Goal: Task Accomplishment & Management: Complete application form

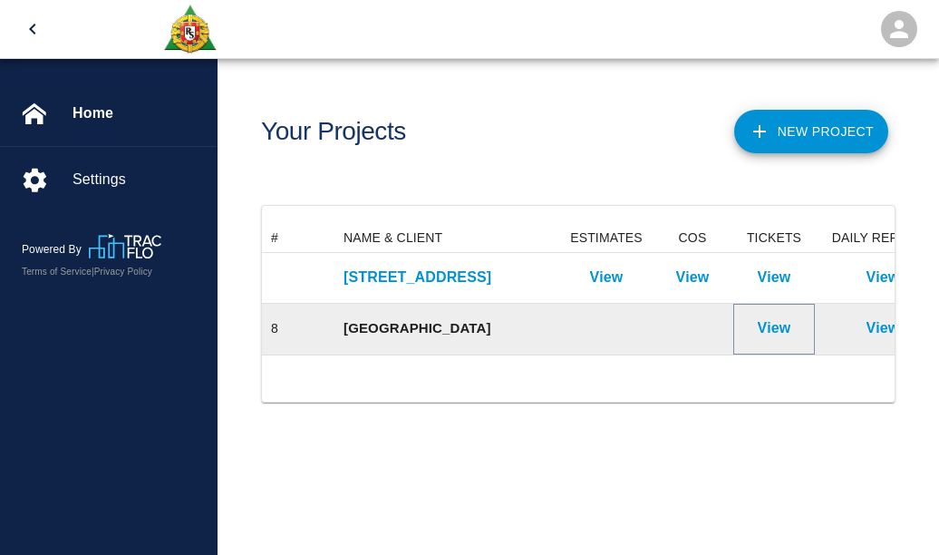
click at [781, 327] on p "View" at bounding box center [775, 328] width 34 height 22
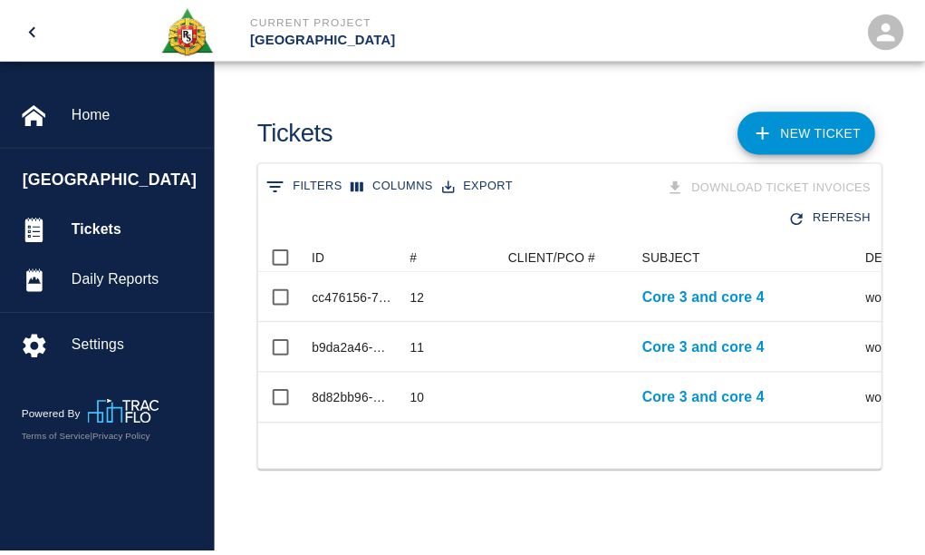
scroll to position [181, 619]
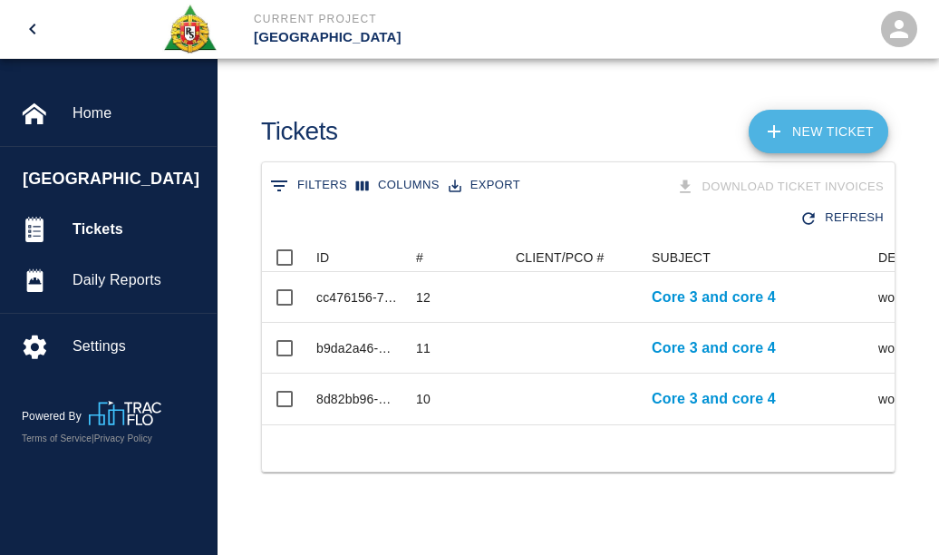
click at [829, 128] on link "NEW TICKET" at bounding box center [819, 132] width 140 height 44
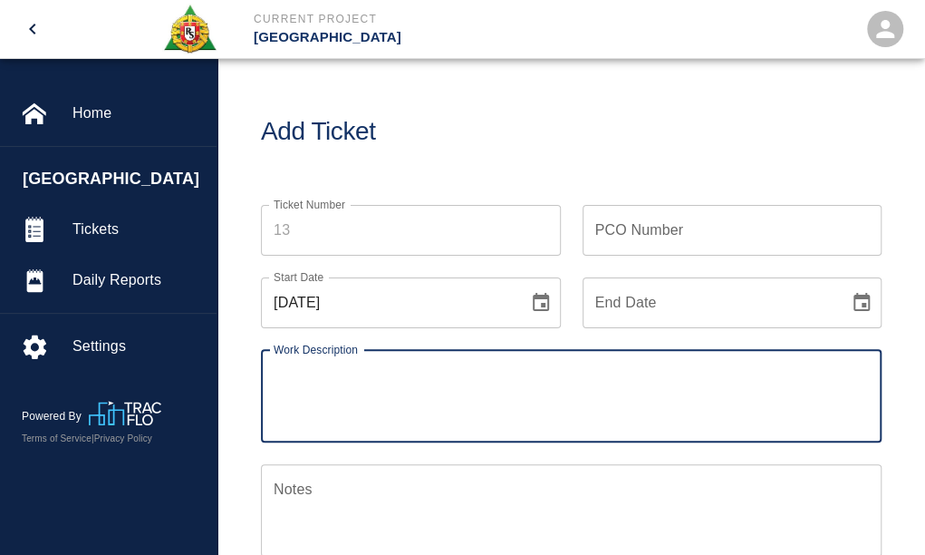
click at [288, 227] on input "Ticket Number" at bounding box center [411, 230] width 300 height 51
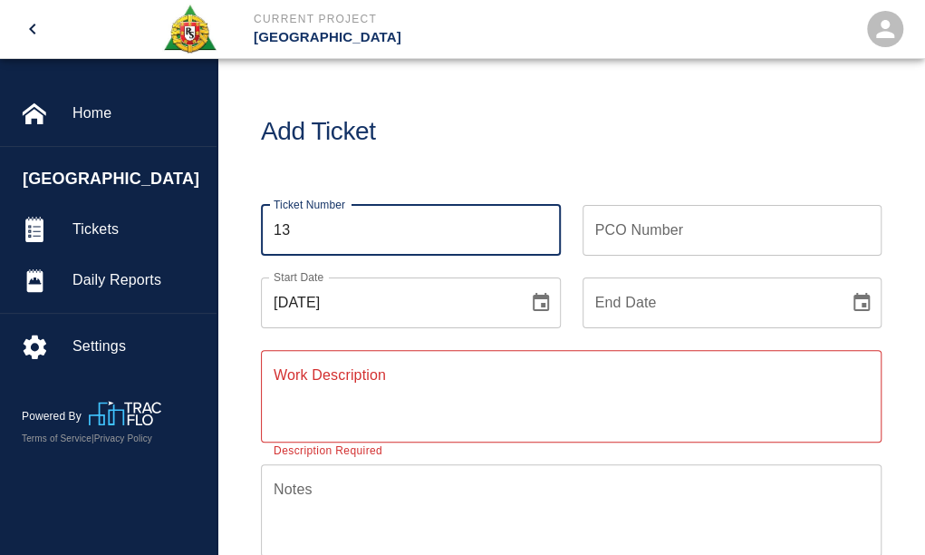
type input "13"
click at [534, 301] on icon "Choose date, selected date is Aug 18, 2025" at bounding box center [541, 302] width 16 height 18
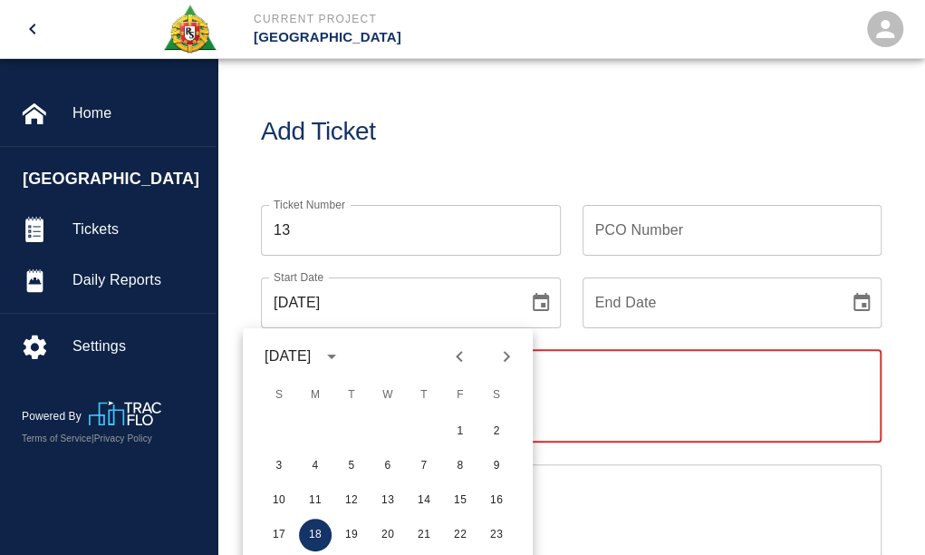
click at [671, 382] on textarea "Work Description" at bounding box center [571, 395] width 595 height 63
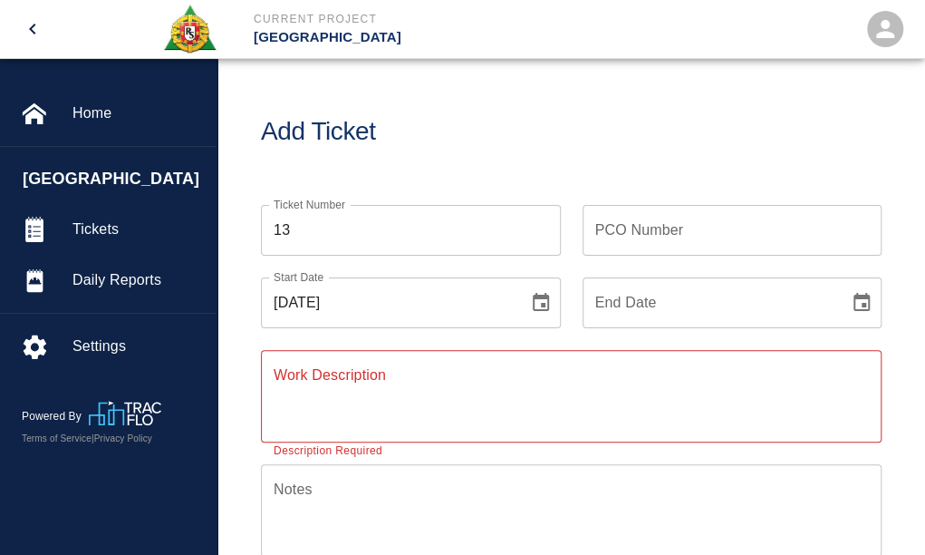
click at [537, 302] on icon "Choose date, selected date is Aug 18, 2025" at bounding box center [541, 303] width 22 height 22
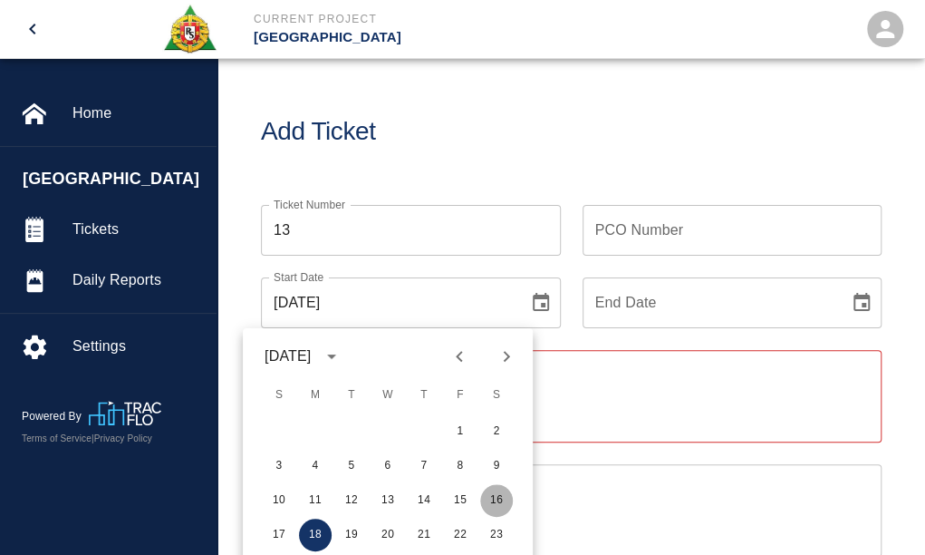
click at [497, 507] on button "16" at bounding box center [496, 500] width 33 height 33
type input "08/16/2025"
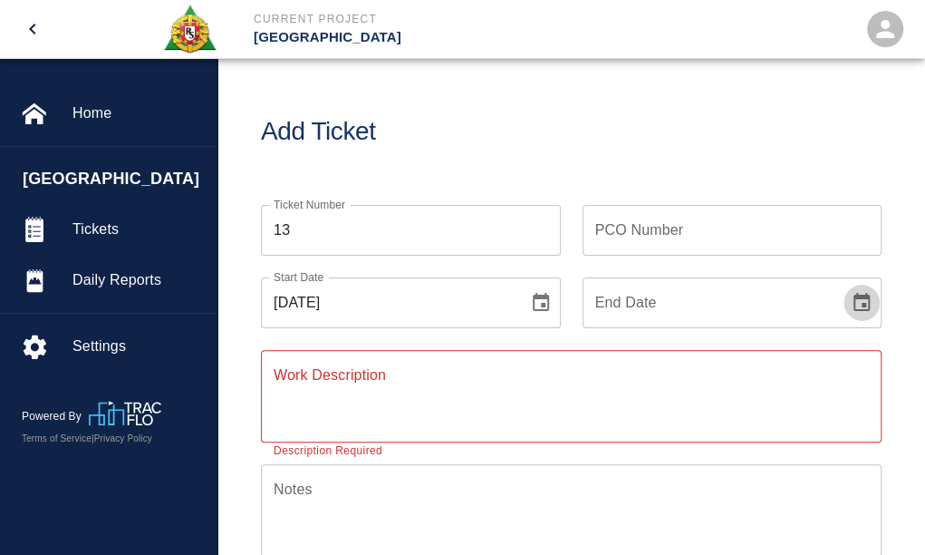
click at [870, 290] on button "Choose date" at bounding box center [862, 303] width 36 height 36
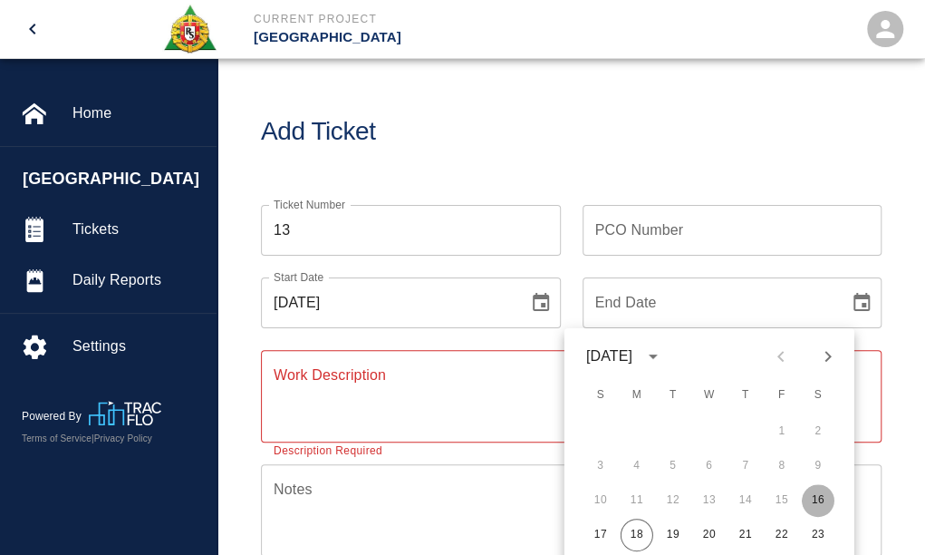
click at [811, 495] on button "16" at bounding box center [818, 500] width 33 height 33
type input "08/16/2025"
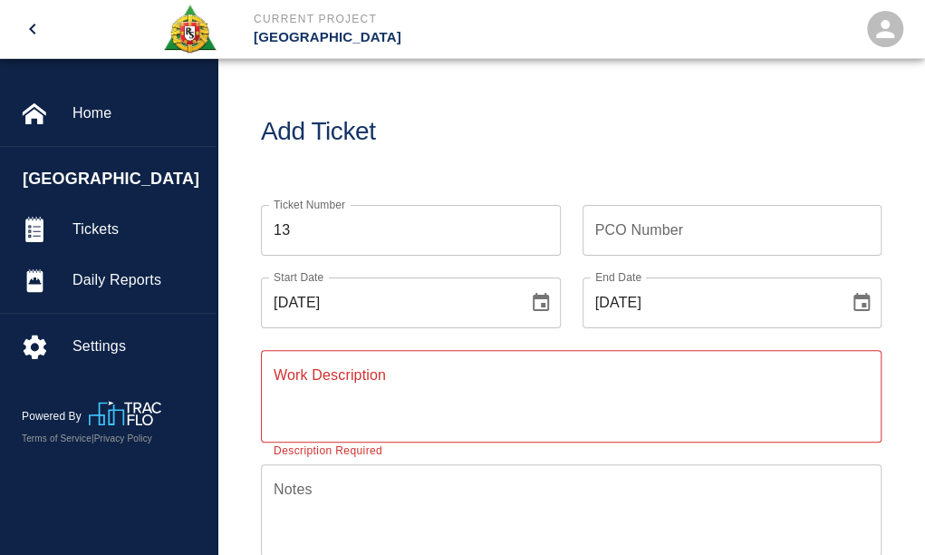
click at [327, 398] on textarea "Work Description" at bounding box center [571, 395] width 595 height 63
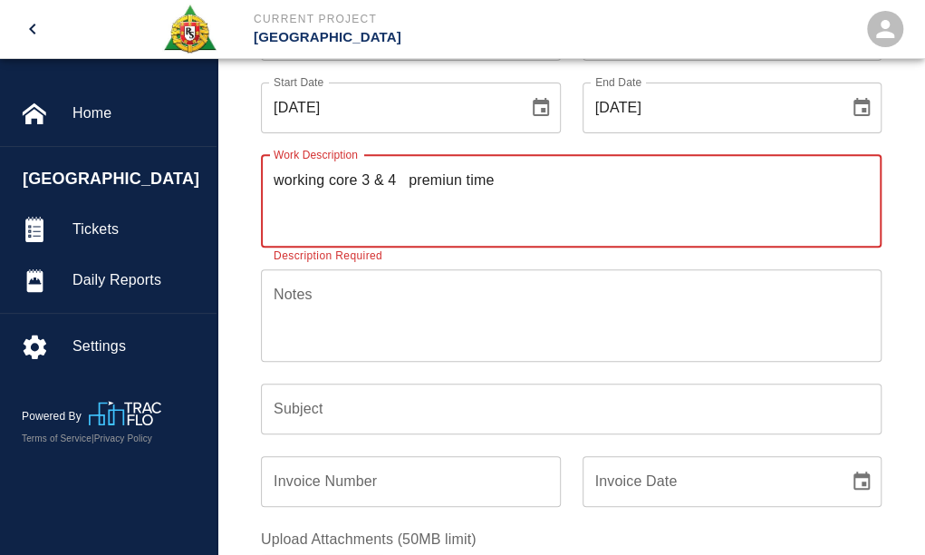
scroll to position [272, 0]
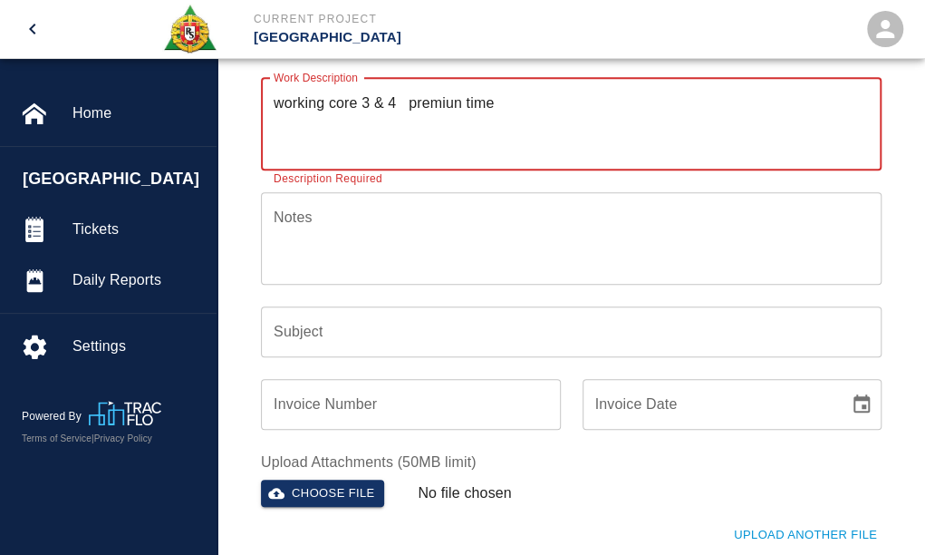
type textarea "working core 3 & 4 premiun time"
click at [305, 335] on div "Subject Subject" at bounding box center [571, 331] width 621 height 51
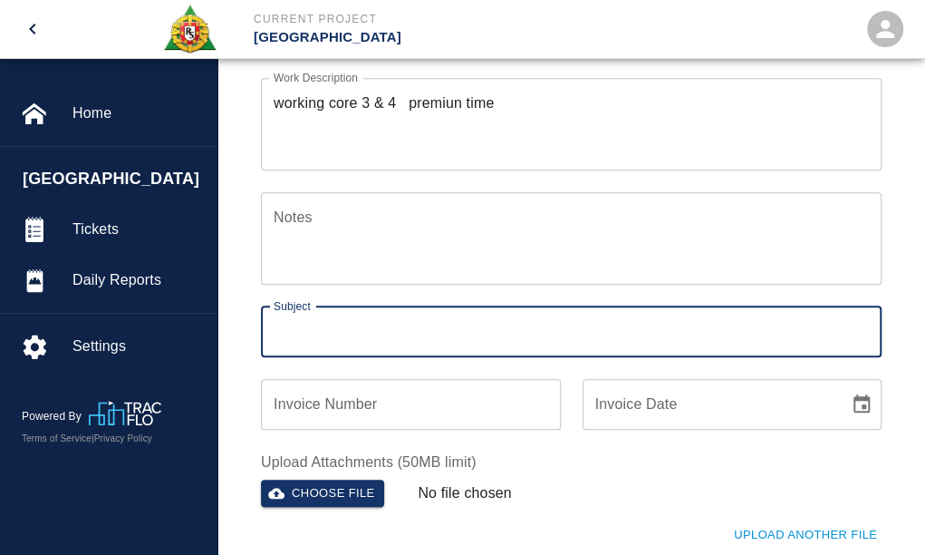
type input "Core 3 and core 4"
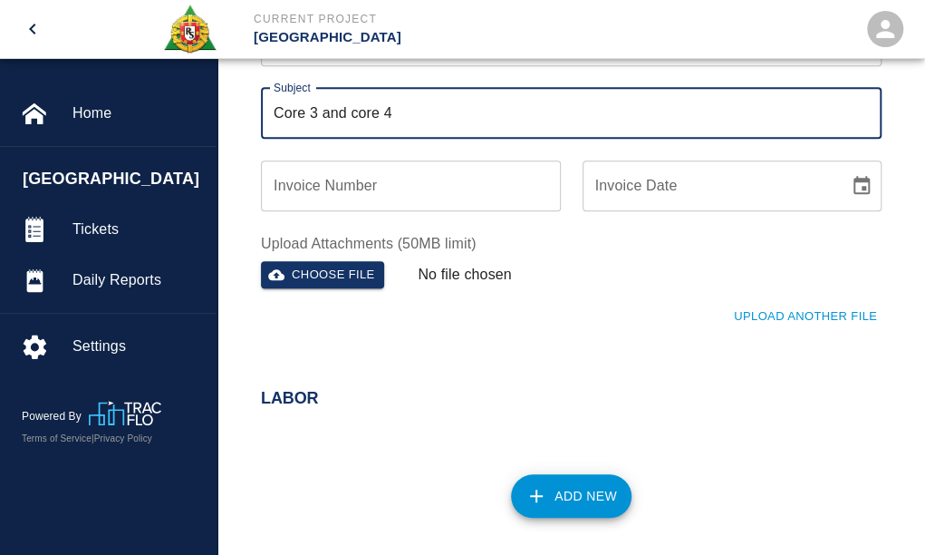
scroll to position [544, 0]
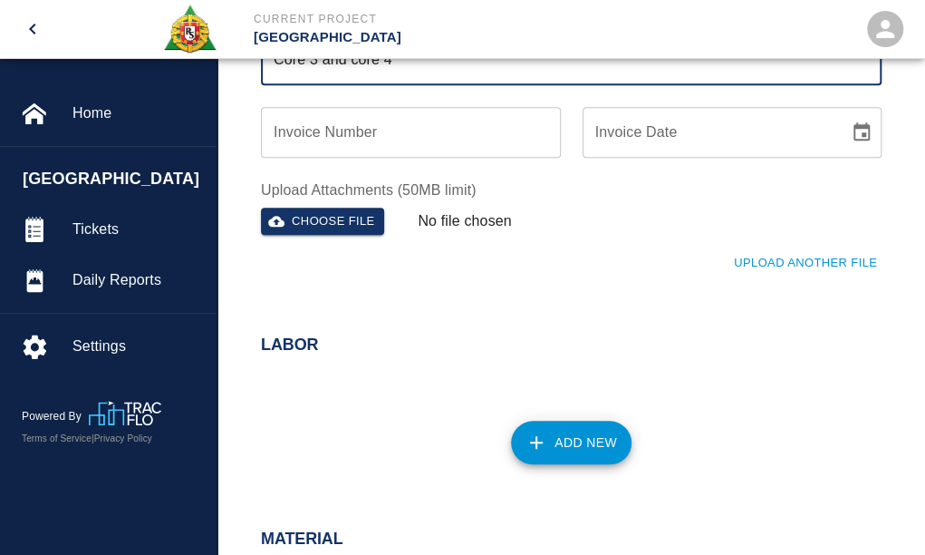
click at [556, 436] on button "Add New" at bounding box center [571, 443] width 121 height 44
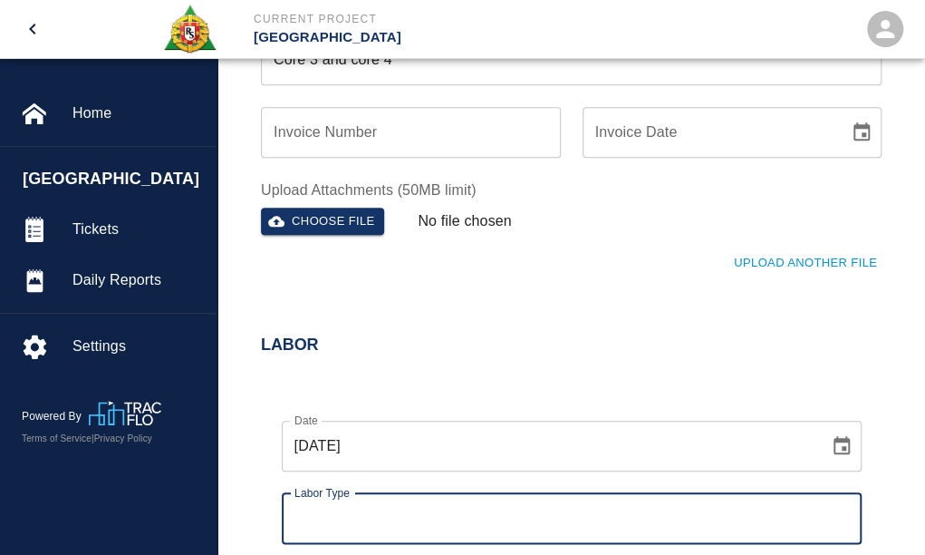
click at [363, 521] on input "Labor Type" at bounding box center [572, 518] width 564 height 34
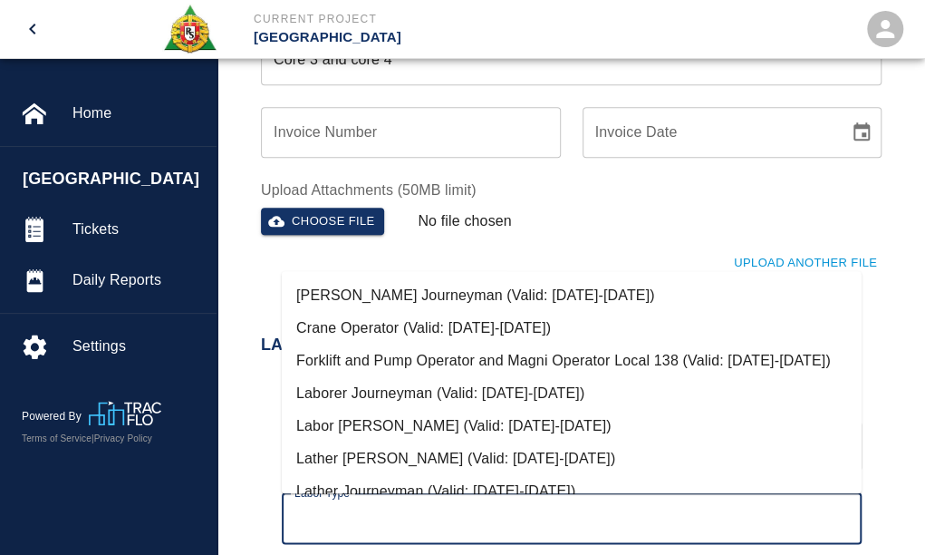
scroll to position [91, 0]
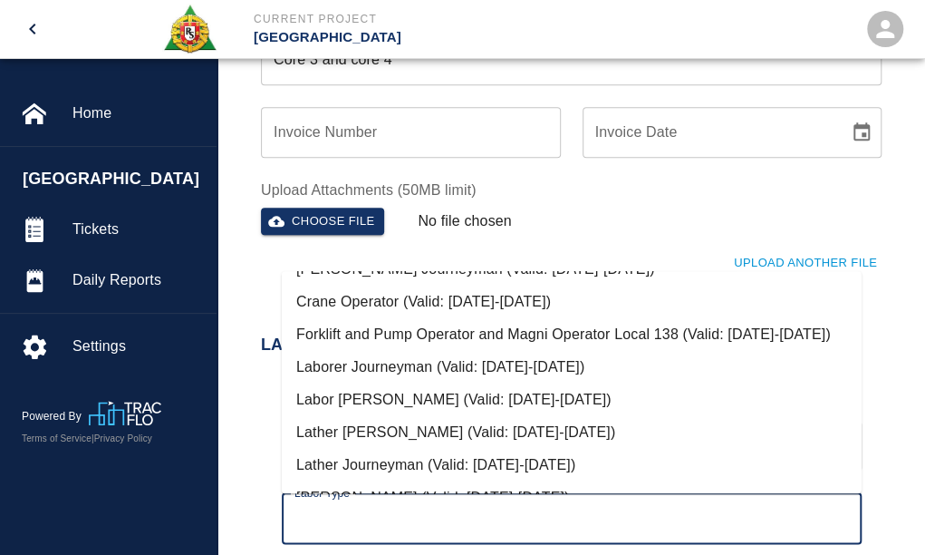
click at [468, 296] on li "Crane Operator (Valid: 07/01/2024-08/31/2025)" at bounding box center [572, 301] width 580 height 33
type input "Crane Operator"
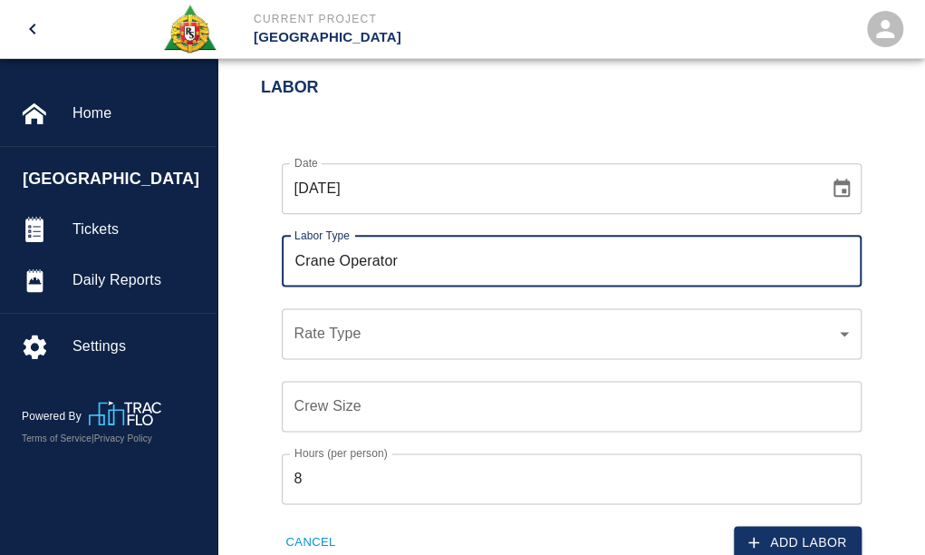
scroll to position [816, 0]
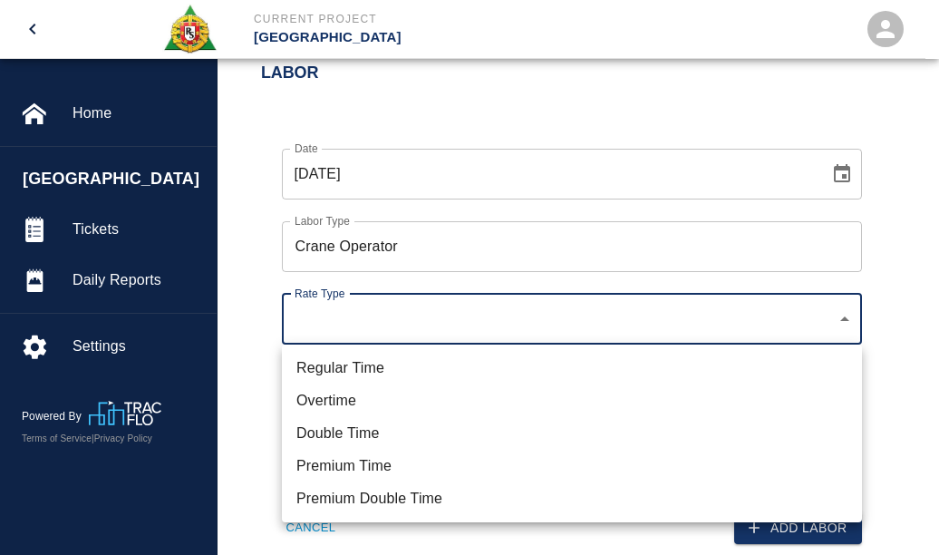
click at [340, 486] on li "Premium Double Time" at bounding box center [572, 498] width 580 height 33
type input "rate_pdt"
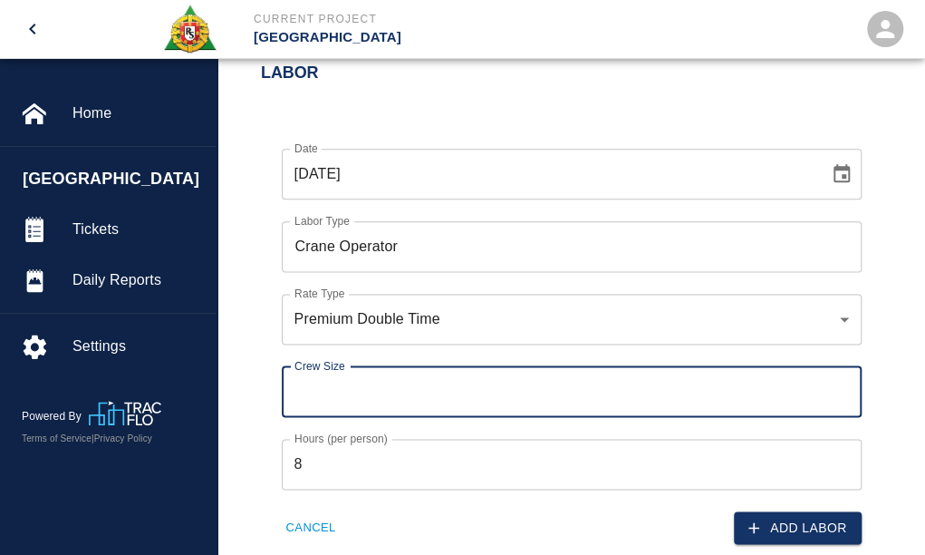
click at [313, 394] on input "Crew Size" at bounding box center [572, 391] width 580 height 51
type input "2"
click at [308, 478] on input "8" at bounding box center [572, 464] width 580 height 51
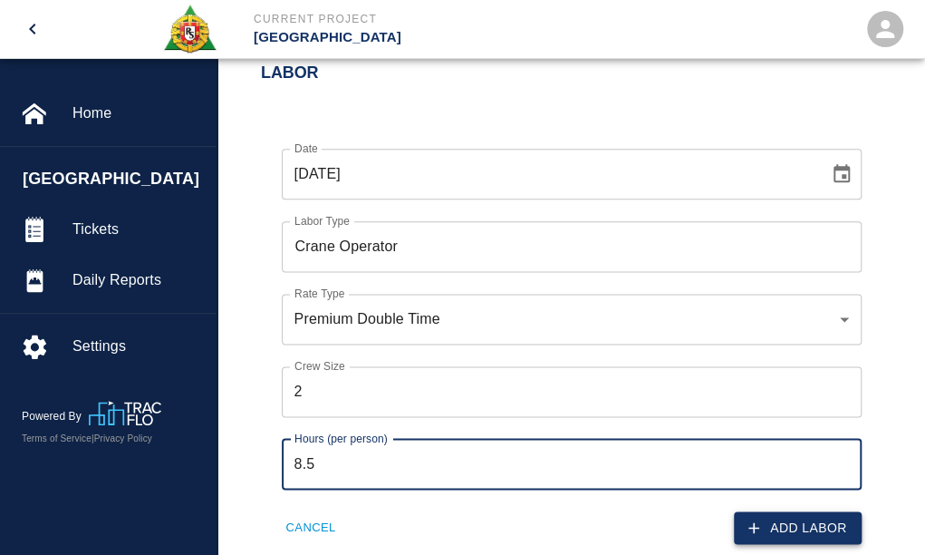
type input "8.5"
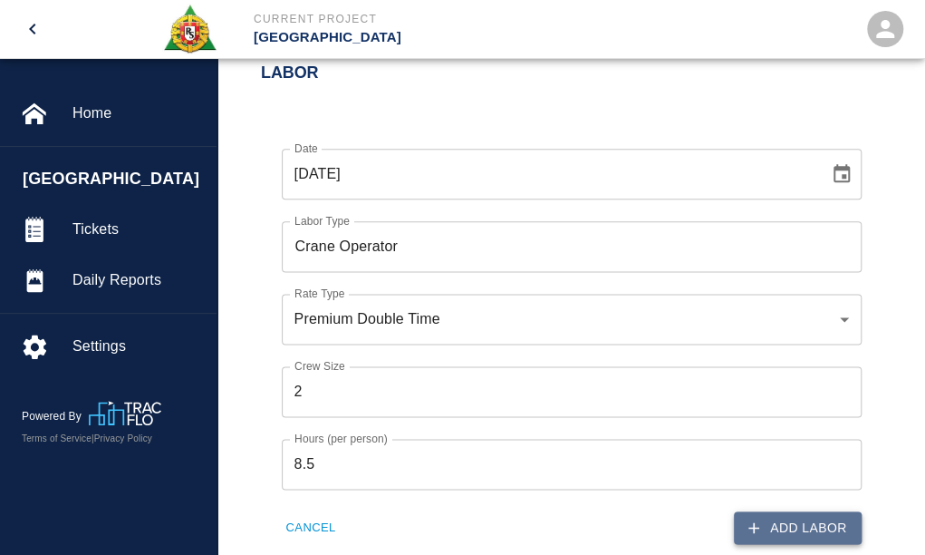
click at [787, 521] on button "Add Labor" at bounding box center [798, 528] width 128 height 34
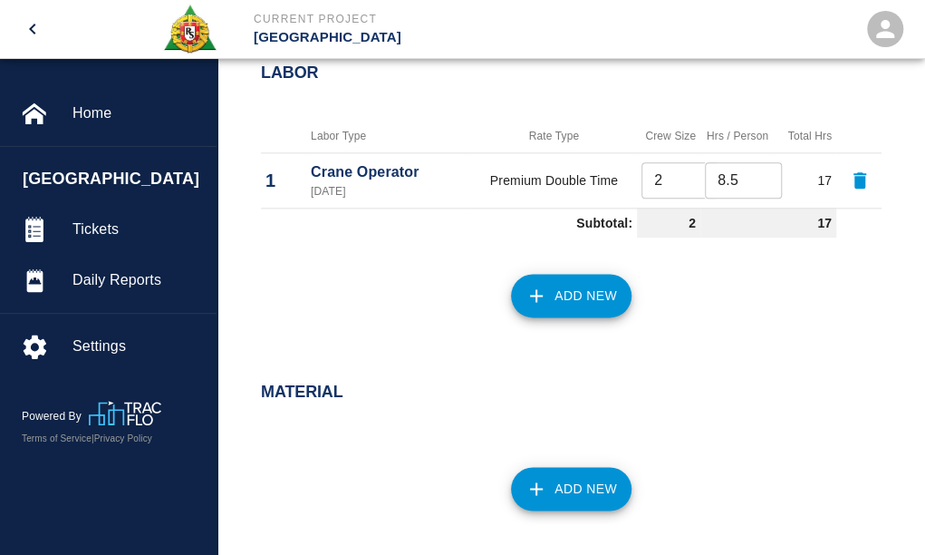
click at [553, 312] on button "Add New" at bounding box center [571, 296] width 121 height 44
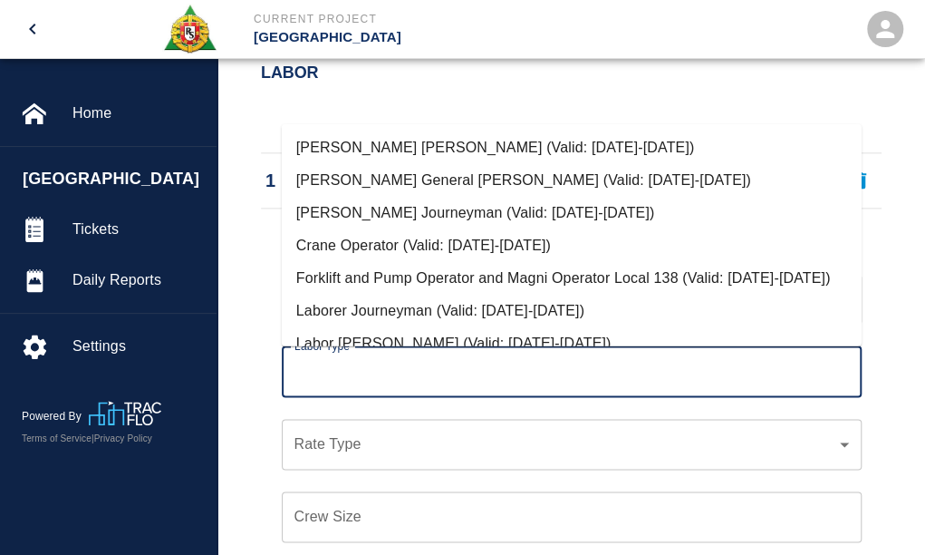
click at [379, 375] on input "Labor Type" at bounding box center [572, 371] width 564 height 34
click at [353, 280] on li "Forklift and Pump Operator and Magni Operator Local 138 (Valid: 07/01/2024-08/3…" at bounding box center [572, 278] width 580 height 33
type input "Forklift and Pump Operator and Magni Operator Local 138"
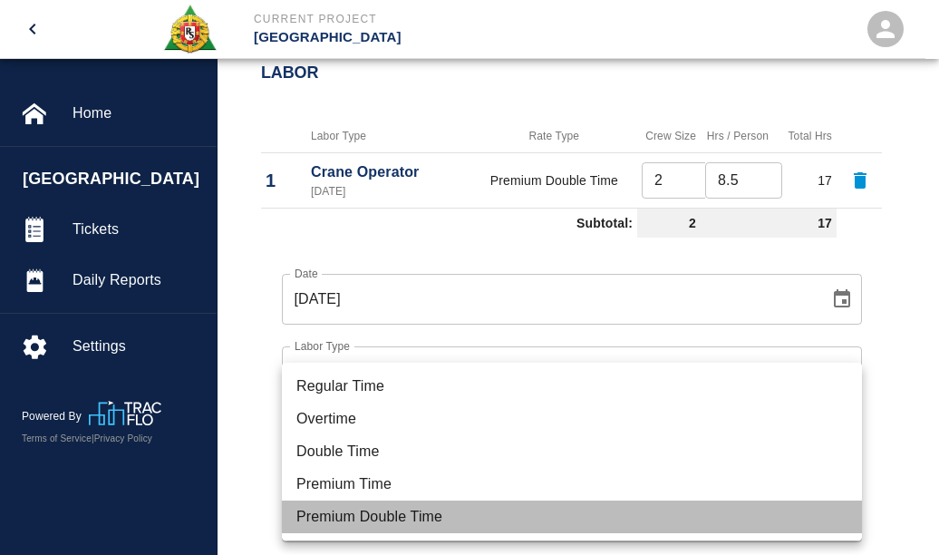
click at [337, 508] on li "Premium Double Time" at bounding box center [572, 516] width 580 height 33
type input "rate_pdt"
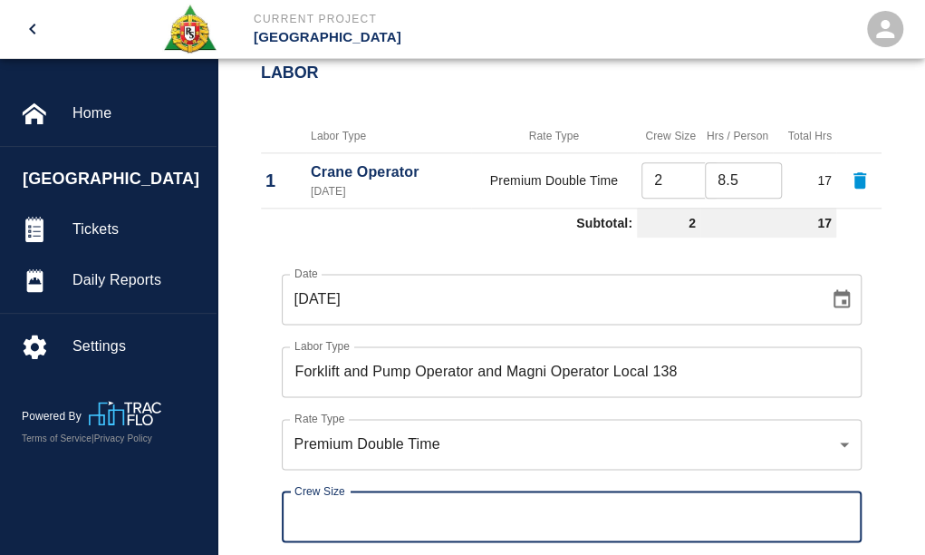
click at [315, 521] on input "Crew Size" at bounding box center [572, 516] width 580 height 51
type input "8"
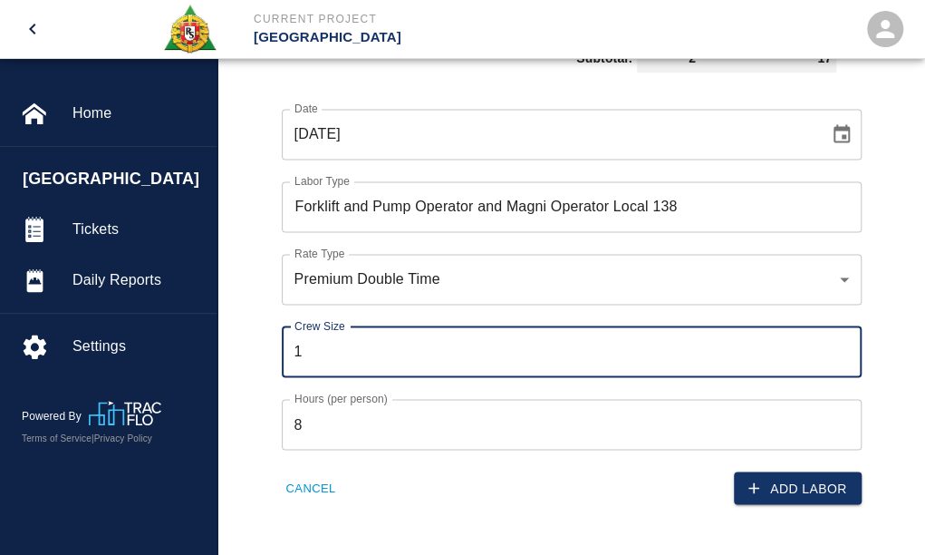
scroll to position [997, 0]
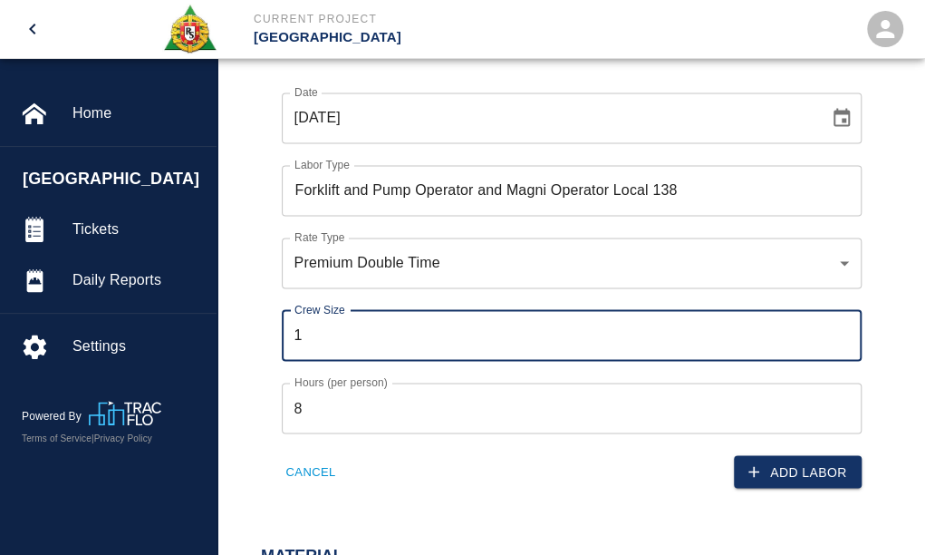
type input "1"
click at [318, 411] on input "8" at bounding box center [572, 407] width 580 height 51
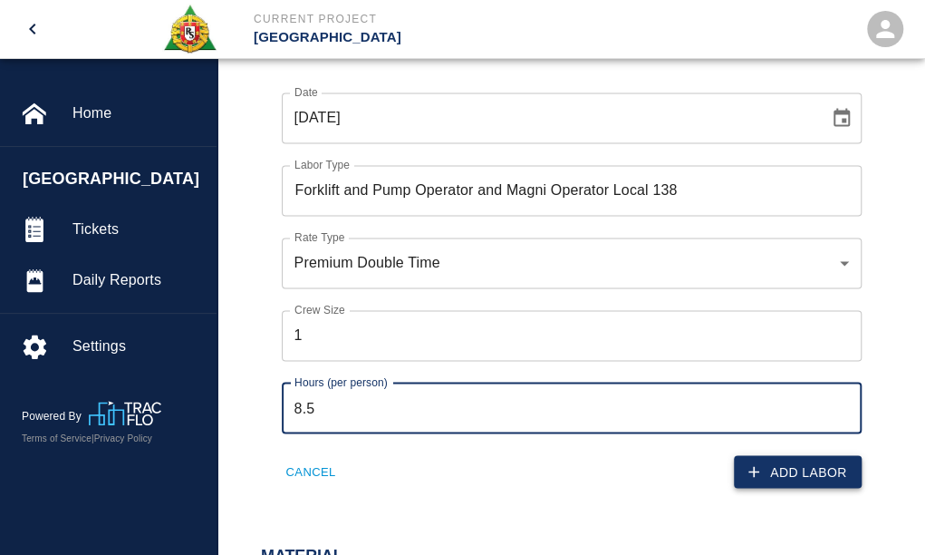
type input "8.5"
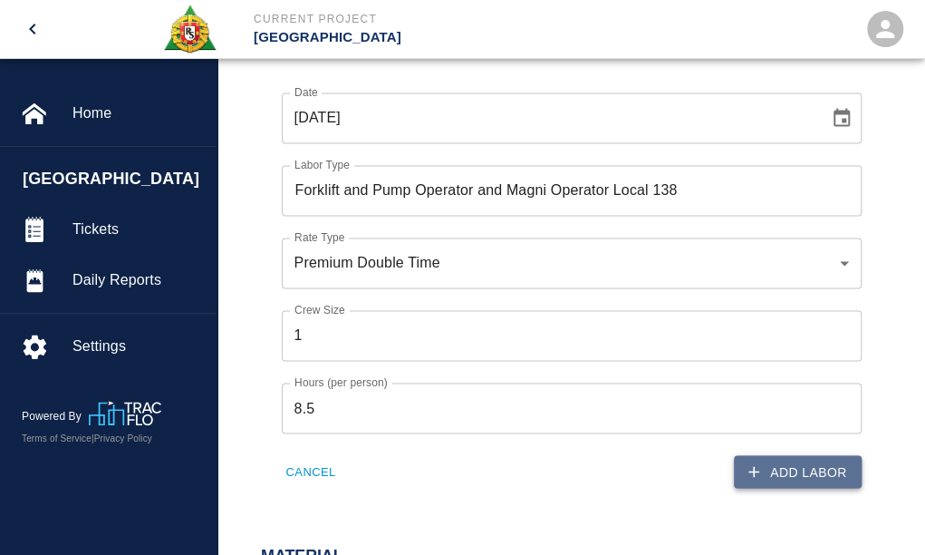
click at [778, 467] on button "Add Labor" at bounding box center [798, 472] width 128 height 34
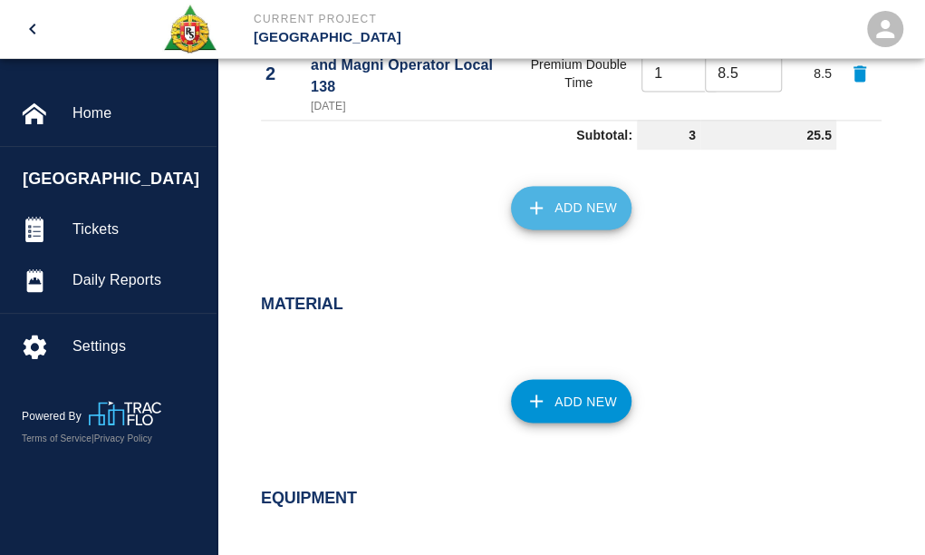
click at [589, 207] on button "Add New" at bounding box center [571, 208] width 121 height 44
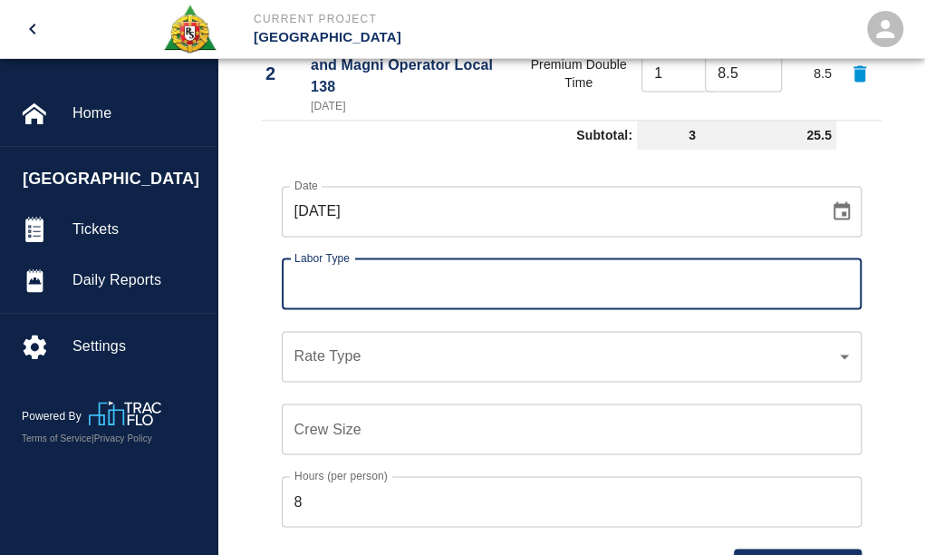
scroll to position [906, 0]
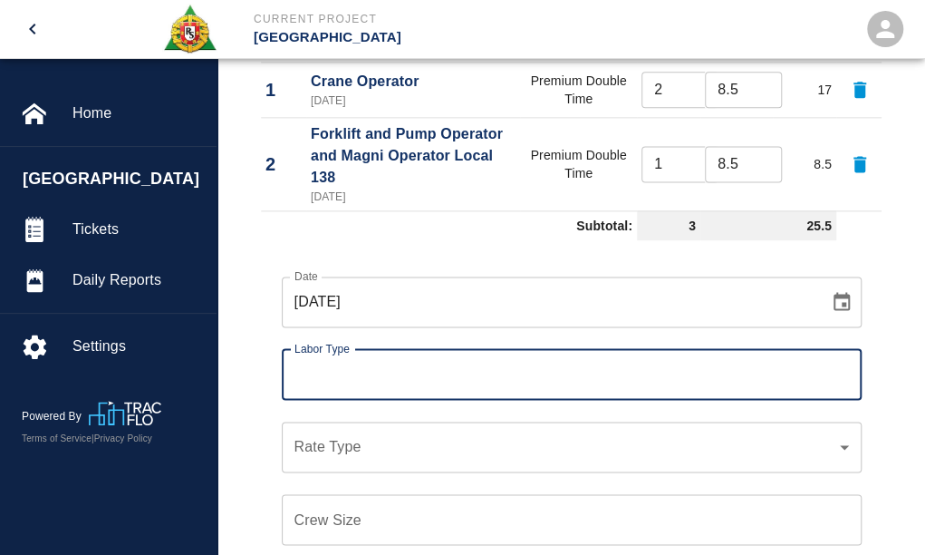
click at [315, 382] on input "Labor Type" at bounding box center [572, 374] width 564 height 34
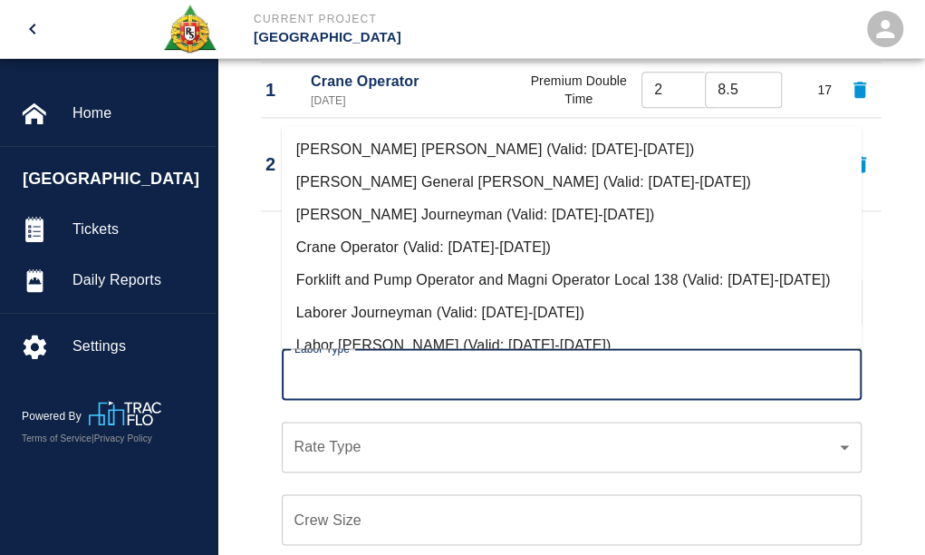
click at [408, 211] on li "Carpenter Journeyman (Valid: 07/01/2024-08/31/2025)" at bounding box center [572, 214] width 580 height 33
type input "Carpenter Journeyman"
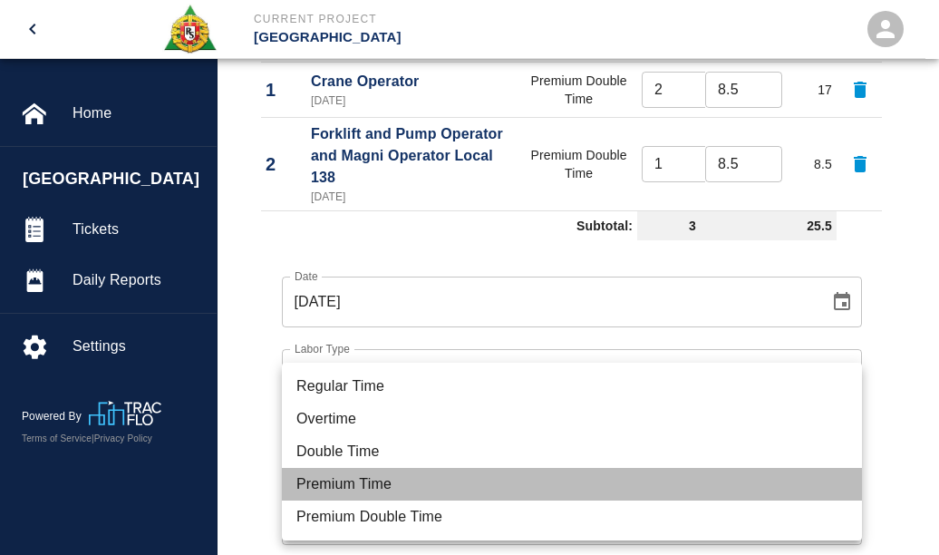
click at [360, 478] on li "Premium Time" at bounding box center [572, 484] width 580 height 33
type input "rate_pot"
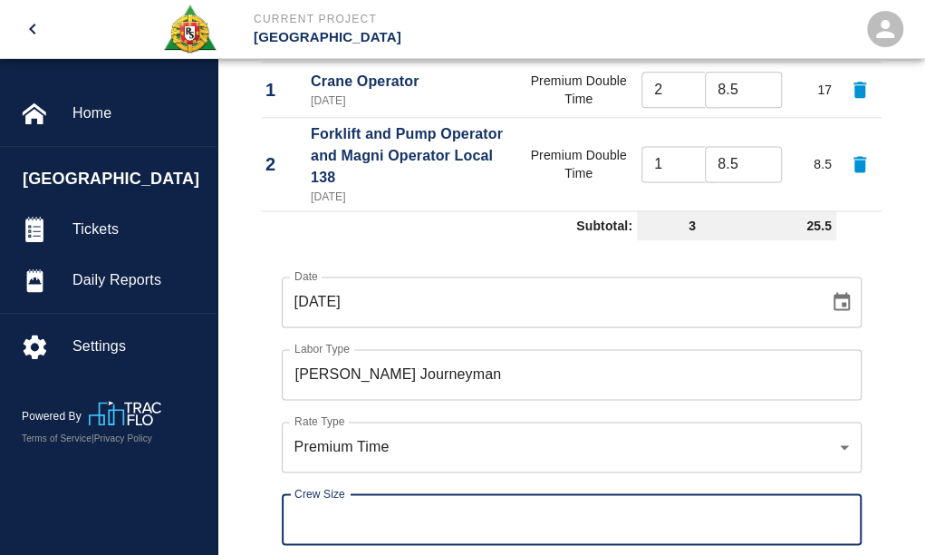
click at [316, 509] on div "Crew Size Crew Size" at bounding box center [572, 519] width 580 height 51
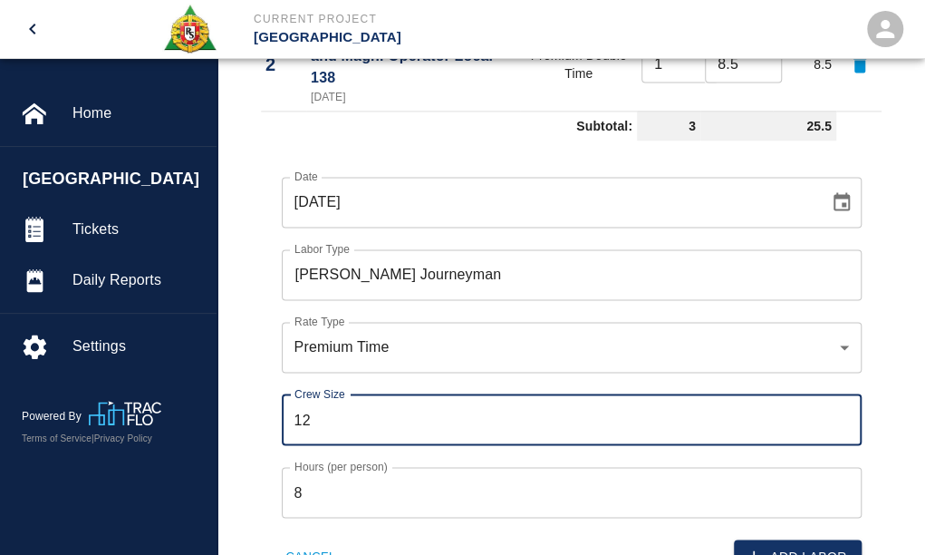
scroll to position [1088, 0]
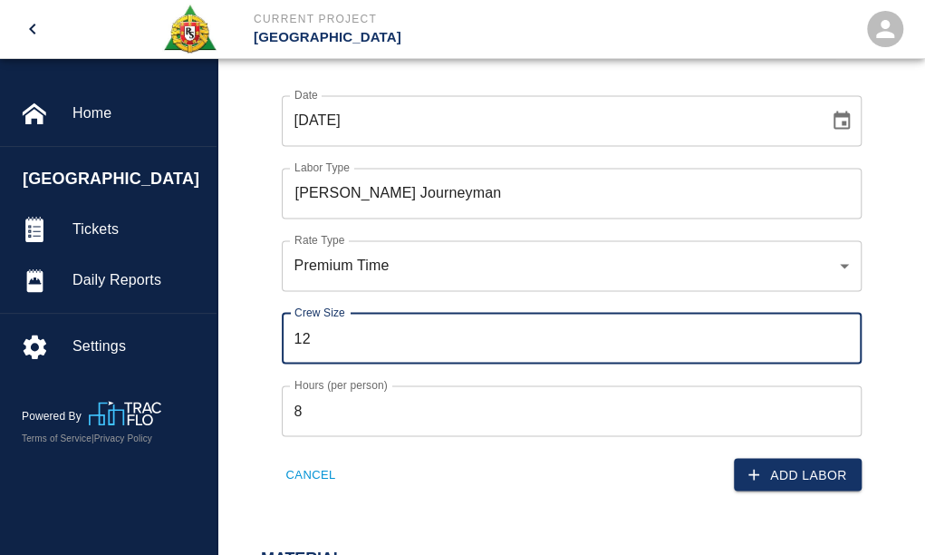
type input "12"
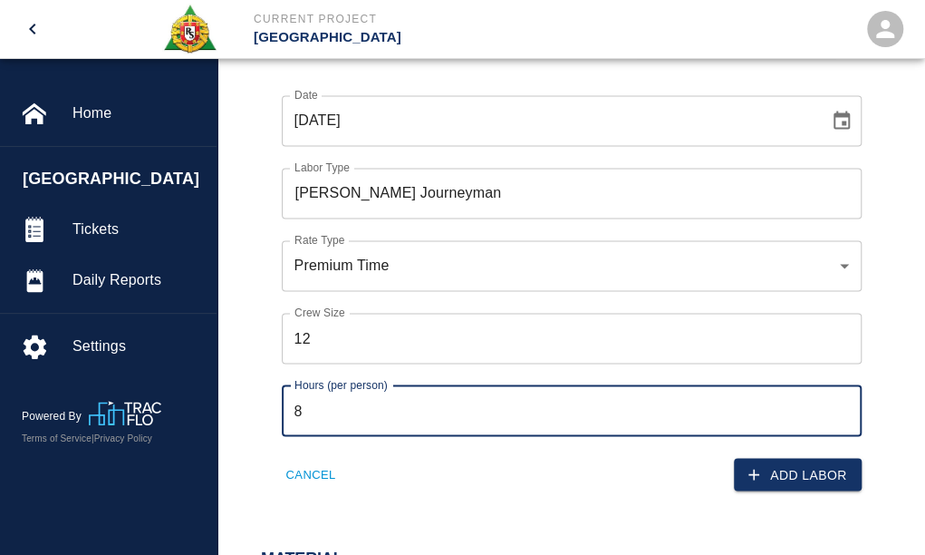
click at [323, 412] on input "8" at bounding box center [572, 410] width 580 height 51
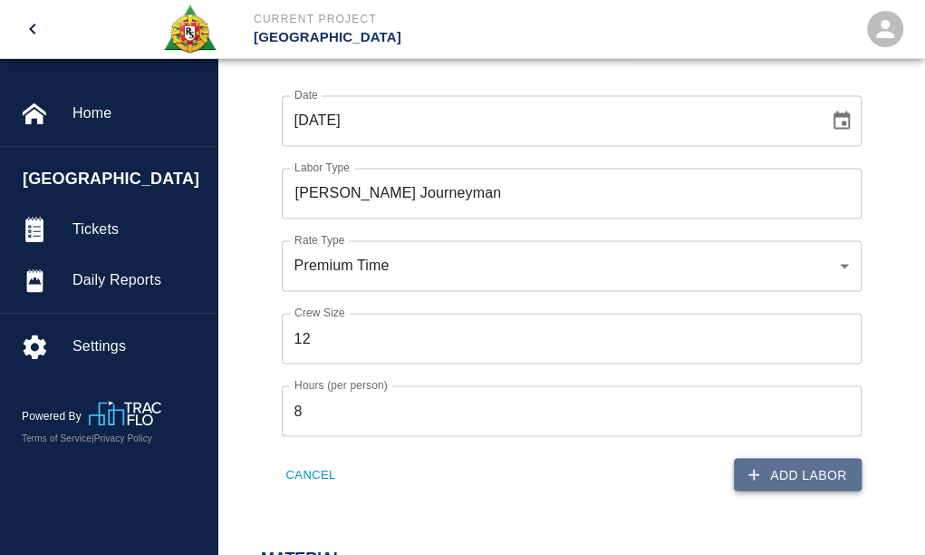
click at [812, 472] on button "Add Labor" at bounding box center [798, 475] width 128 height 34
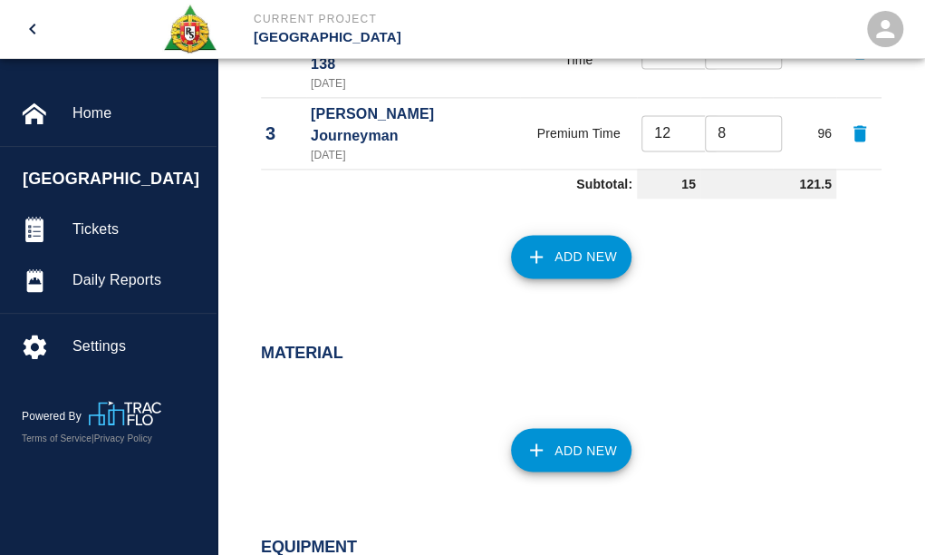
scroll to position [997, 0]
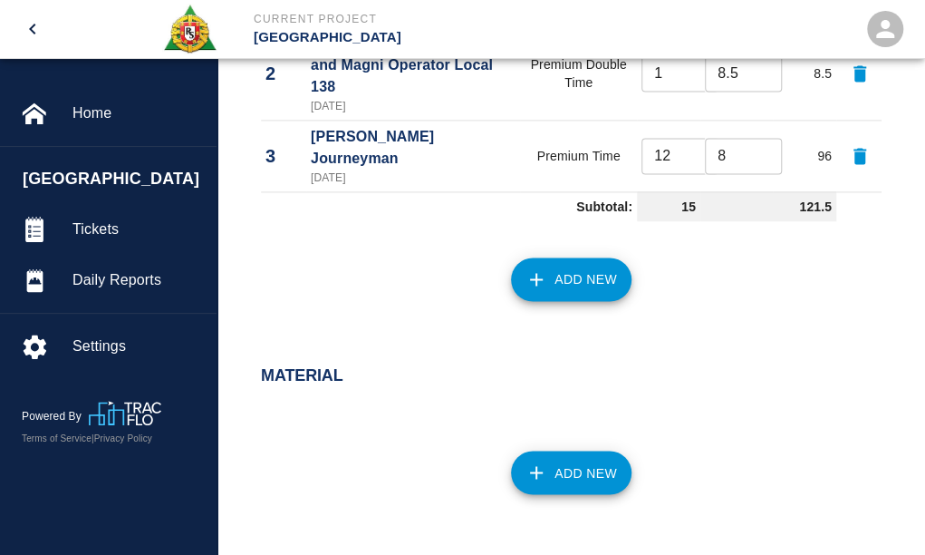
click at [577, 257] on button "Add New" at bounding box center [571, 279] width 121 height 44
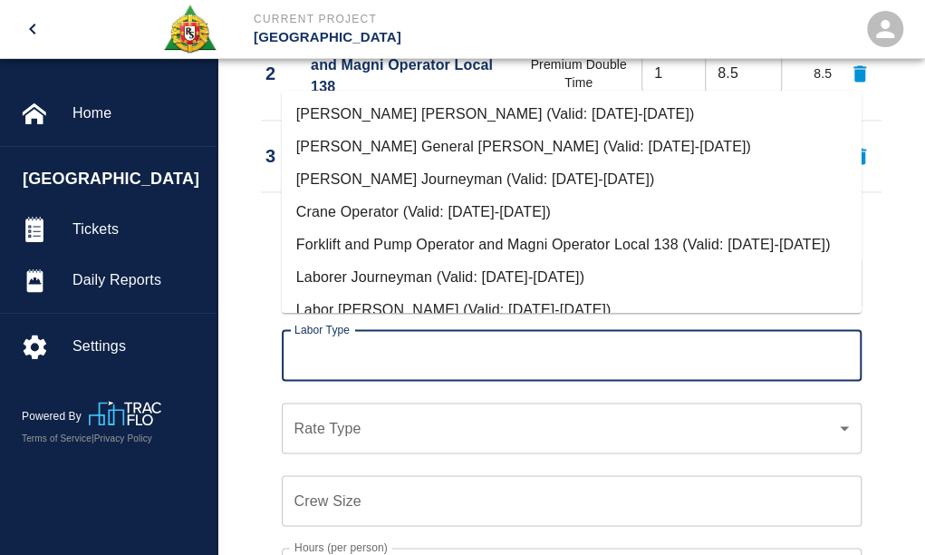
click at [343, 340] on input "Labor Type" at bounding box center [572, 355] width 564 height 34
click at [409, 294] on li "Laborer Journeyman (Valid: 07/01/2024-08/31/2025)" at bounding box center [572, 277] width 580 height 33
type input "Laborer Journeyman"
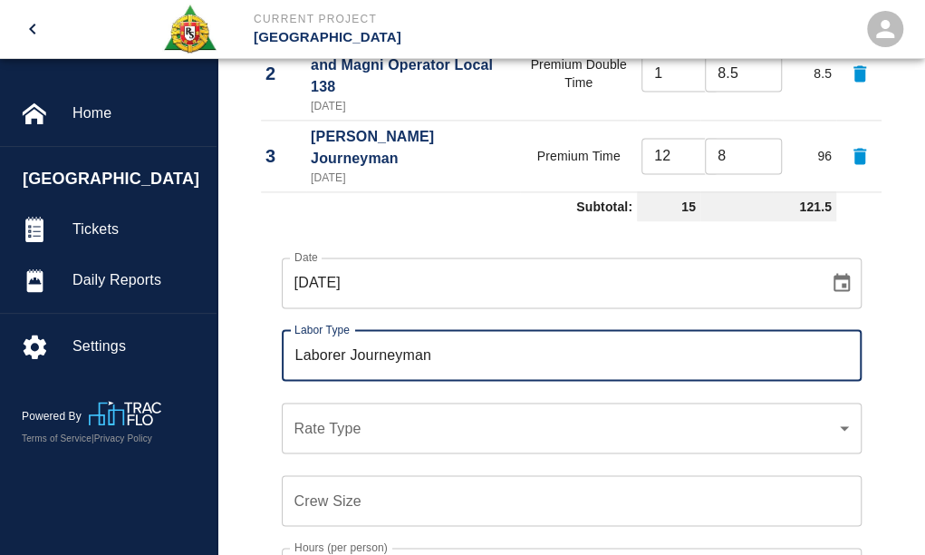
drag, startPoint x: 300, startPoint y: 421, endPoint x: 333, endPoint y: 418, distance: 32.8
click at [303, 421] on div "​ Rate Type" at bounding box center [572, 427] width 580 height 51
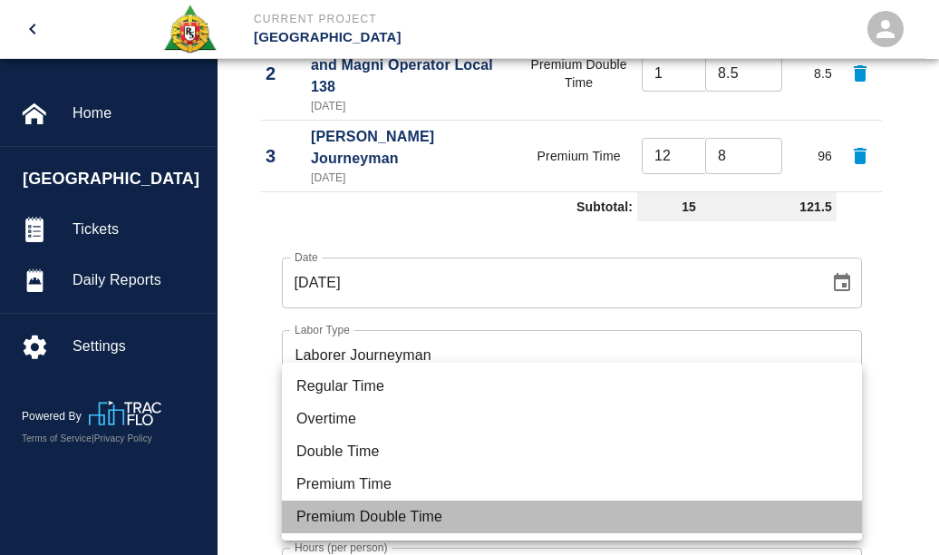
click at [353, 516] on li "Premium Double Time" at bounding box center [572, 516] width 580 height 33
type input "rate_pdt"
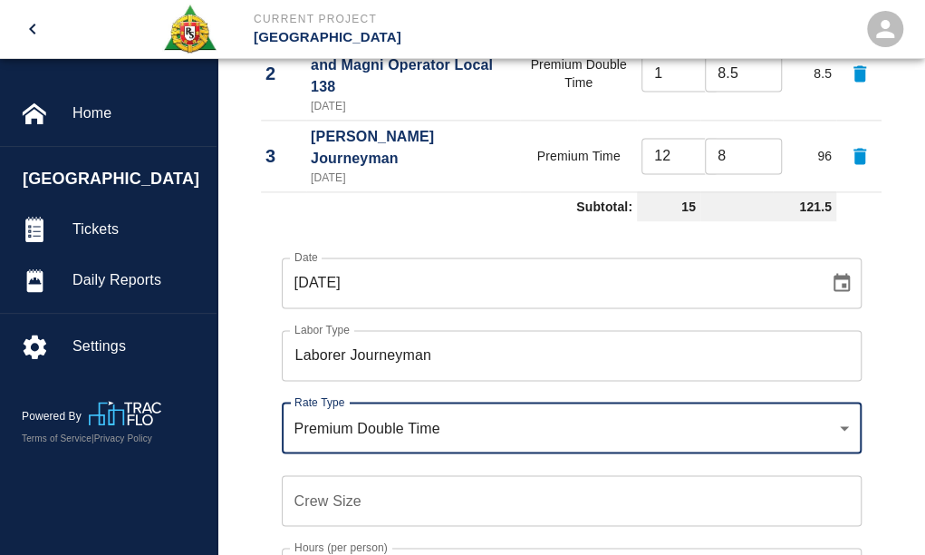
click at [319, 476] on div "Crew Size Crew Size" at bounding box center [572, 500] width 580 height 51
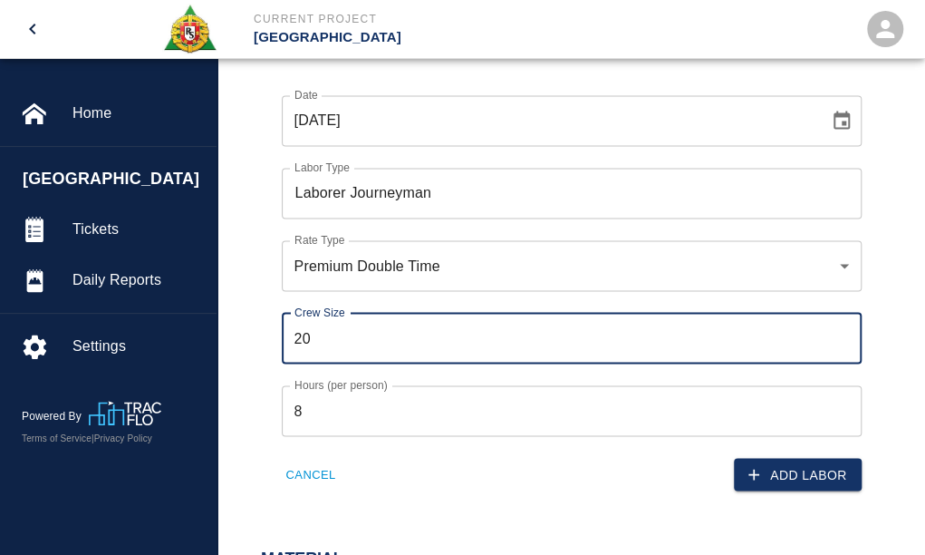
scroll to position [1178, 0]
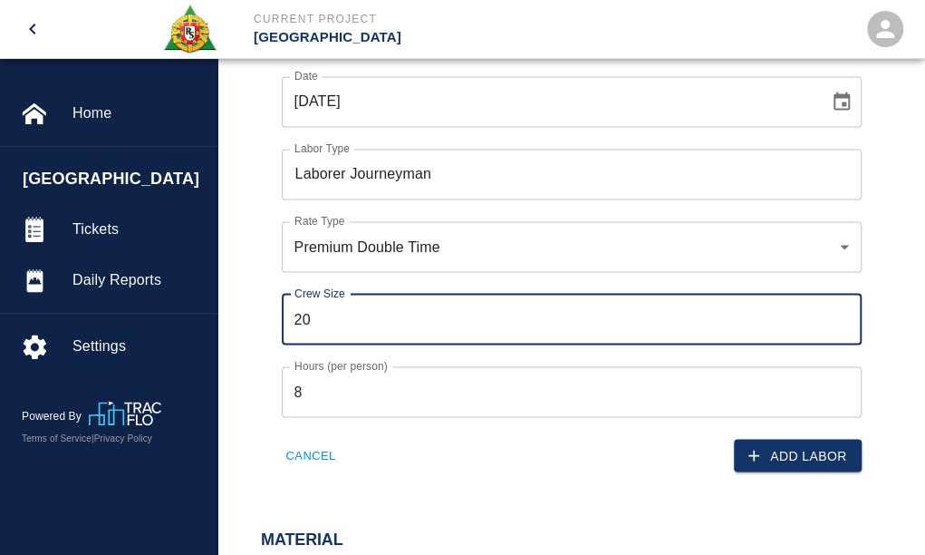
type input "20"
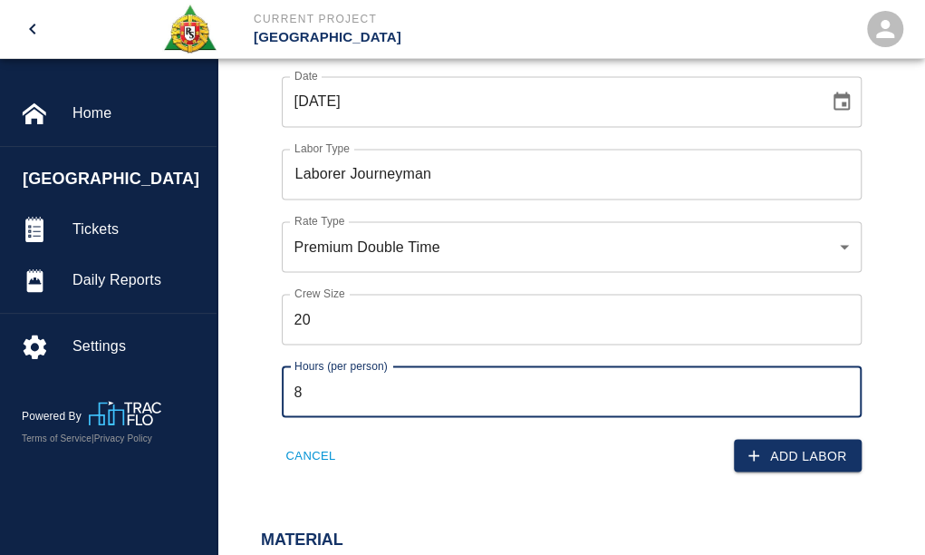
click at [302, 374] on input "8" at bounding box center [572, 391] width 580 height 51
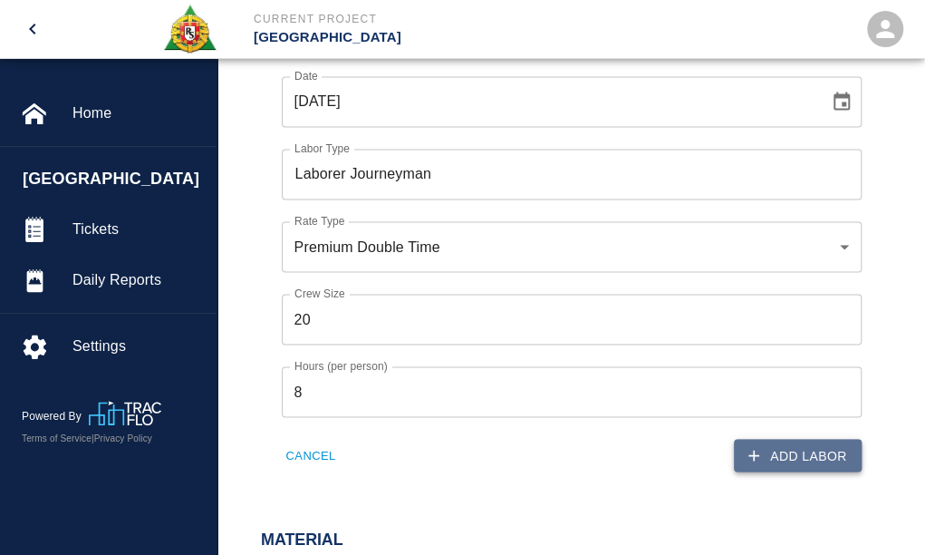
click at [772, 439] on button "Add Labor" at bounding box center [798, 456] width 128 height 34
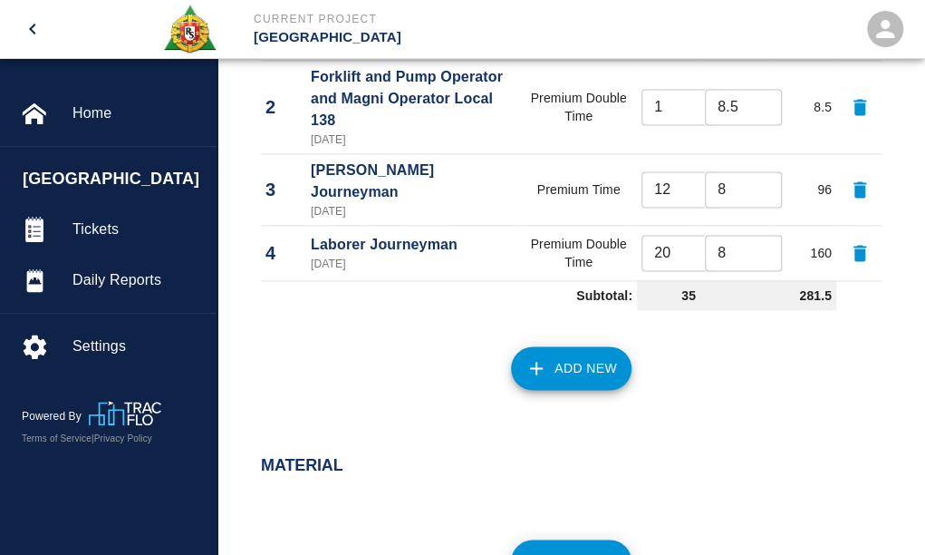
scroll to position [961, 0]
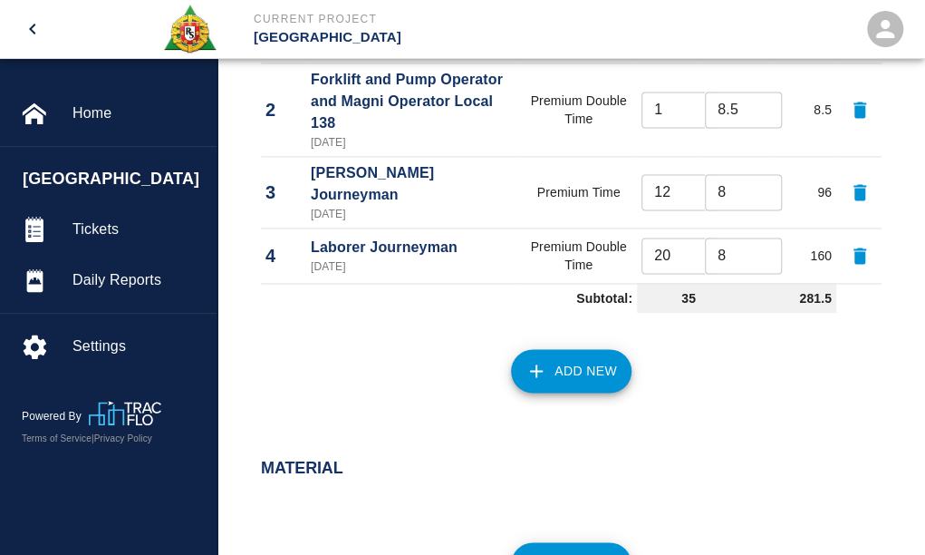
type input "21"
click at [696, 237] on input "21" at bounding box center [680, 255] width 77 height 36
click at [573, 355] on button "Add New" at bounding box center [571, 371] width 121 height 44
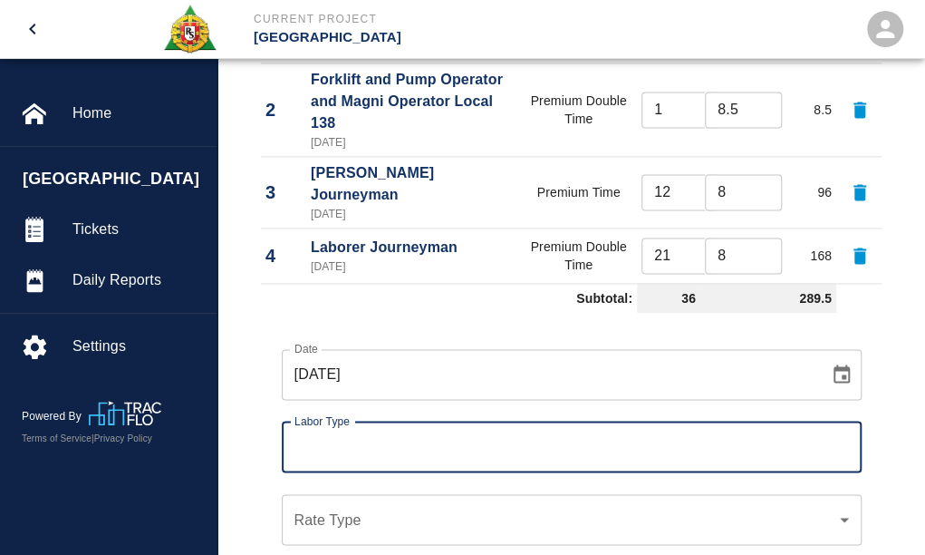
type input "13"
click at [701, 174] on input "13" at bounding box center [680, 192] width 77 height 36
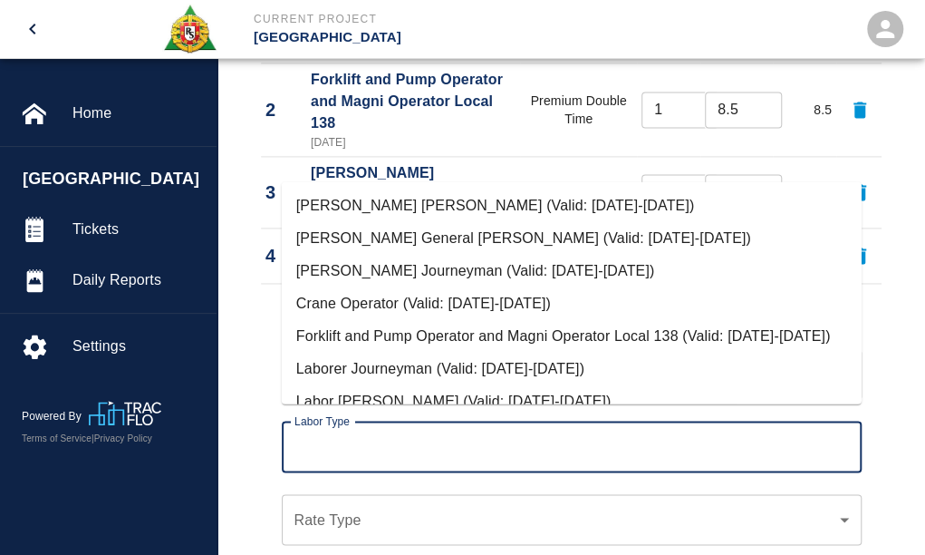
click at [306, 430] on input "Labor Type" at bounding box center [572, 447] width 564 height 34
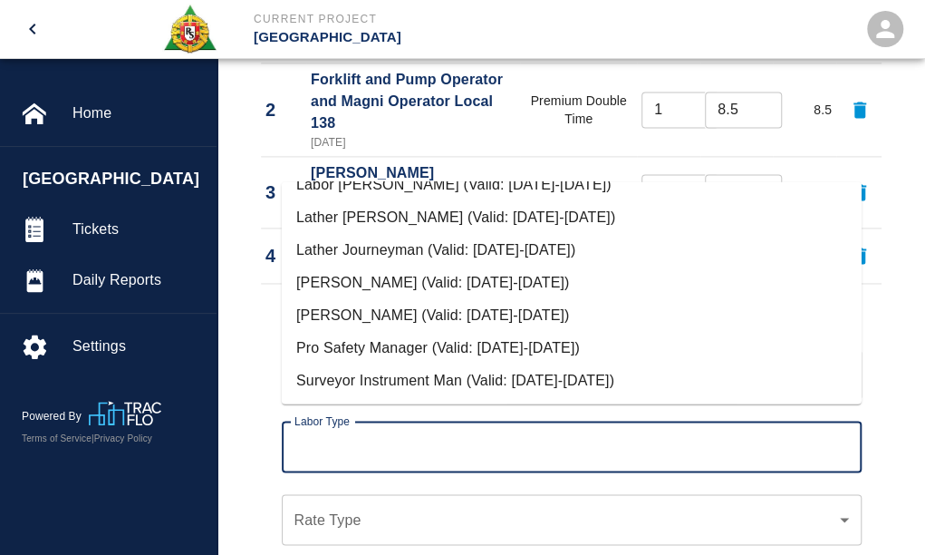
scroll to position [238, 0]
click at [365, 343] on li "Pro Safety Manager (Valid: 07/01/2024-09/01/2025)" at bounding box center [572, 348] width 580 height 33
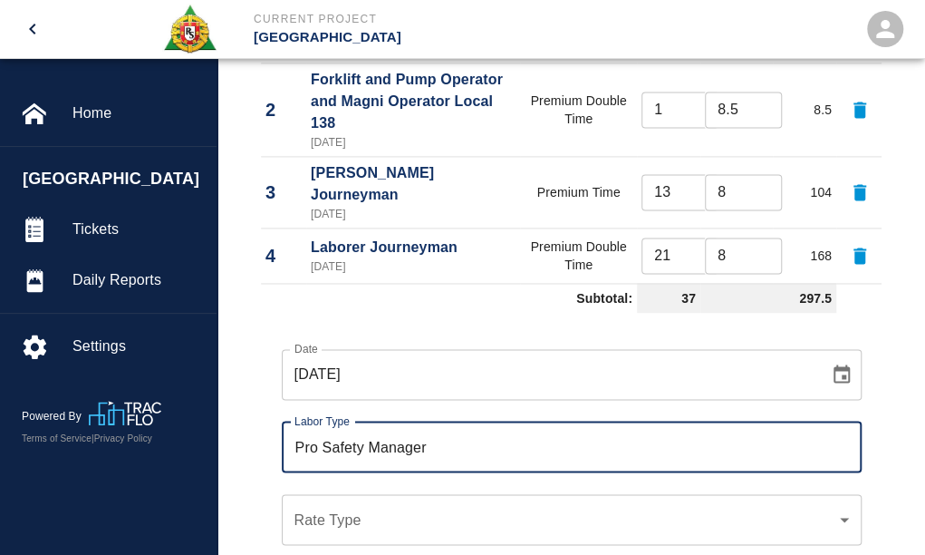
click at [442, 430] on input "Pro Safety Manager" at bounding box center [572, 447] width 564 height 34
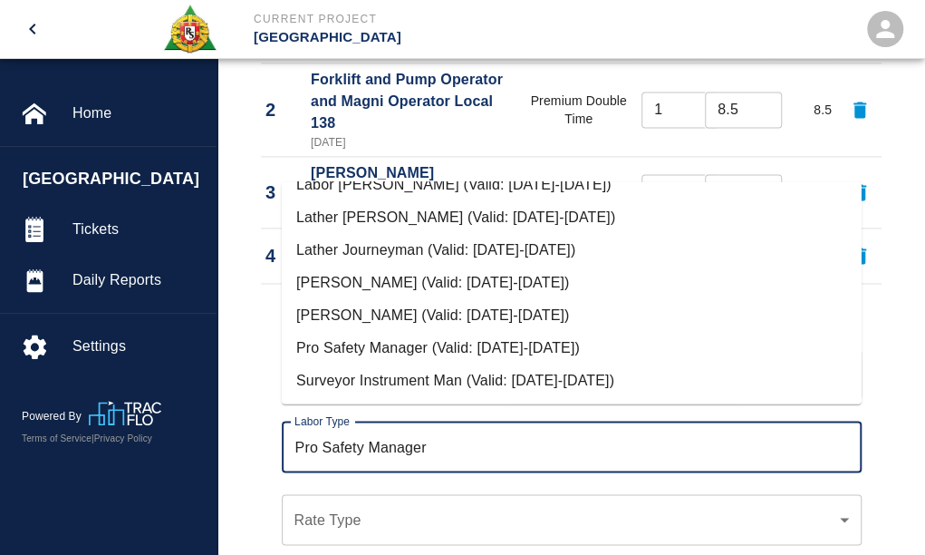
click at [373, 376] on li "Surveyor Instrument Man (Valid: 07/01/2024-08/31/2025)" at bounding box center [572, 380] width 580 height 33
type input "Surveyor Instrument Man"
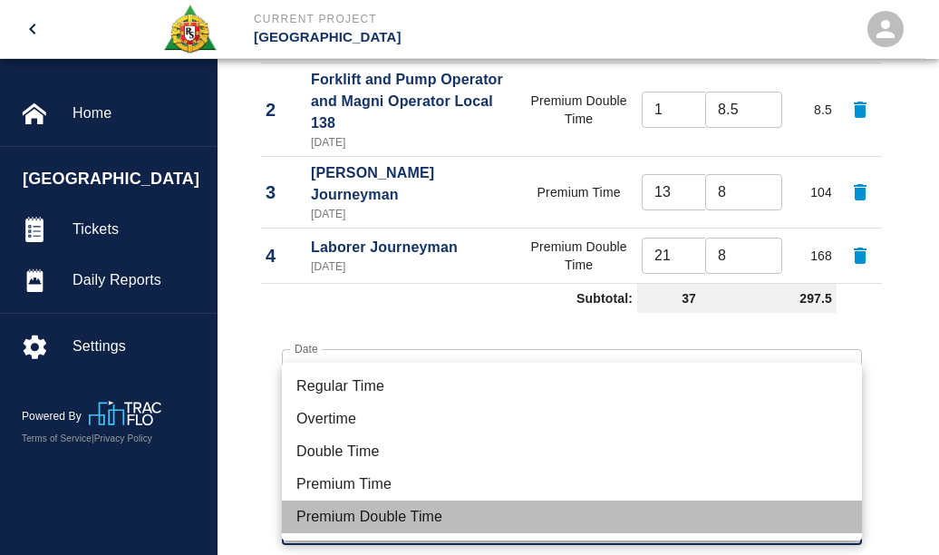
click at [345, 513] on li "Premium Double Time" at bounding box center [572, 516] width 580 height 33
type input "rate_pdt"
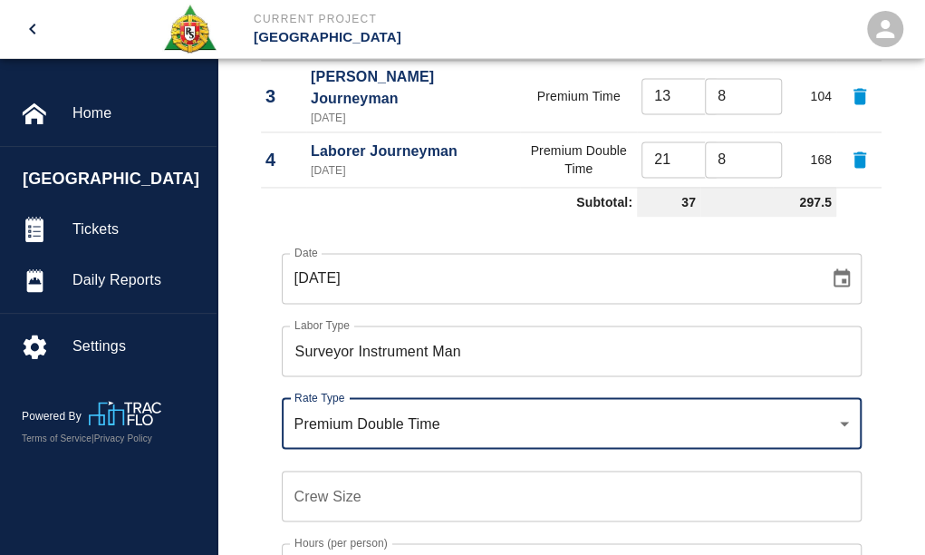
scroll to position [1233, 0]
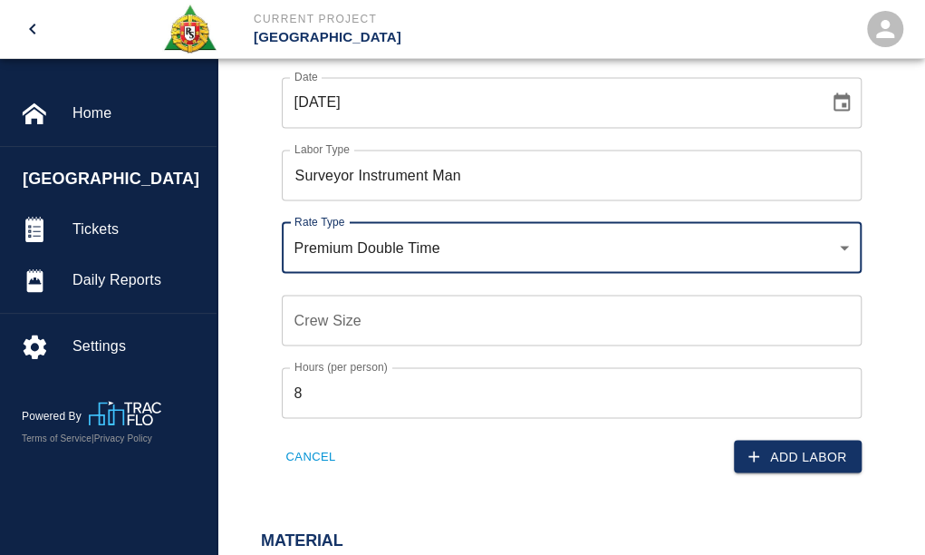
click at [312, 301] on input "Crew Size" at bounding box center [572, 320] width 580 height 51
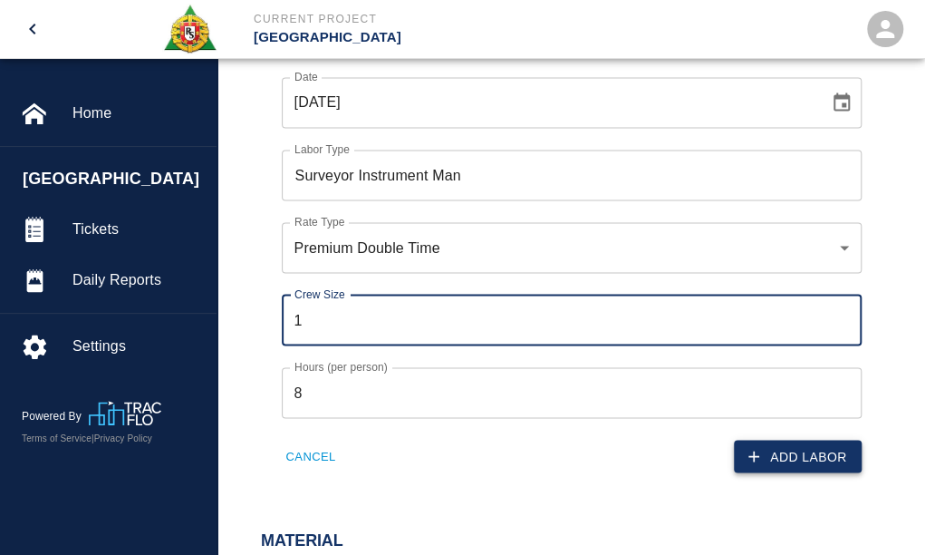
type input "1"
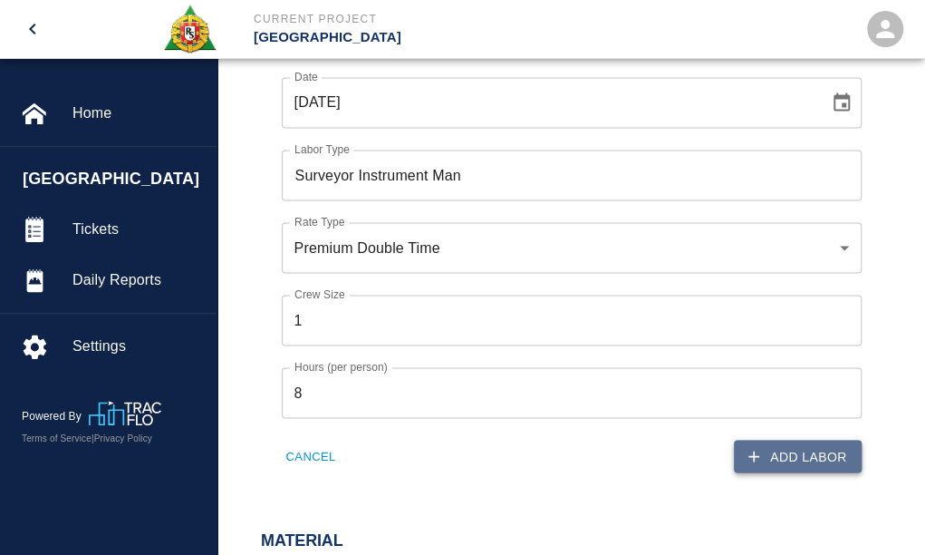
click at [790, 441] on button "Add Labor" at bounding box center [798, 457] width 128 height 34
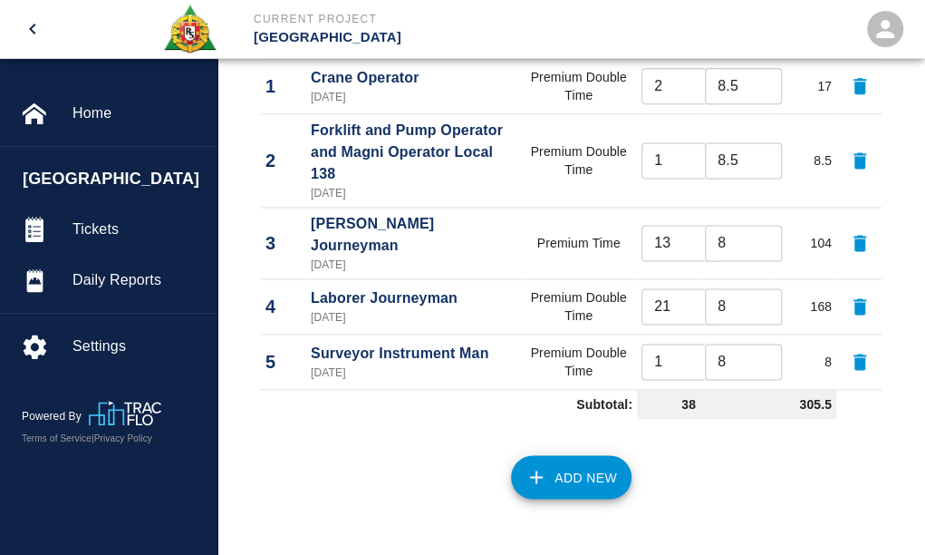
scroll to position [835, 0]
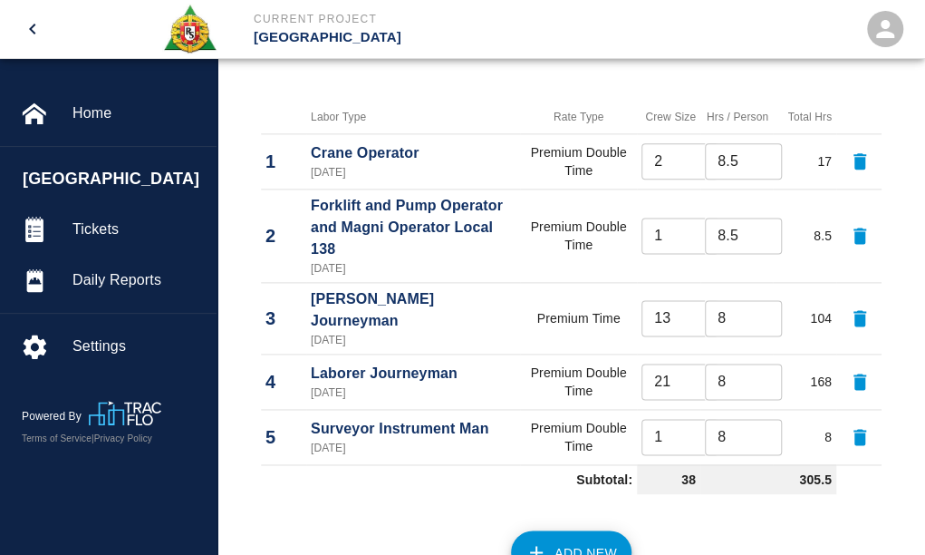
click at [583, 357] on td "Premium Double Time" at bounding box center [578, 380] width 117 height 55
click at [864, 373] on icon "button" at bounding box center [860, 381] width 13 height 16
type input "1"
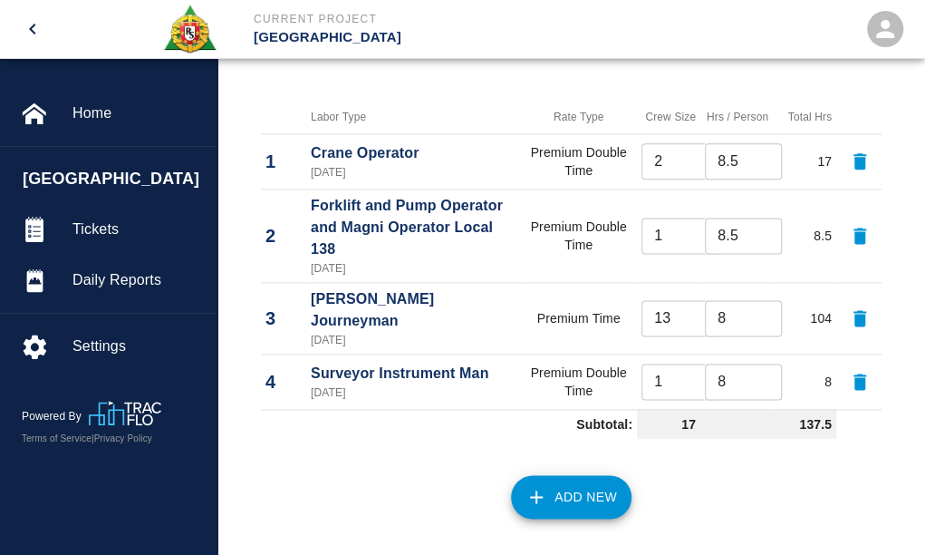
click at [571, 481] on button "Add New" at bounding box center [571, 497] width 121 height 44
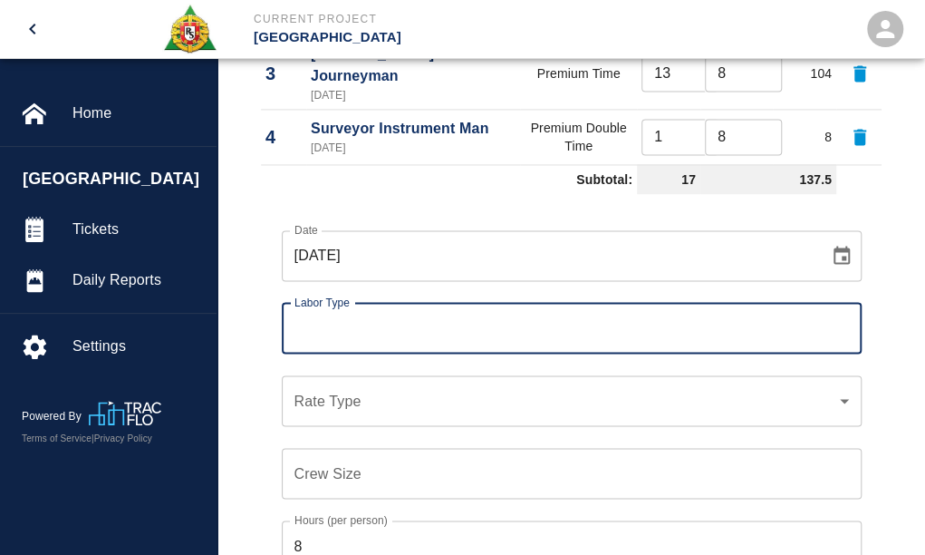
scroll to position [1124, 0]
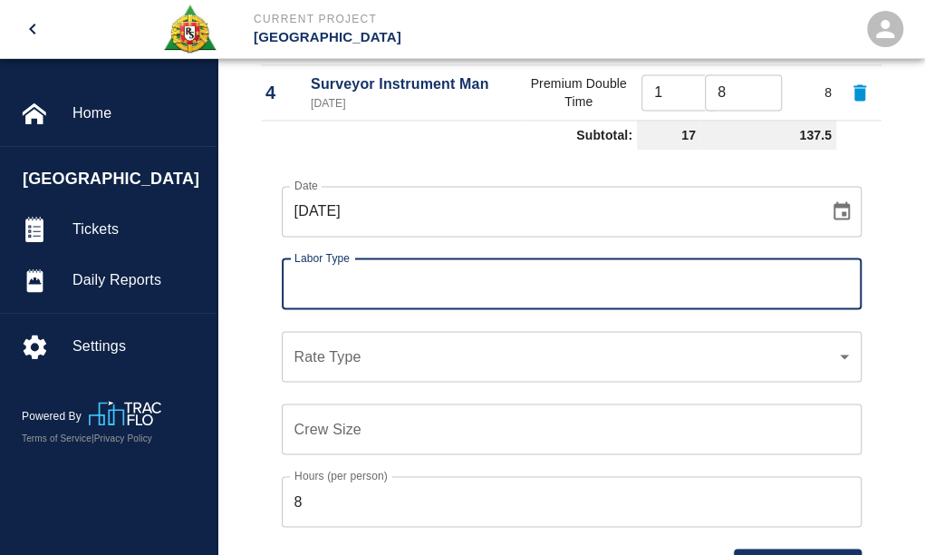
click at [336, 278] on input "Labor Type" at bounding box center [572, 283] width 564 height 34
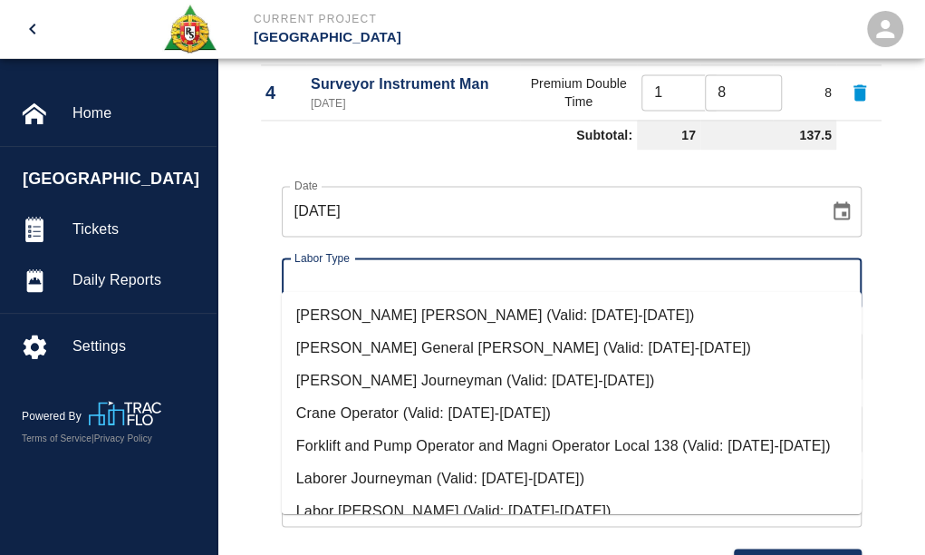
click at [401, 488] on li "Laborer Journeyman (Valid: 07/01/2024-08/31/2025)" at bounding box center [572, 477] width 580 height 33
type input "Laborer Journeyman"
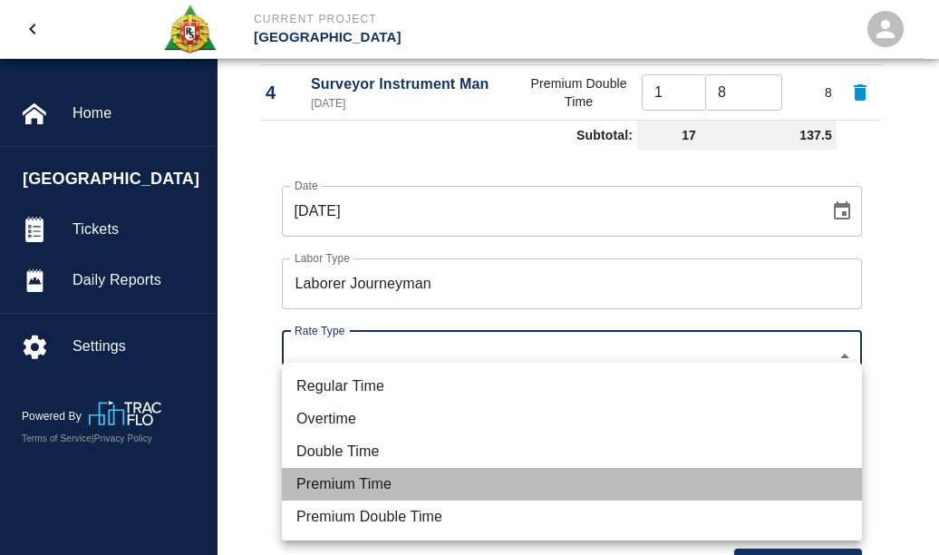
click at [363, 479] on li "Premium Time" at bounding box center [572, 484] width 580 height 33
type input "rate_pot"
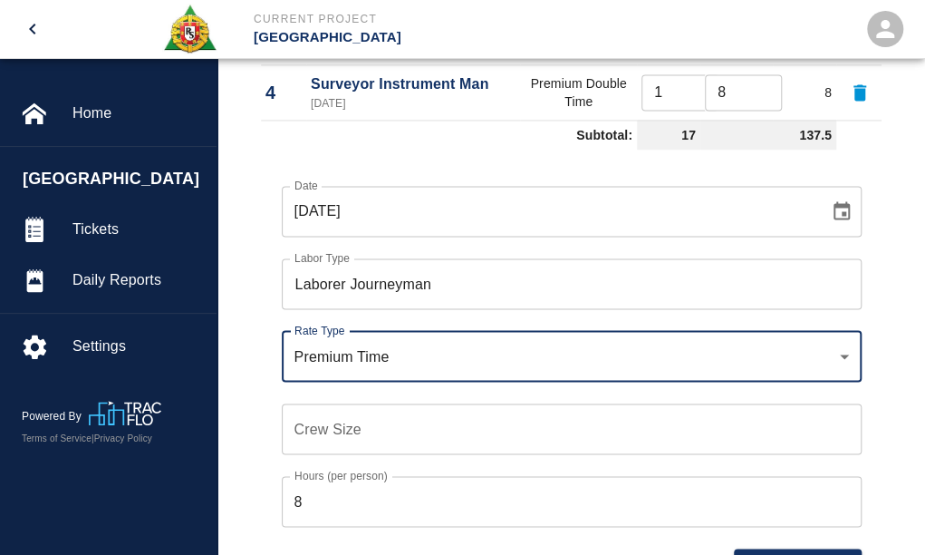
click at [310, 419] on input "Crew Size" at bounding box center [572, 428] width 580 height 51
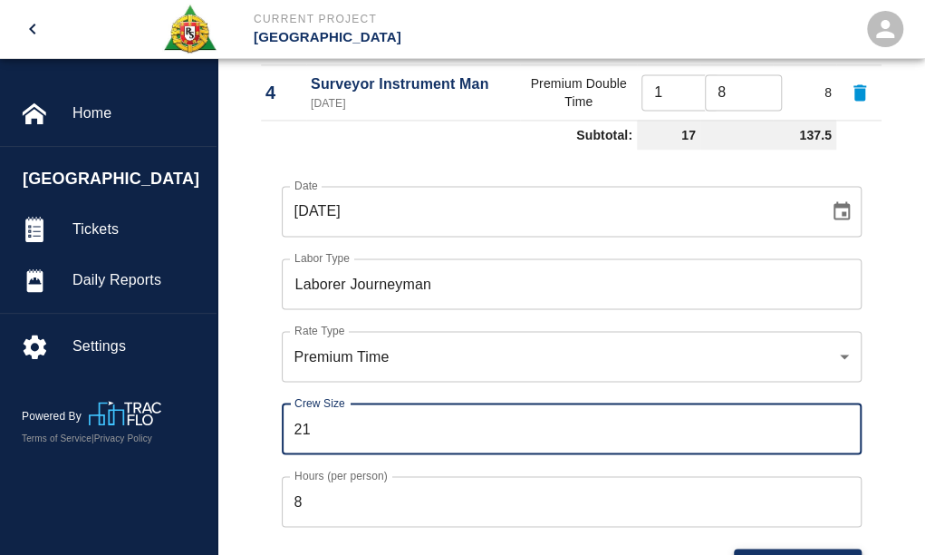
type input "21"
click at [815, 548] on button "Add Labor" at bounding box center [798, 565] width 128 height 34
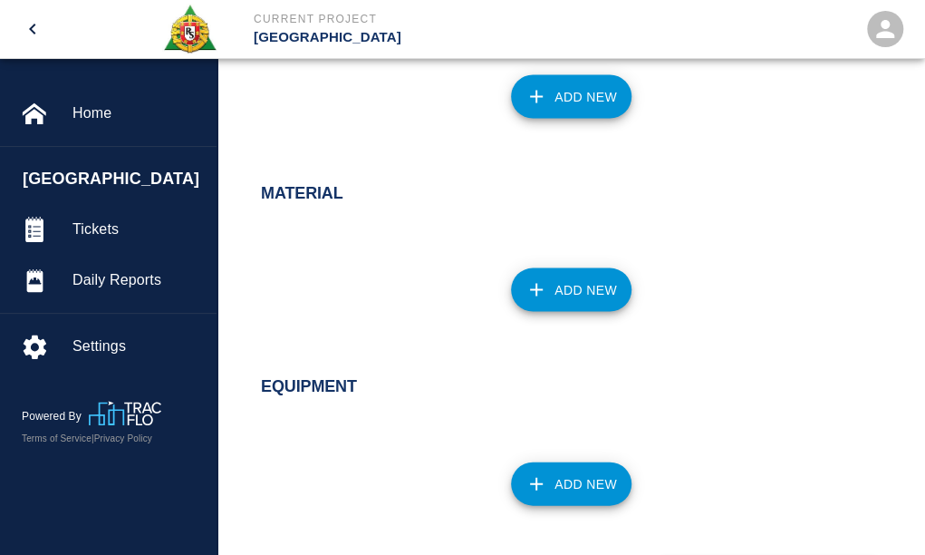
scroll to position [1379, 0]
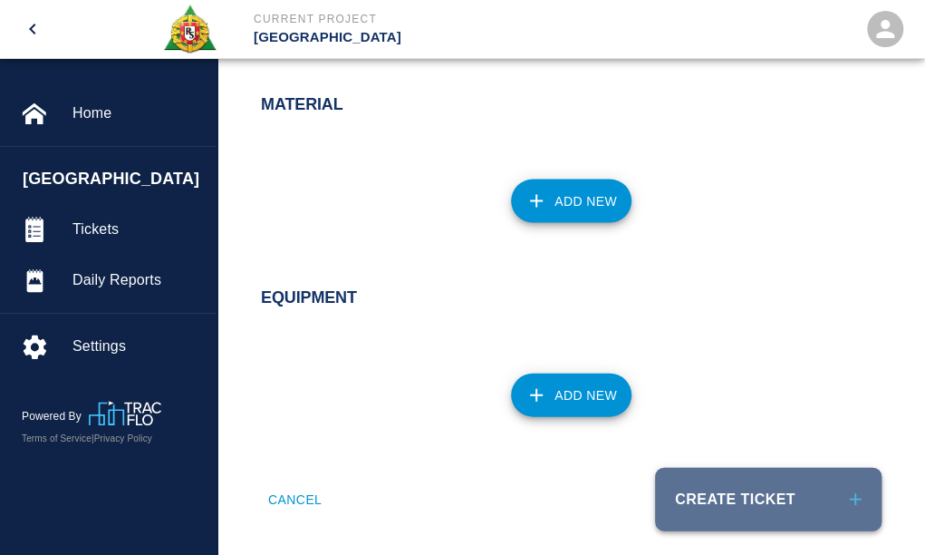
click at [750, 479] on button "Create Ticket" at bounding box center [768, 498] width 227 height 63
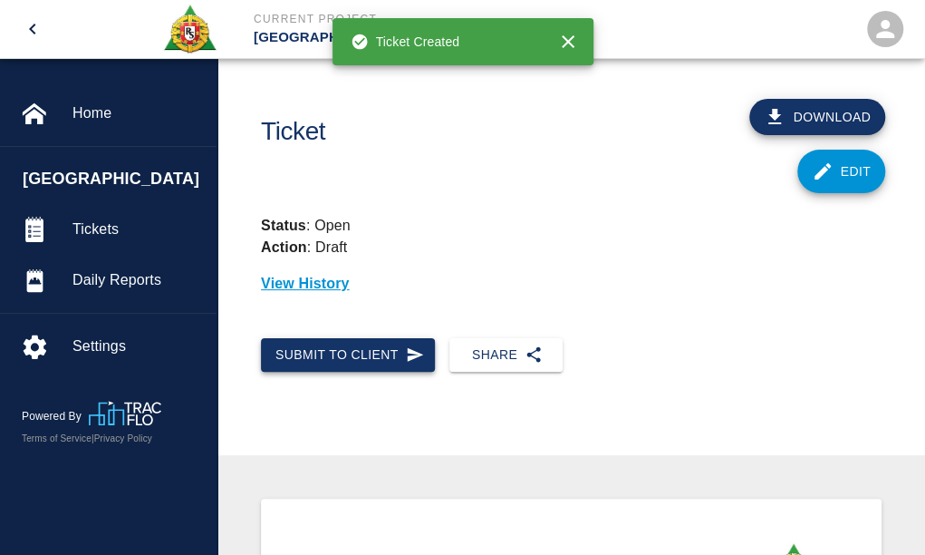
click at [361, 353] on button "Submit to Client" at bounding box center [348, 355] width 174 height 34
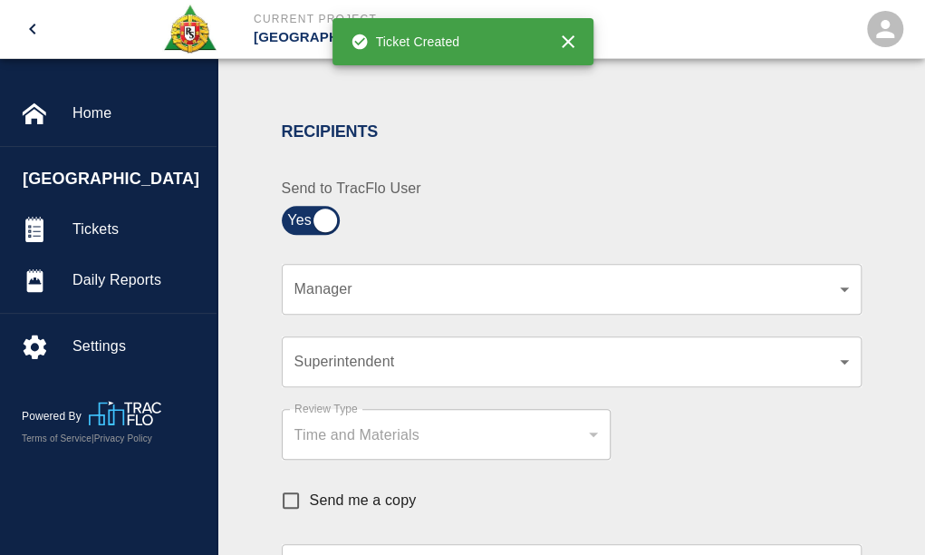
scroll to position [363, 0]
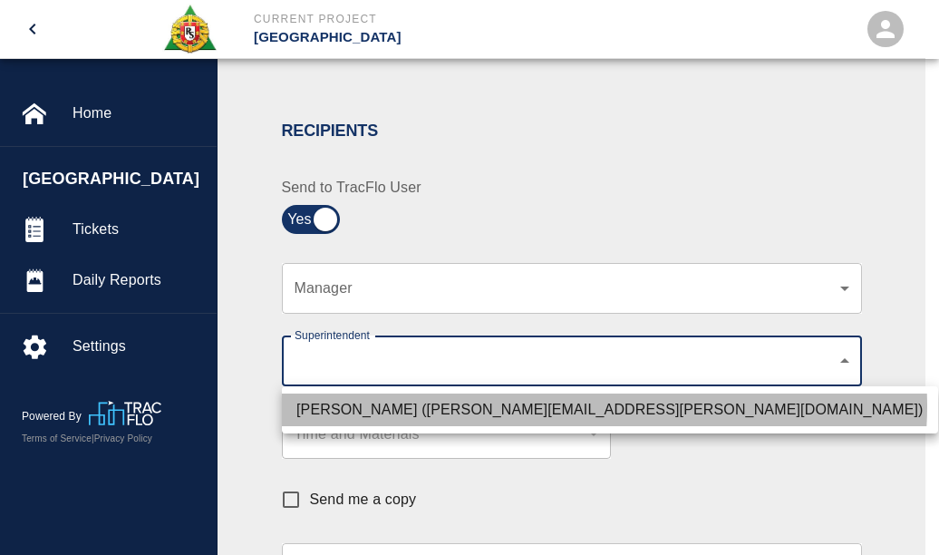
click at [604, 406] on li "Roger Cettina (roger.cettina@aecom.com)" at bounding box center [610, 409] width 656 height 33
type input "607e8b2f-6e2b-4864-a614-ca92a3a6e287"
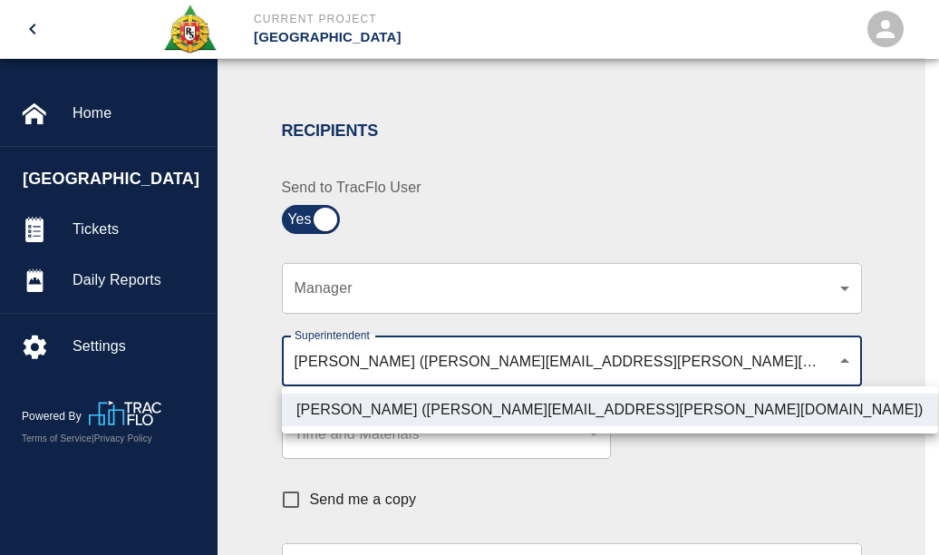
click at [734, 479] on div at bounding box center [469, 277] width 939 height 555
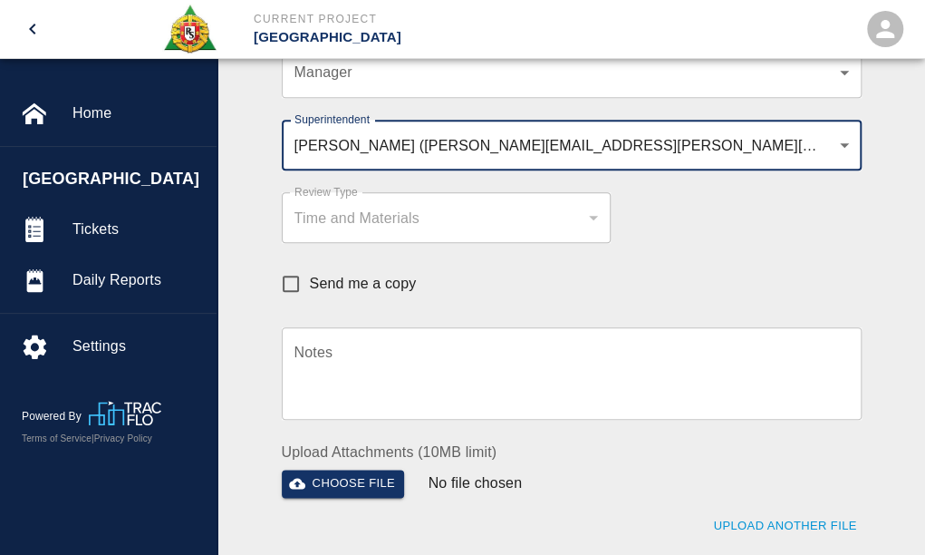
scroll to position [634, 0]
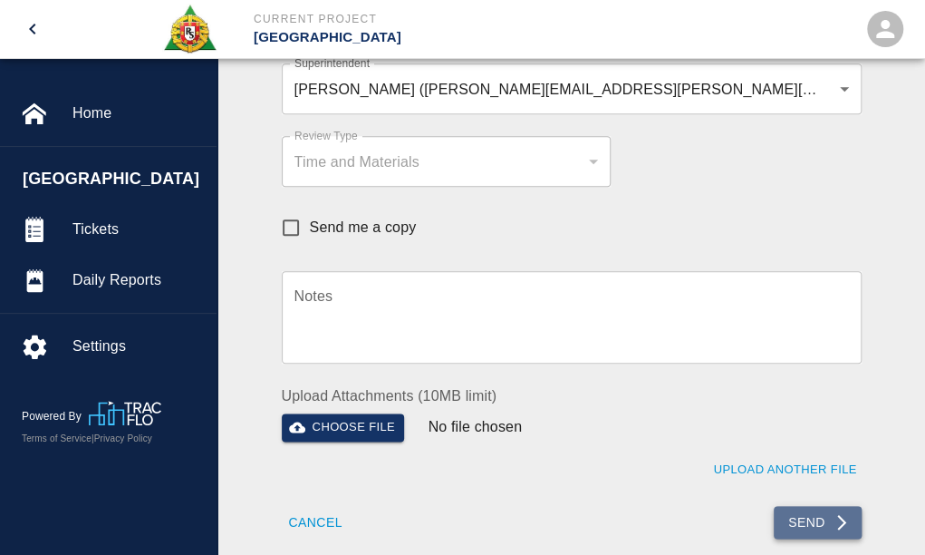
click at [812, 512] on button "Send" at bounding box center [818, 523] width 88 height 34
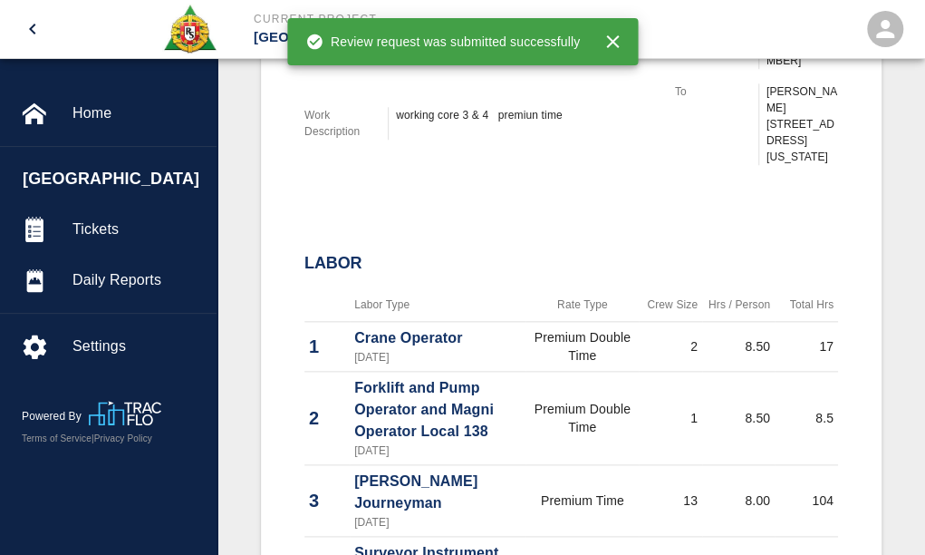
scroll to position [609, 0]
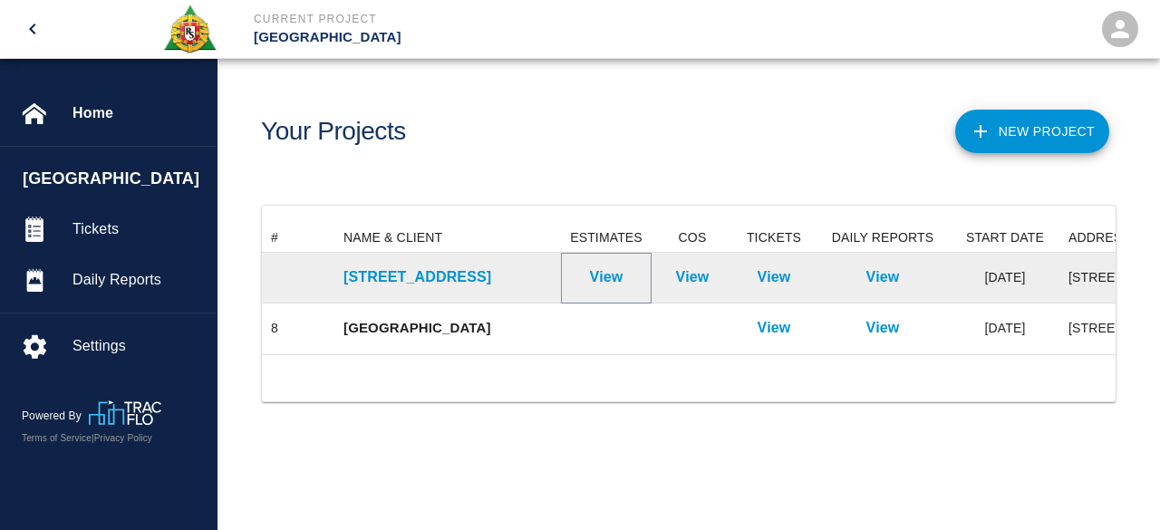
click at [611, 276] on p "View" at bounding box center [607, 277] width 34 height 22
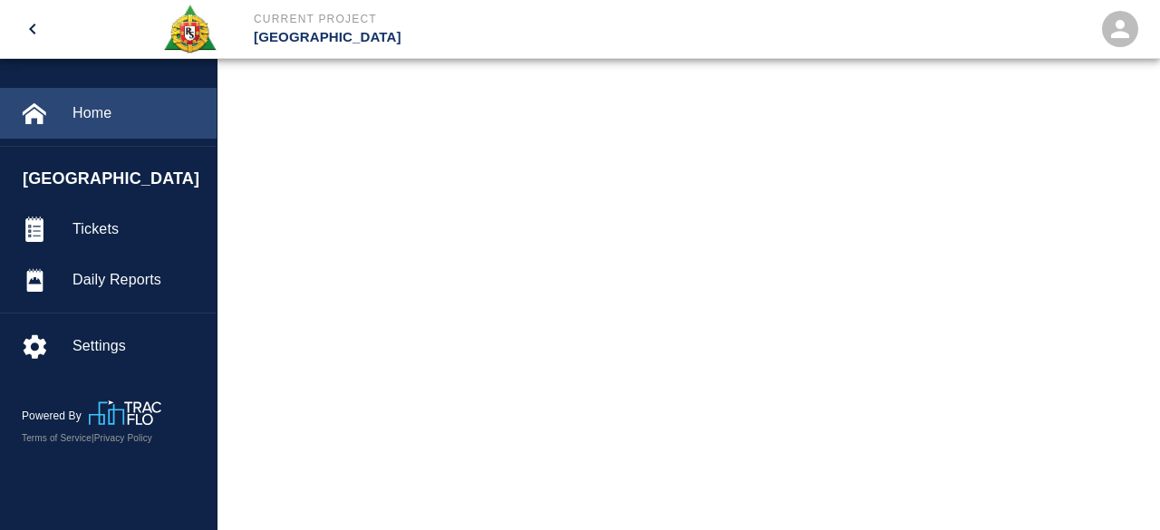
click at [78, 117] on span "Home" at bounding box center [138, 113] width 130 height 22
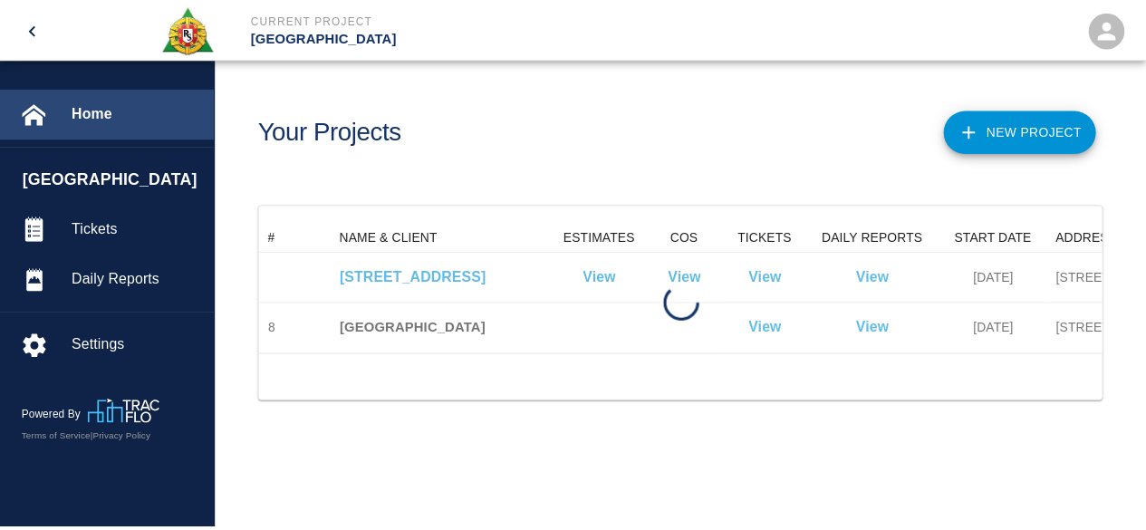
scroll to position [131, 840]
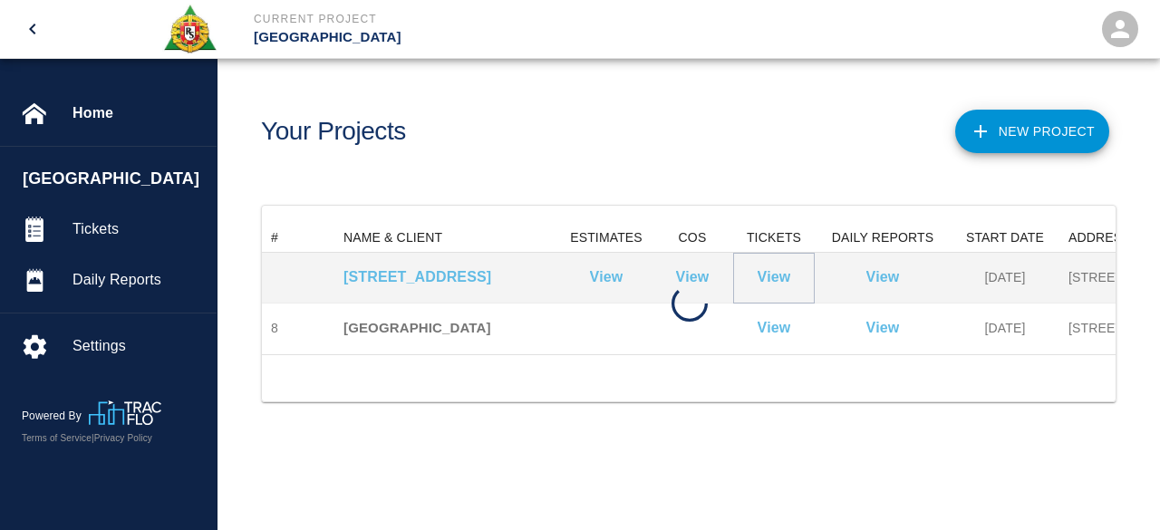
click at [785, 276] on p "View" at bounding box center [775, 277] width 34 height 22
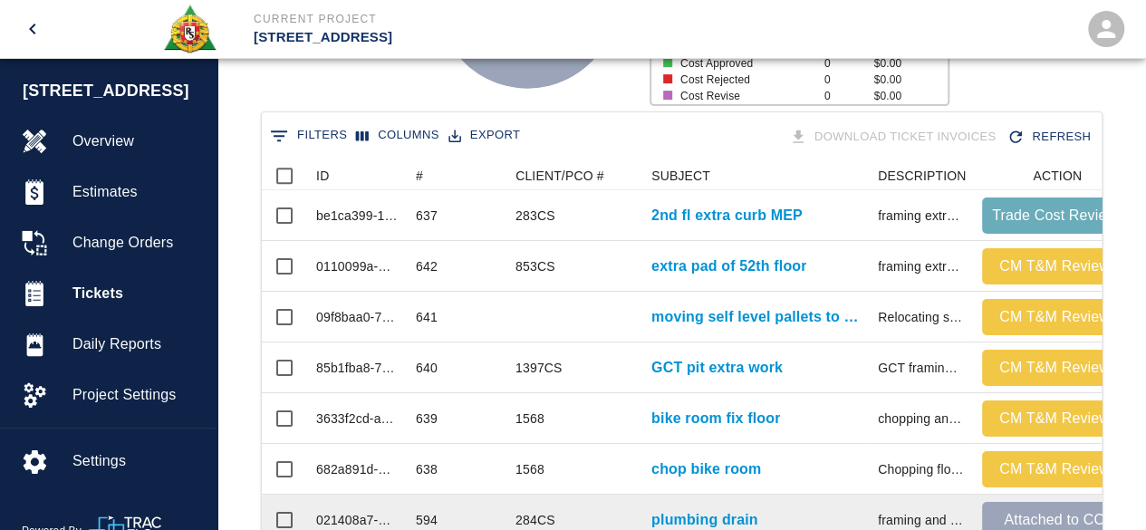
scroll to position [261, 0]
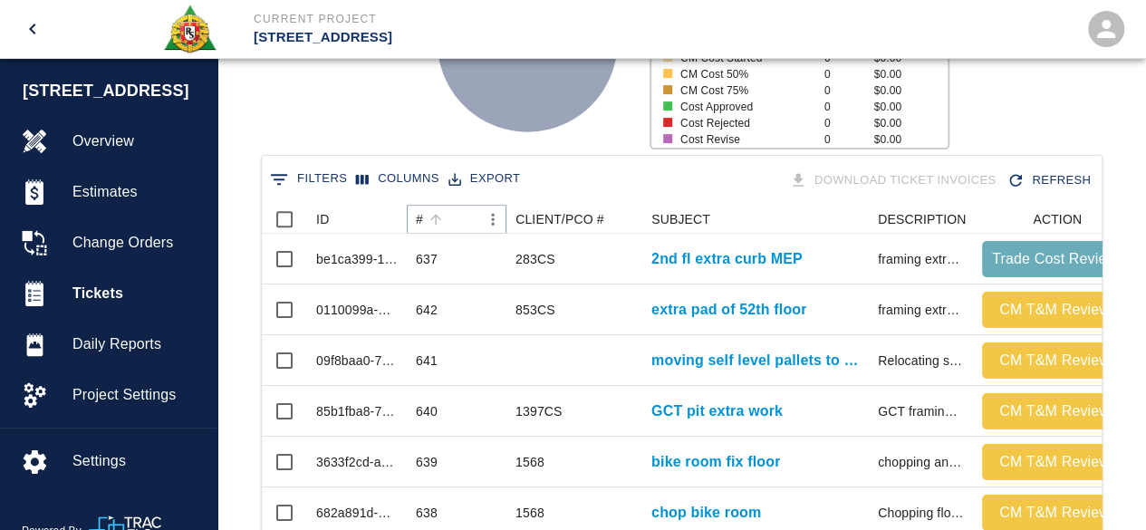
click at [434, 218] on icon "Sort" at bounding box center [436, 219] width 16 height 16
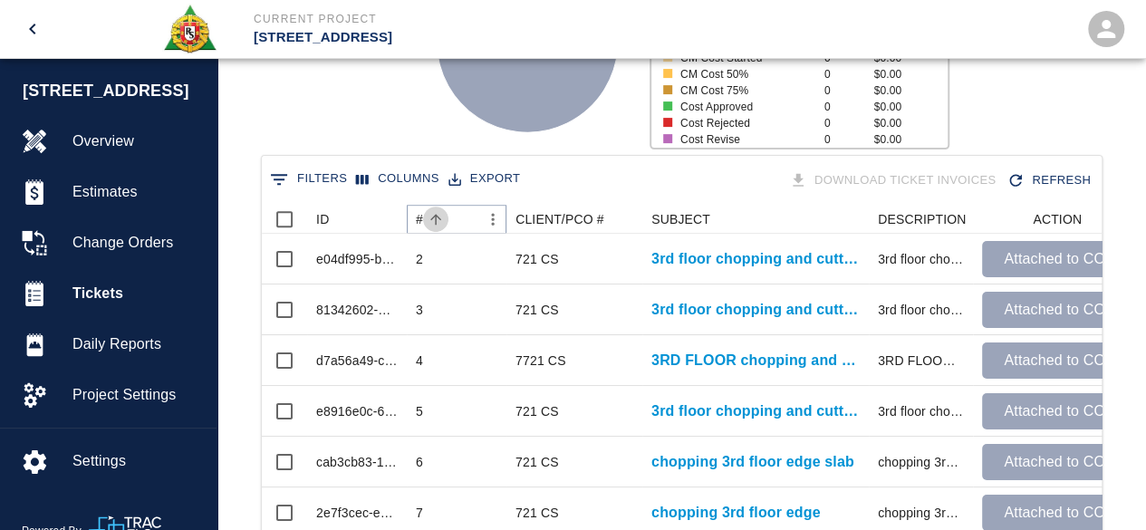
click at [434, 218] on icon "Sort" at bounding box center [436, 219] width 16 height 16
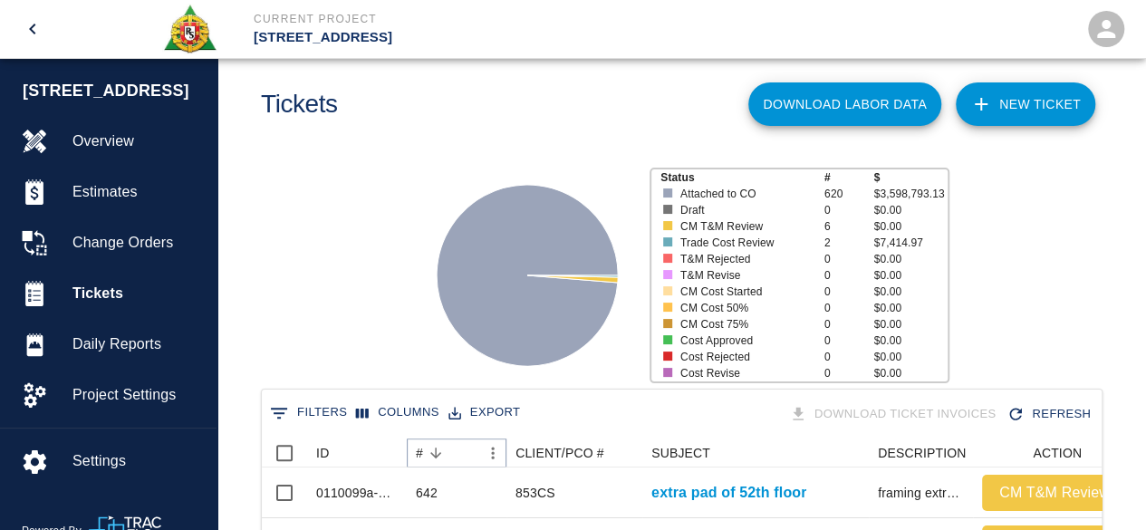
scroll to position [0, 0]
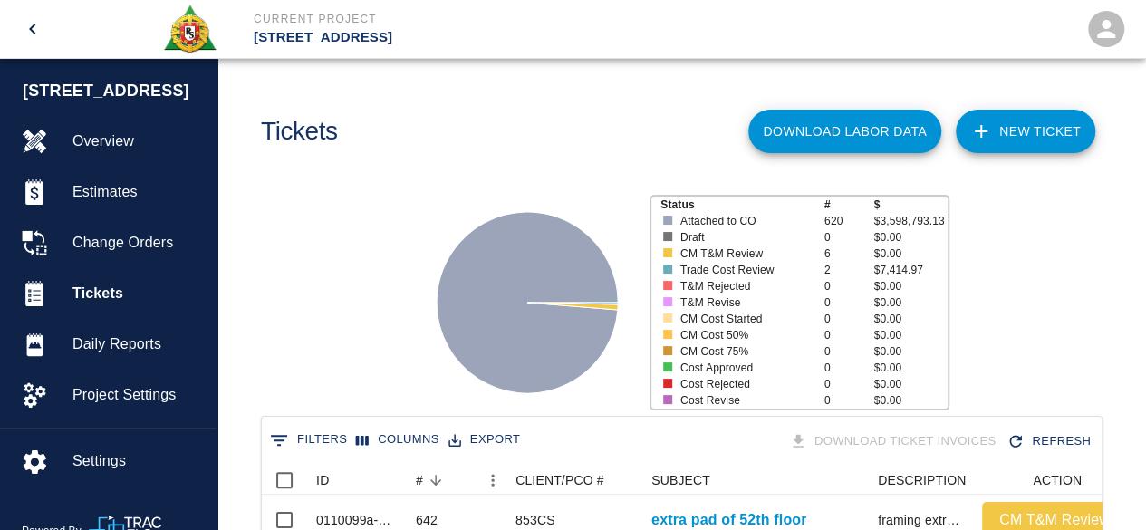
click at [1038, 133] on link "NEW TICKET" at bounding box center [1026, 132] width 140 height 44
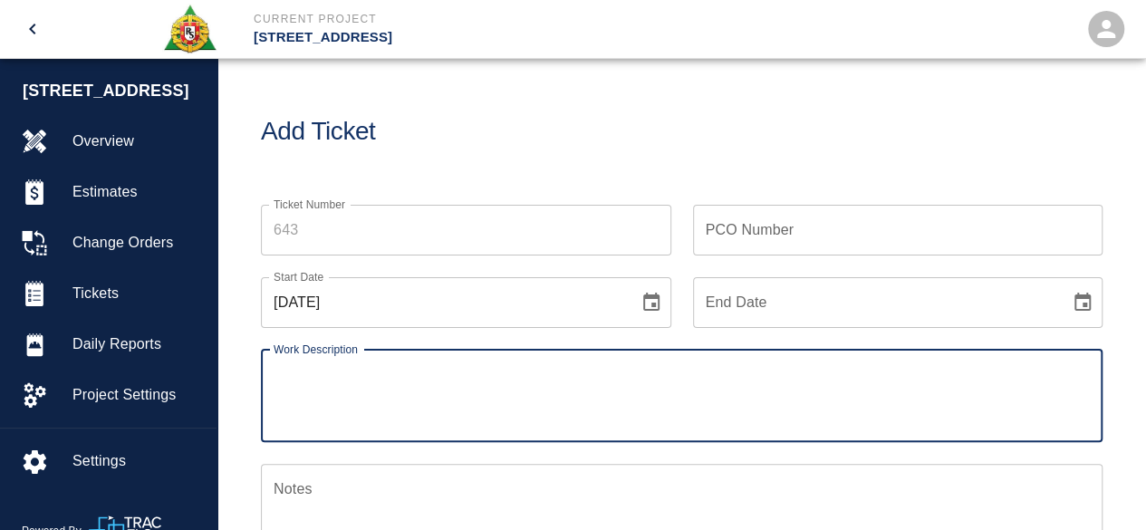
click at [308, 231] on input "Ticket Number" at bounding box center [466, 230] width 411 height 51
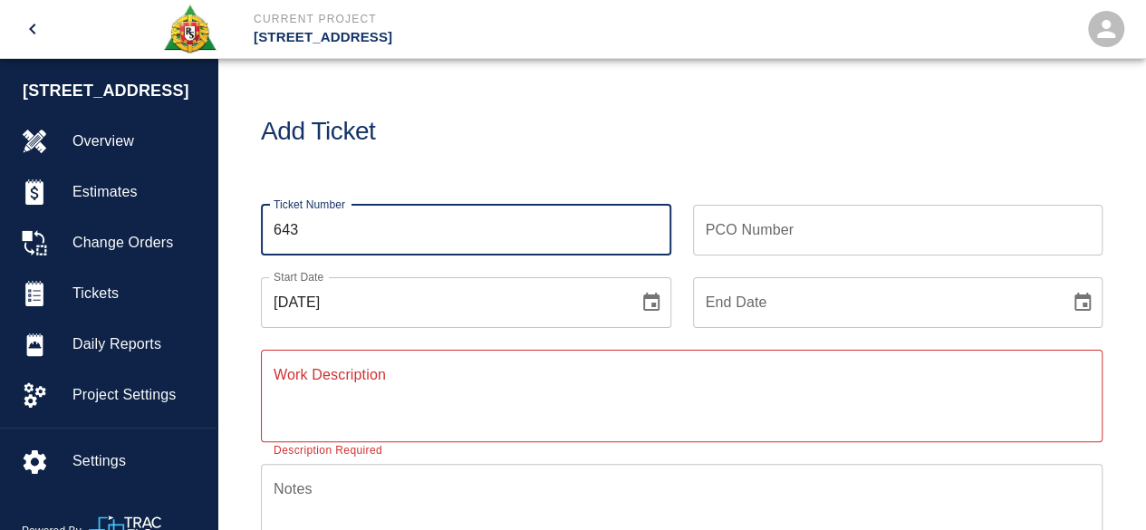
type input "643"
click at [739, 231] on input "PCO Number" at bounding box center [898, 230] width 411 height 51
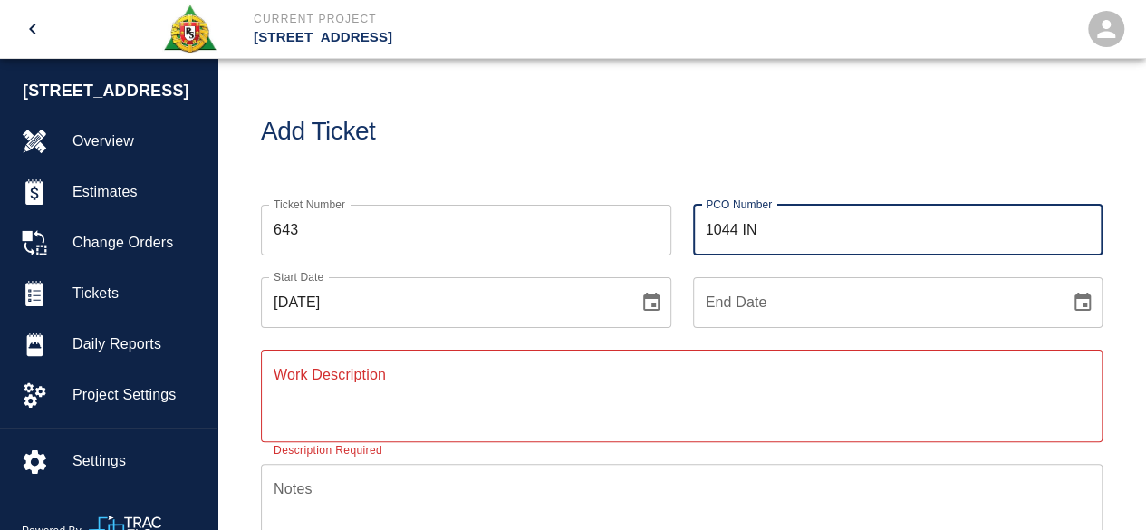
type input "1044 IN"
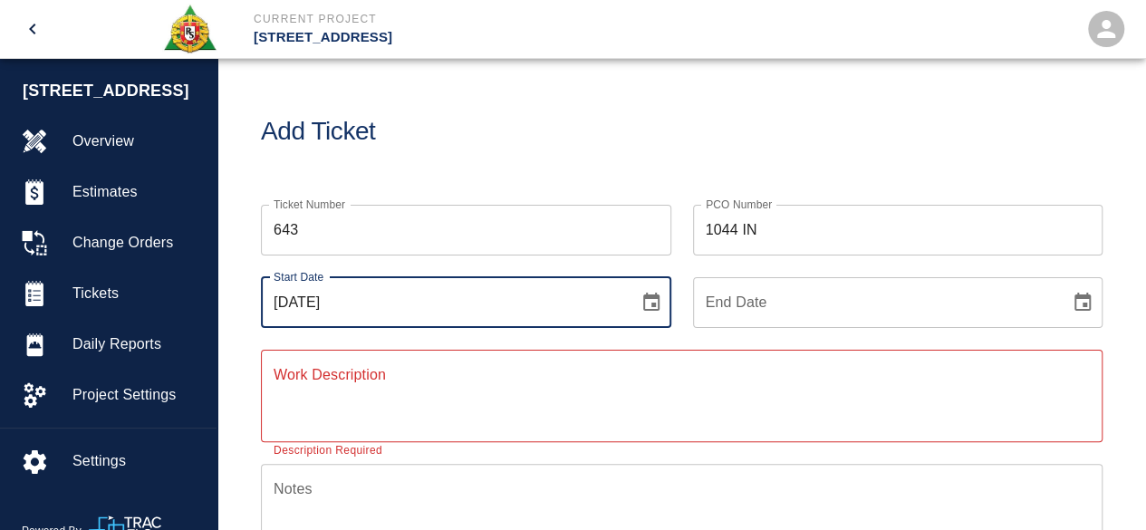
click at [584, 302] on input "[DATE]" at bounding box center [443, 302] width 365 height 51
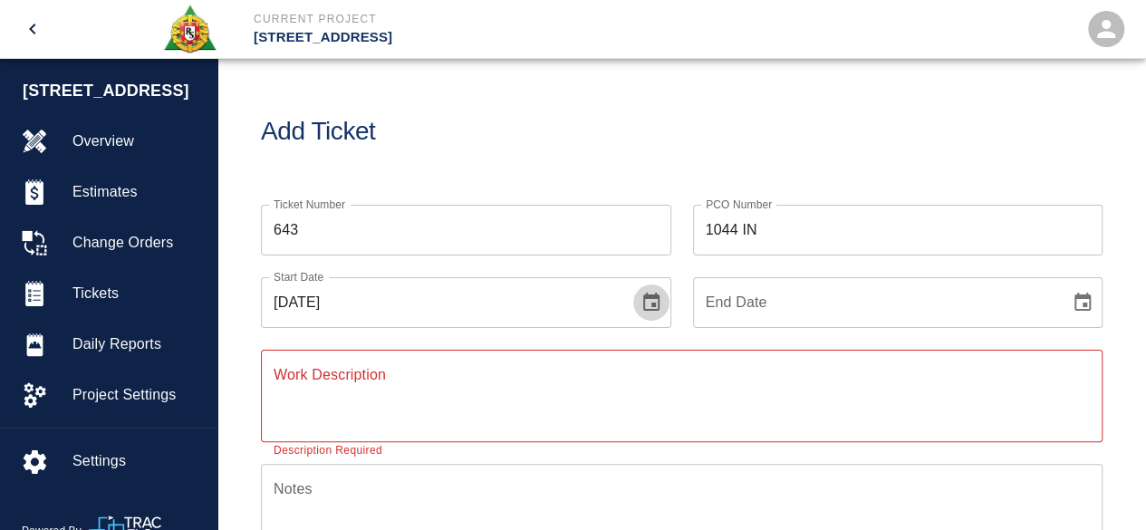
click at [650, 299] on icon "Choose date, selected date is Aug 18, 2025" at bounding box center [652, 303] width 22 height 22
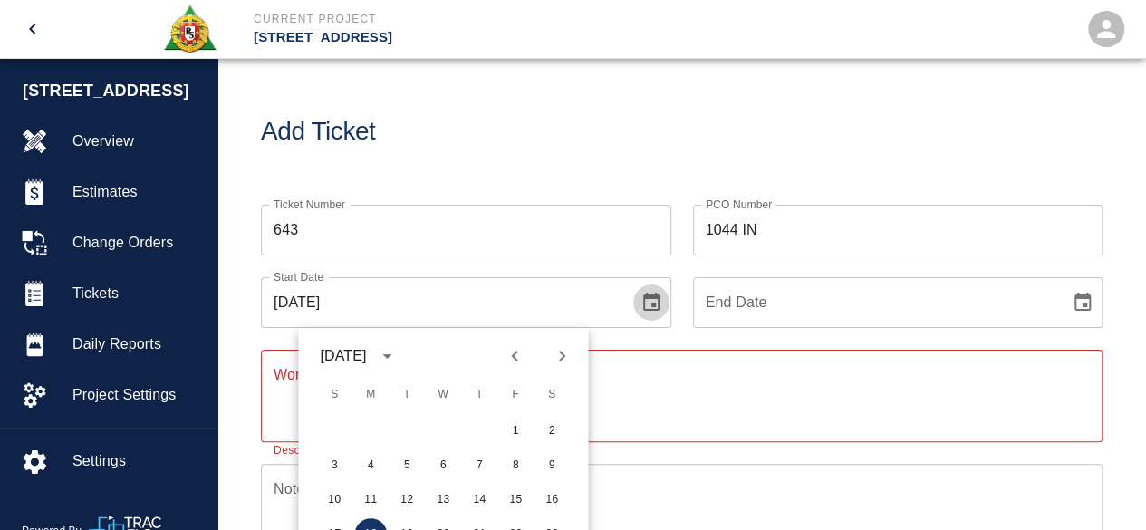
click at [647, 295] on icon "Choose date, selected date is Aug 18, 2025" at bounding box center [651, 302] width 16 height 18
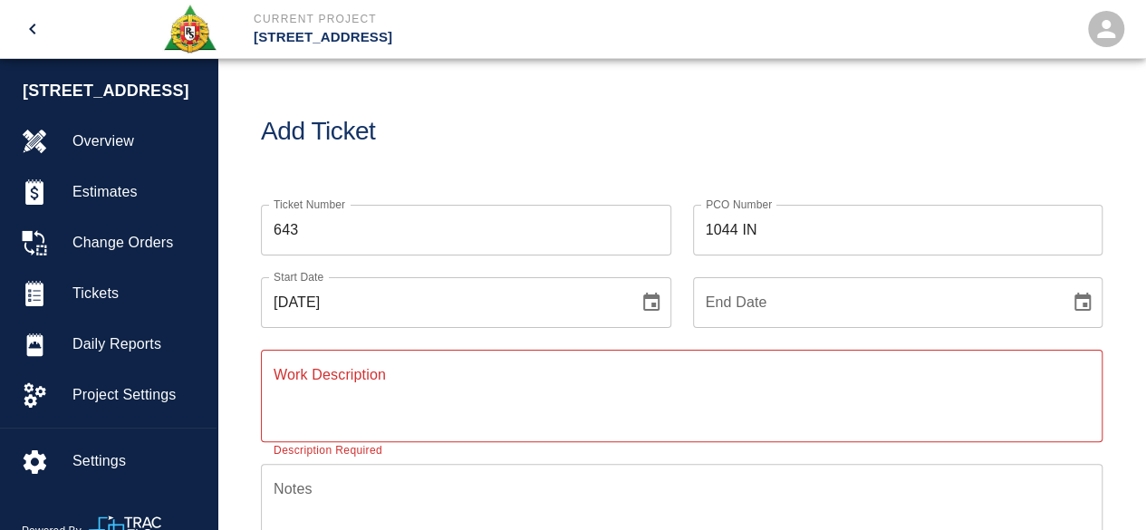
click at [651, 306] on icon "Choose date, selected date is Aug 18, 2025" at bounding box center [651, 302] width 16 height 18
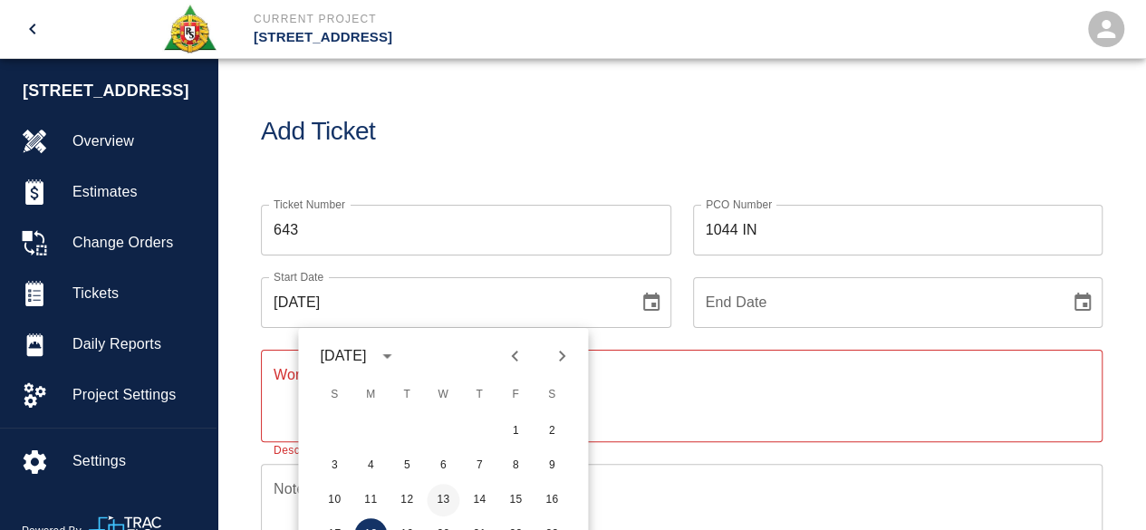
click at [443, 499] on button "13" at bounding box center [443, 500] width 33 height 33
type input "[DATE]"
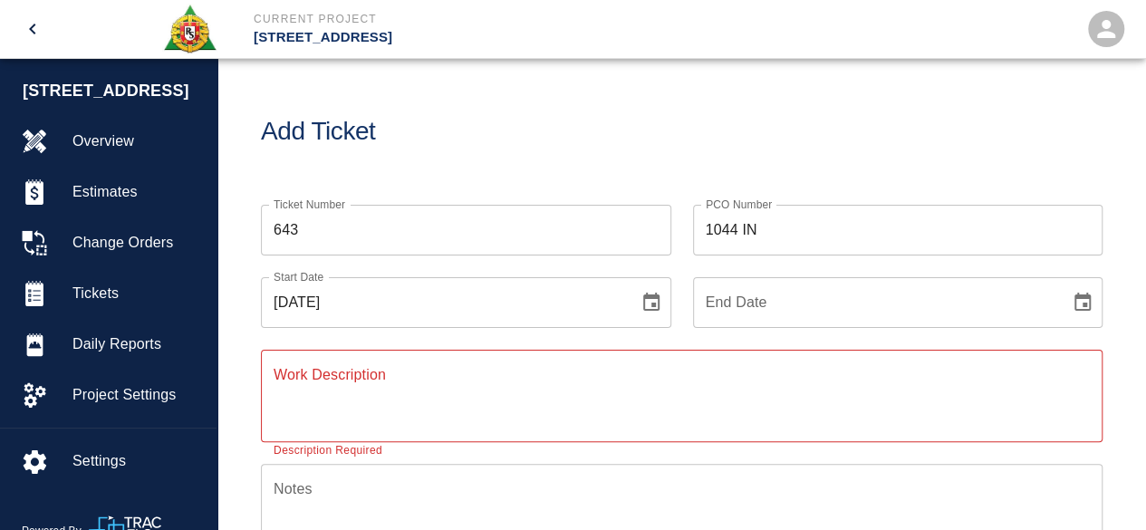
click at [1086, 299] on icon "Choose date" at bounding box center [1083, 303] width 22 height 22
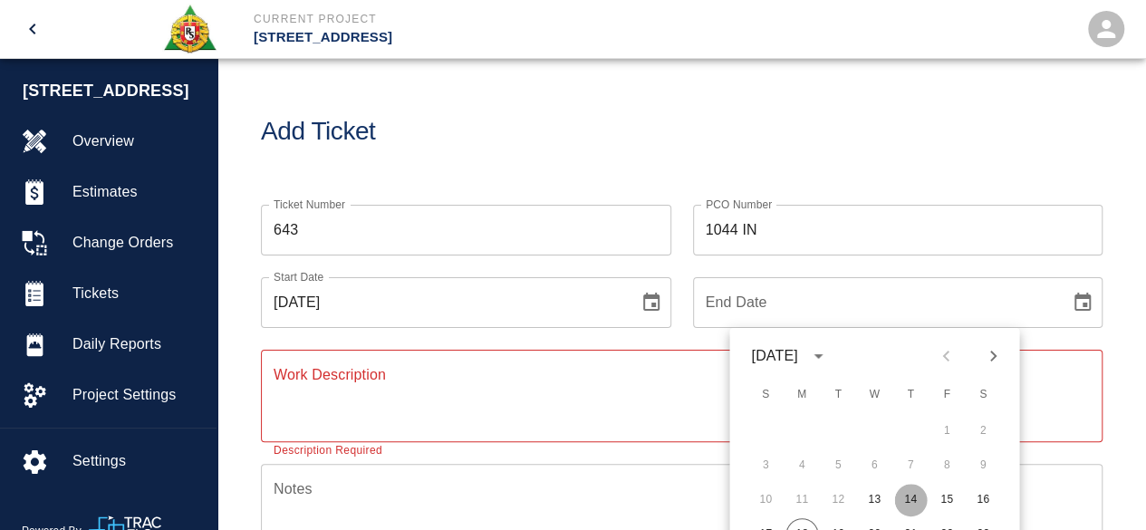
click at [910, 498] on button "14" at bounding box center [911, 500] width 33 height 33
type input "[DATE]"
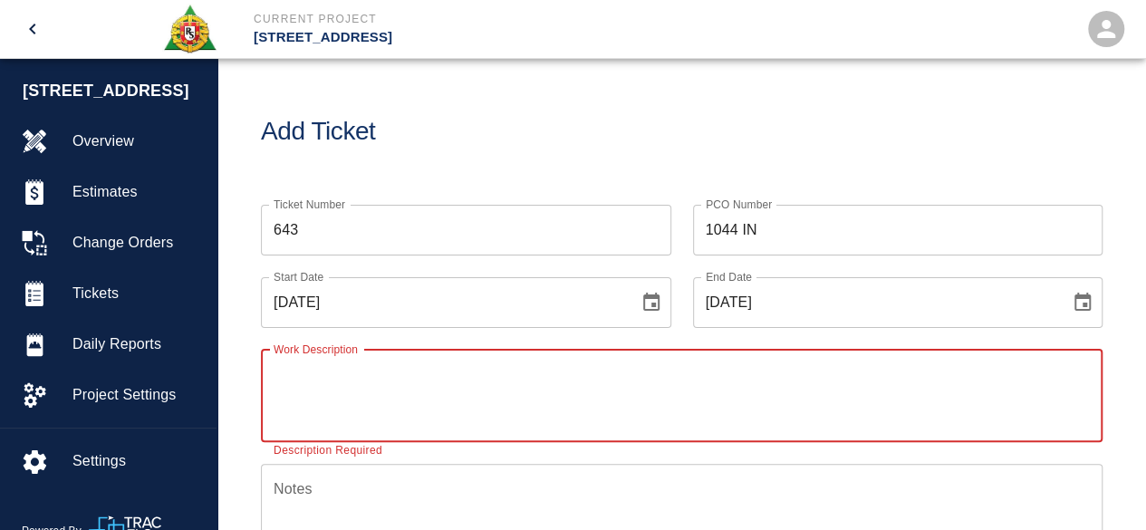
click at [299, 389] on textarea "Work Description" at bounding box center [682, 395] width 817 height 63
click at [336, 373] on textarea "Framing extension of pads on 17th floor" at bounding box center [682, 395] width 817 height 63
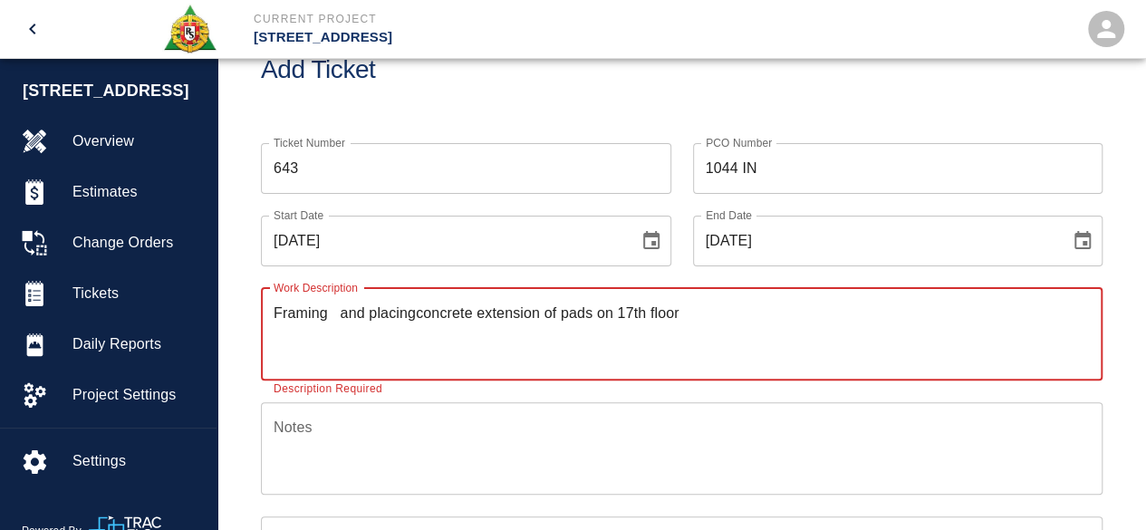
scroll to position [91, 0]
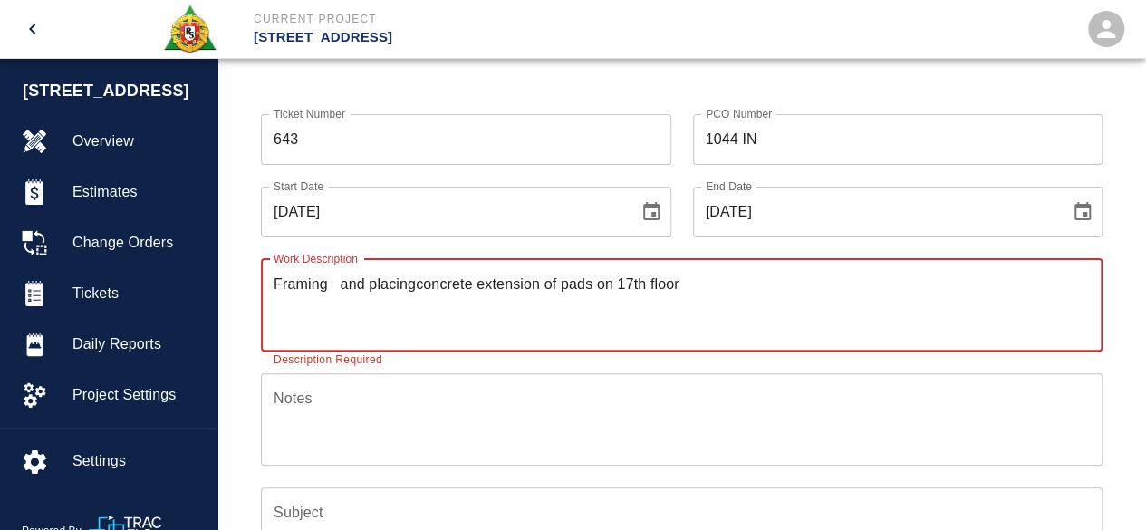
type textarea "Framing and placingconcrete extension of pads on 17th floor"
click at [276, 411] on textarea "Notes" at bounding box center [682, 419] width 817 height 63
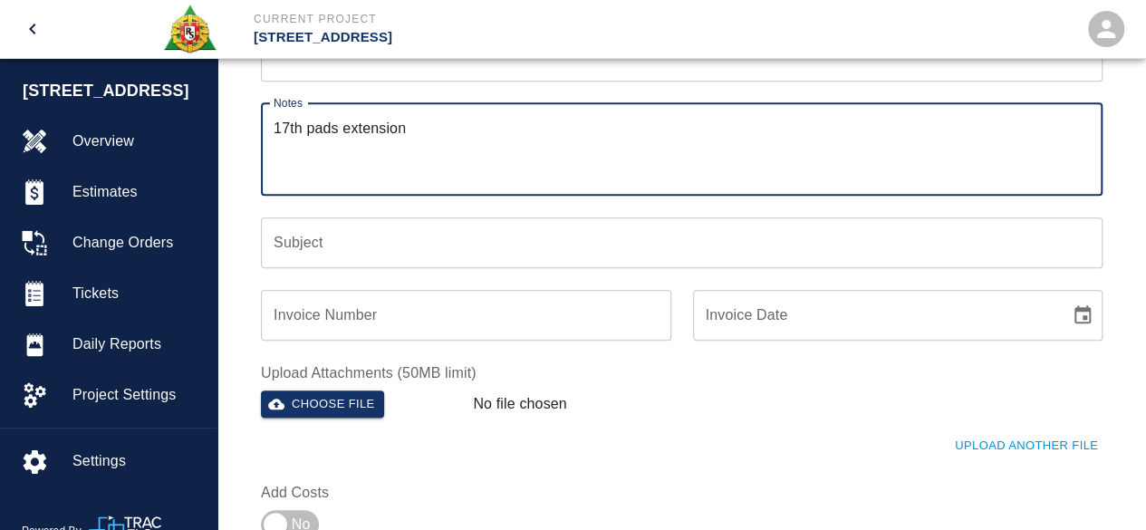
scroll to position [363, 0]
type textarea "17th pads extension"
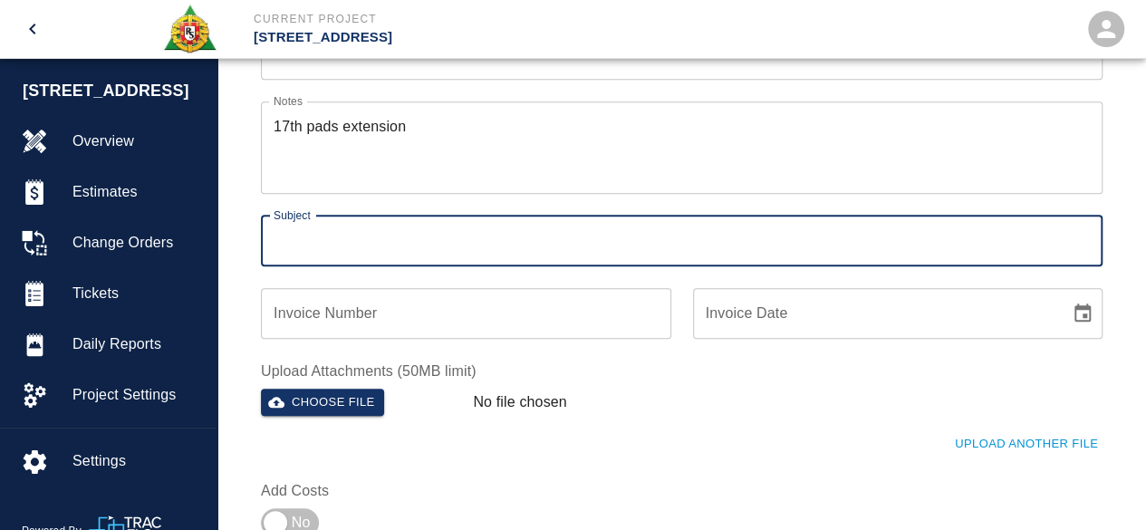
click at [299, 231] on input "Subject" at bounding box center [682, 241] width 842 height 51
type input "17th floor Extension pads"
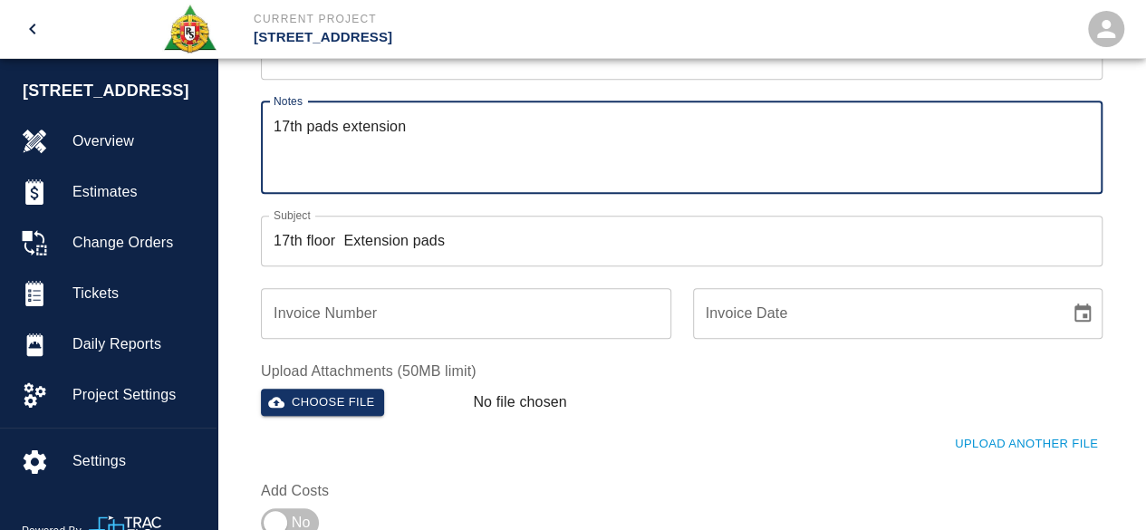
click at [435, 122] on textarea "17th pads extension" at bounding box center [682, 147] width 817 height 63
type textarea "1"
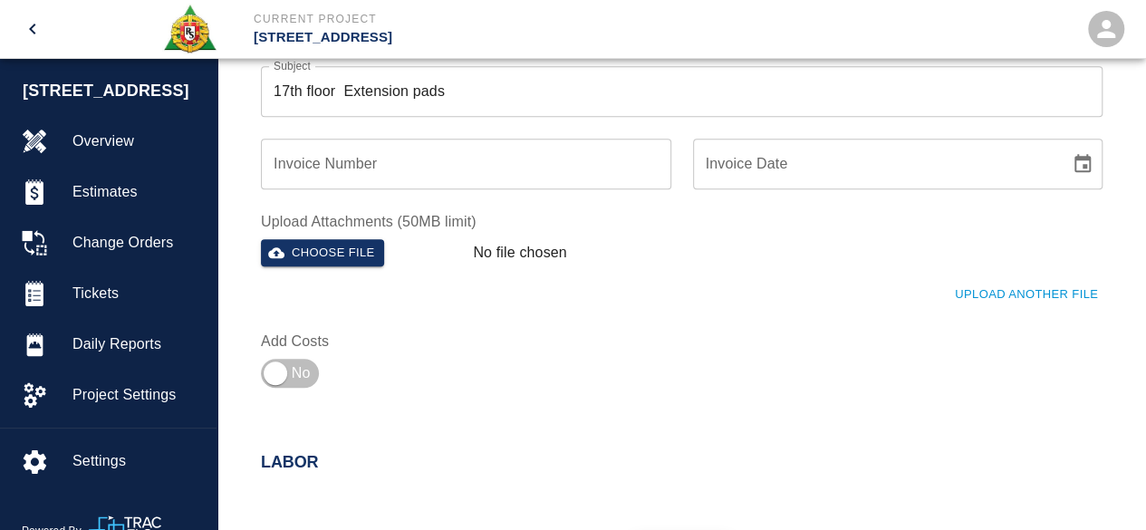
scroll to position [634, 0]
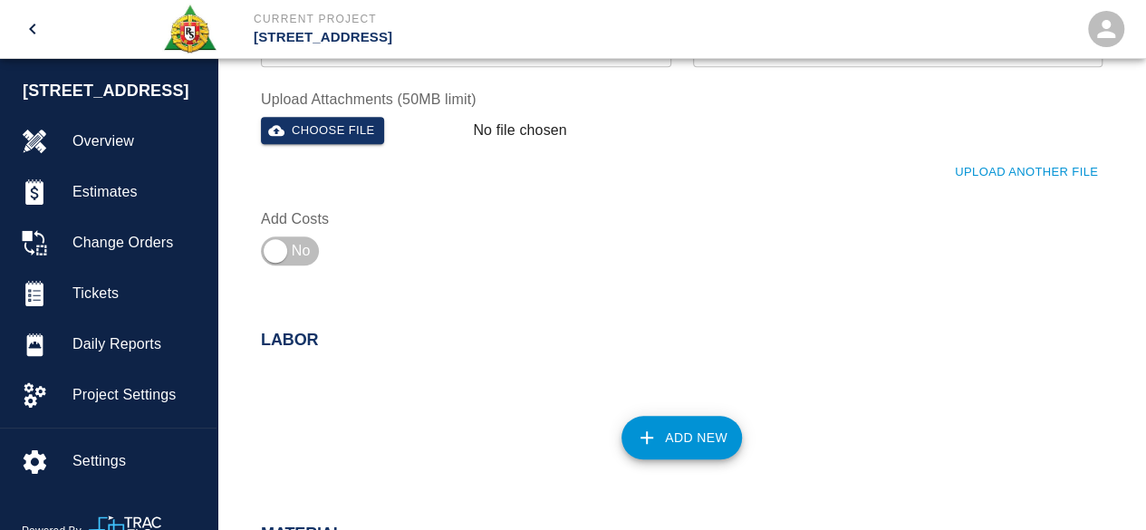
type textarea "# 1 [PERSON_NAME] # 2 [PERSON_NAME] # 2 [PERSON_NAME] # 2 Smoke [PERSON_NAME] #…"
click at [653, 443] on icon "button" at bounding box center [647, 438] width 22 height 22
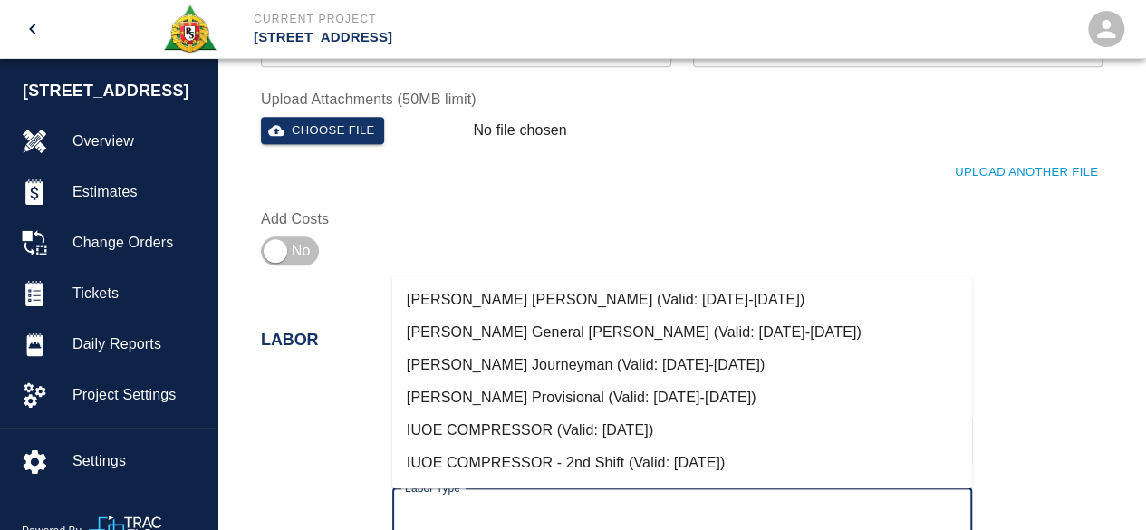
click at [529, 508] on input "Labor Type" at bounding box center [683, 514] width 564 height 34
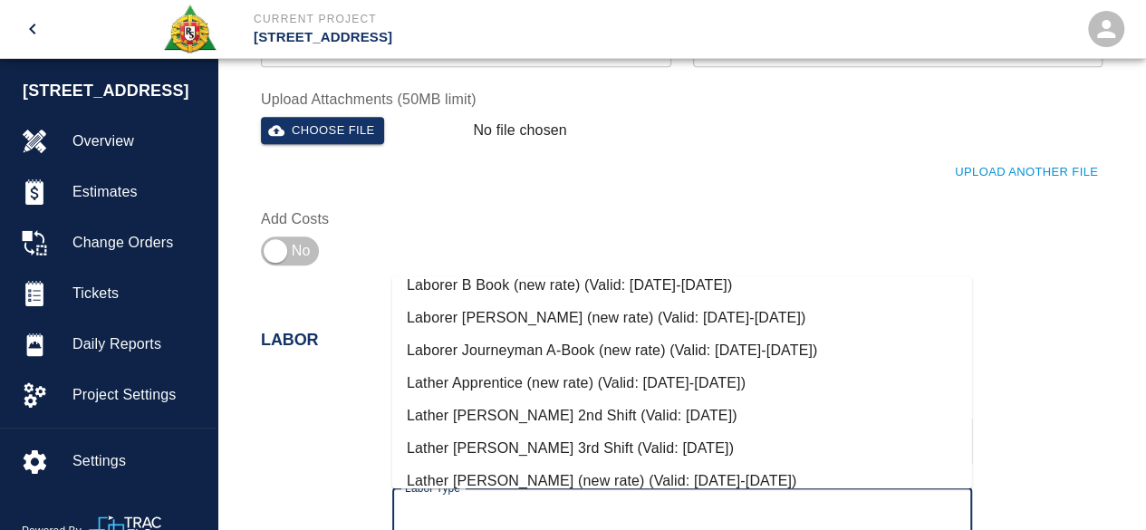
scroll to position [816, 0]
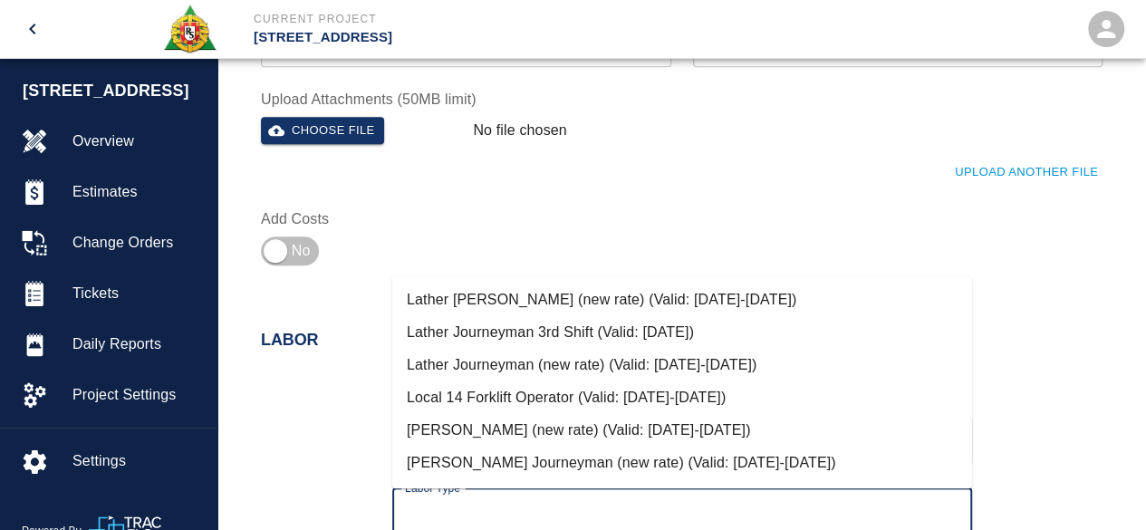
click at [496, 435] on li "[PERSON_NAME] (new rate) (Valid: [DATE]-[DATE])" at bounding box center [682, 430] width 580 height 33
type input "[PERSON_NAME] (new rate)"
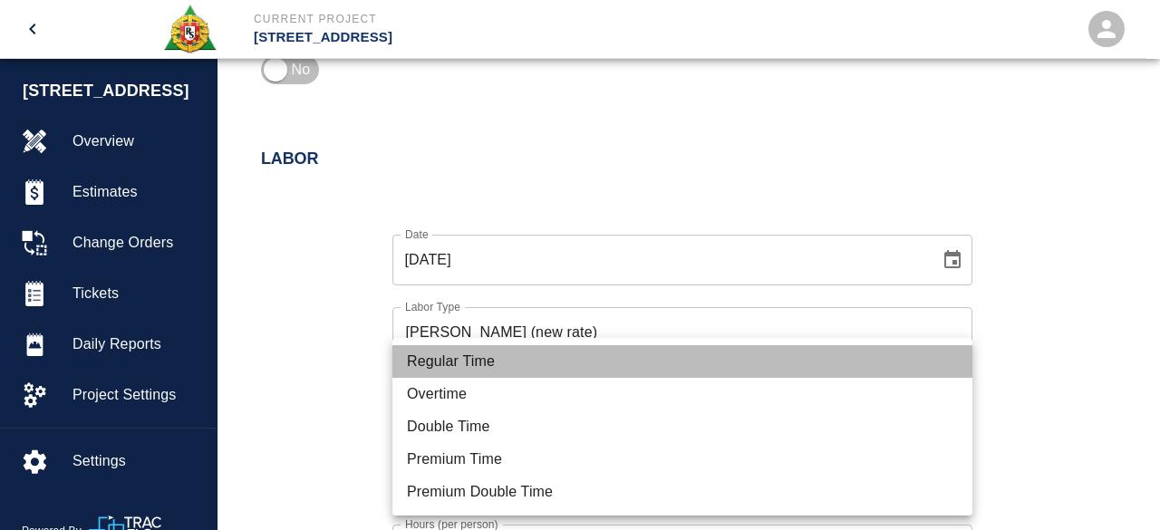
click at [469, 363] on li "Regular Time" at bounding box center [682, 361] width 580 height 33
type input "rate_rt"
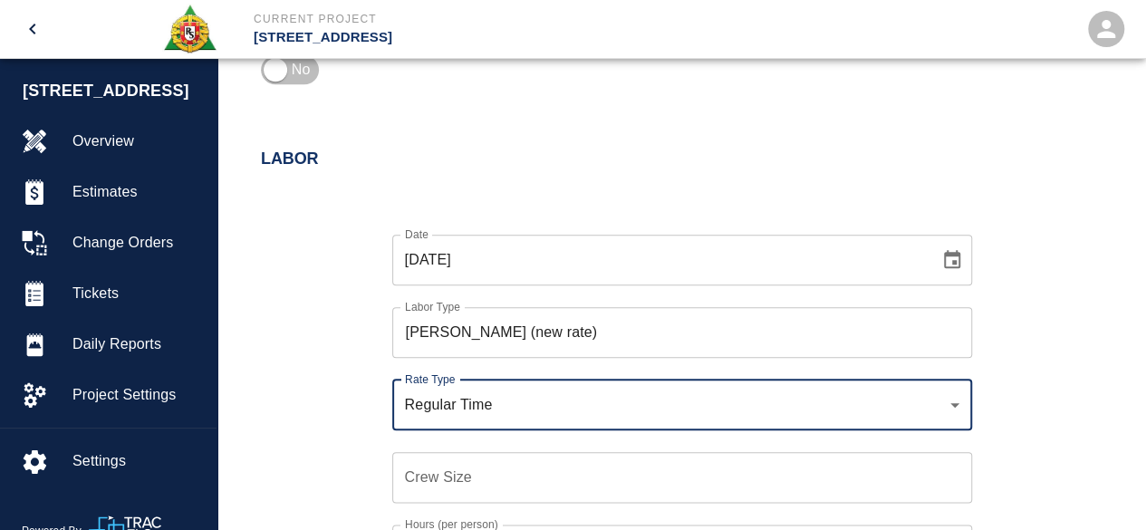
click at [435, 463] on div "Crew Size Crew Size" at bounding box center [682, 477] width 580 height 51
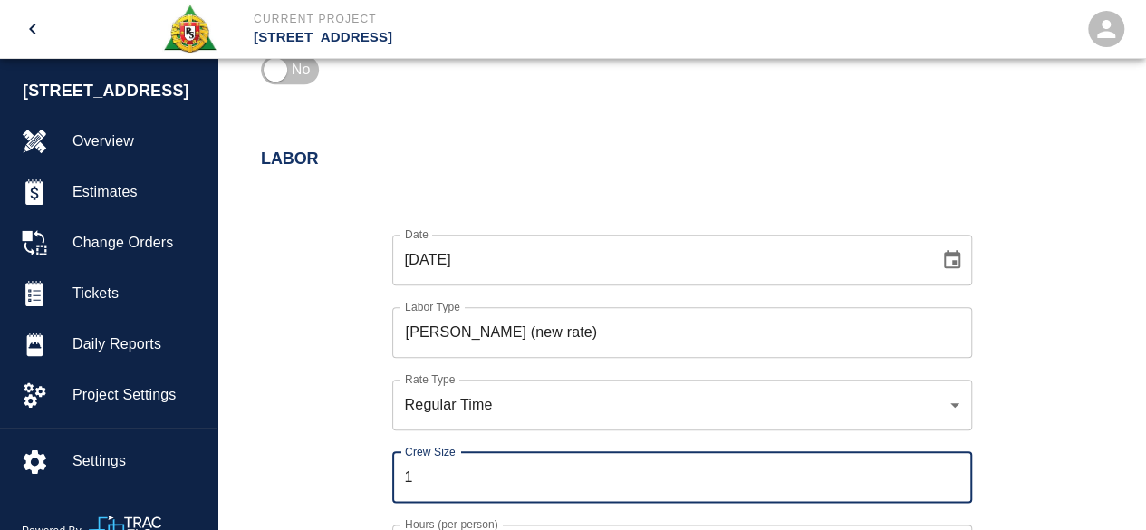
type input "1"
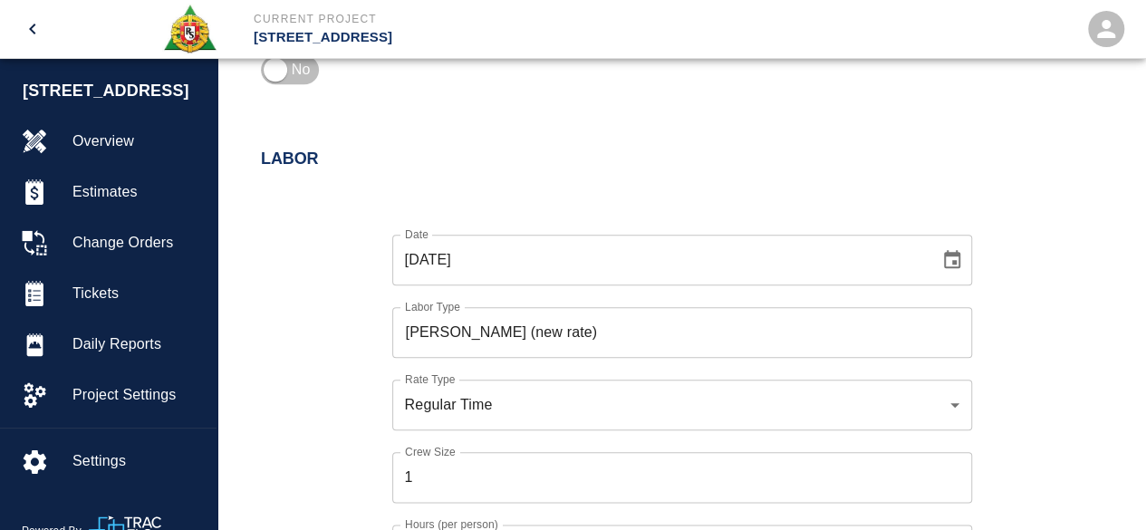
drag, startPoint x: 292, startPoint y: 468, endPoint x: 319, endPoint y: 455, distance: 30.0
click at [292, 467] on div "Date [DATE] Date Labor Type [PERSON_NAME] (new rate) Labor Type Rate Type Regul…" at bounding box center [671, 418] width 864 height 425
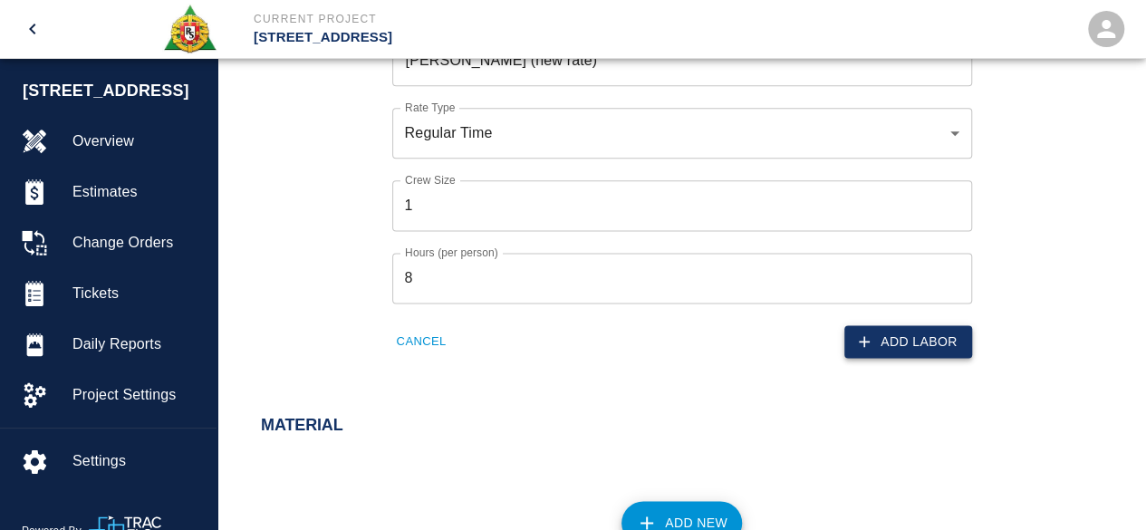
click at [943, 337] on button "Add Labor" at bounding box center [909, 342] width 128 height 34
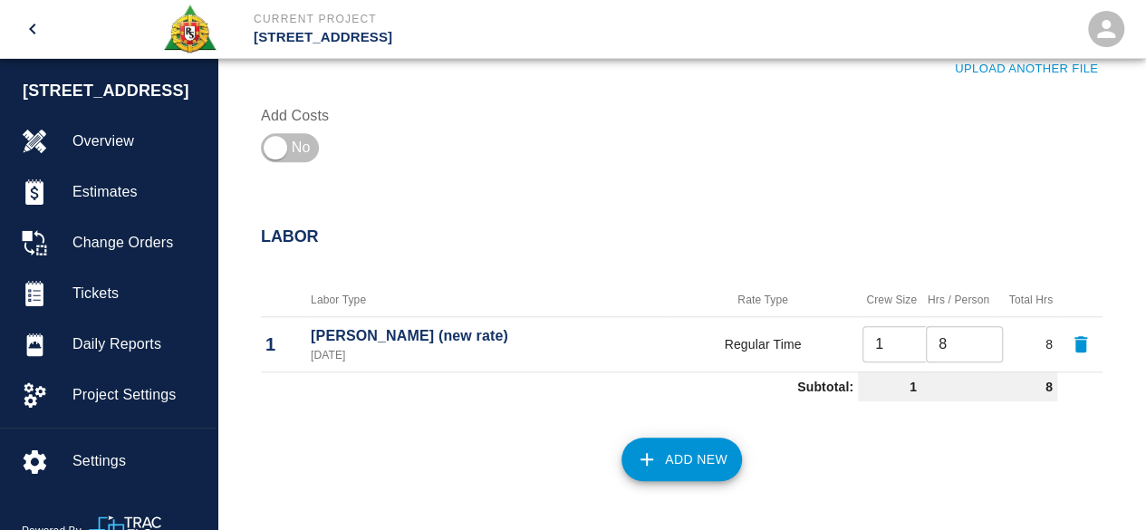
scroll to position [850, 0]
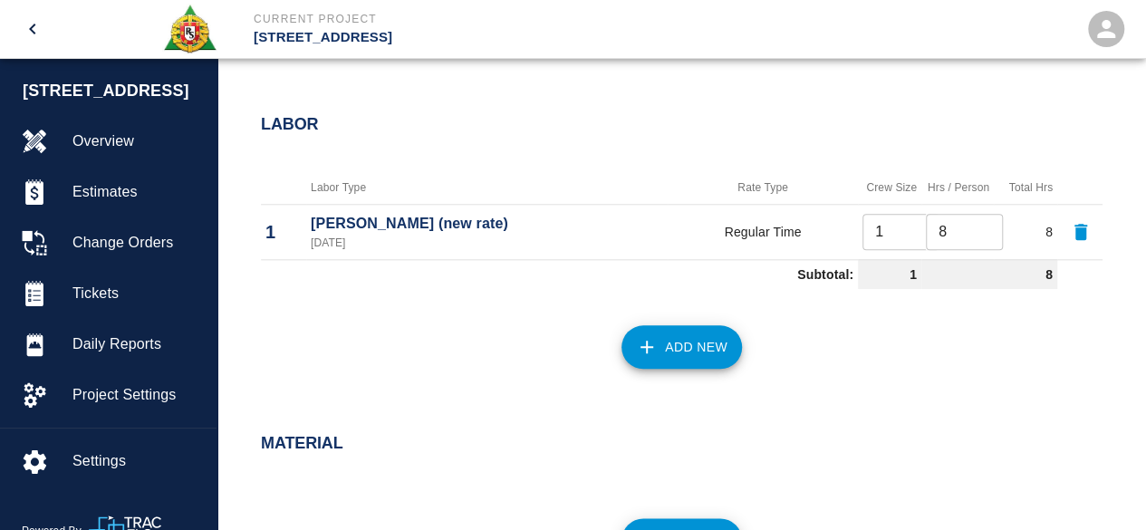
click at [702, 343] on button "Add New" at bounding box center [682, 347] width 121 height 44
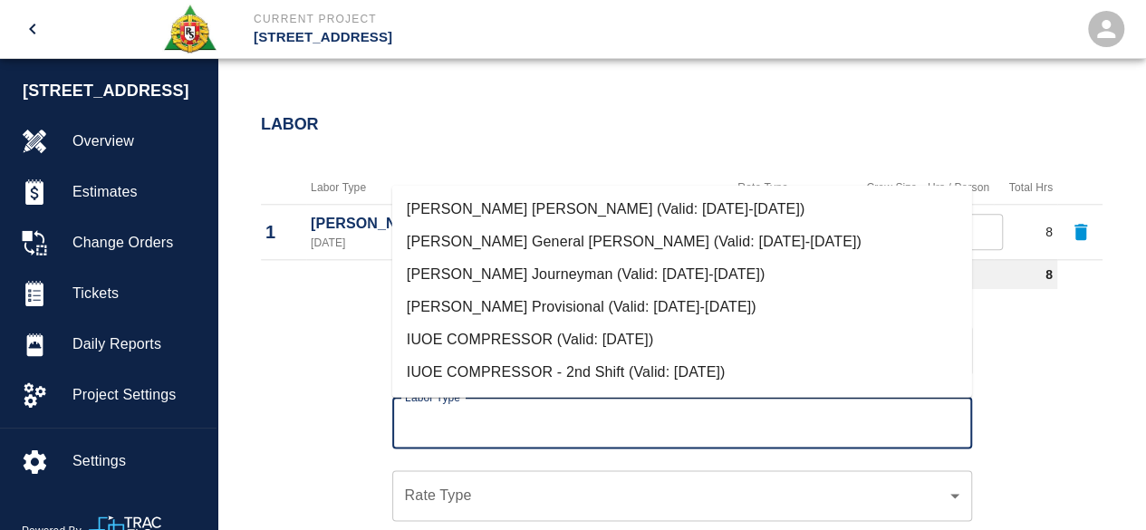
click at [451, 412] on input "Labor Type" at bounding box center [683, 423] width 564 height 34
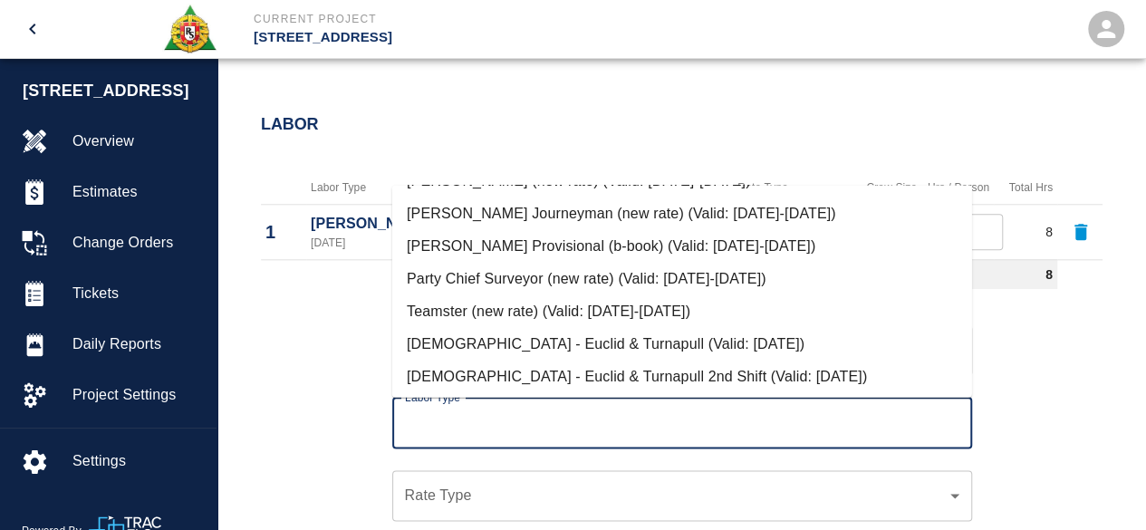
scroll to position [997, 0]
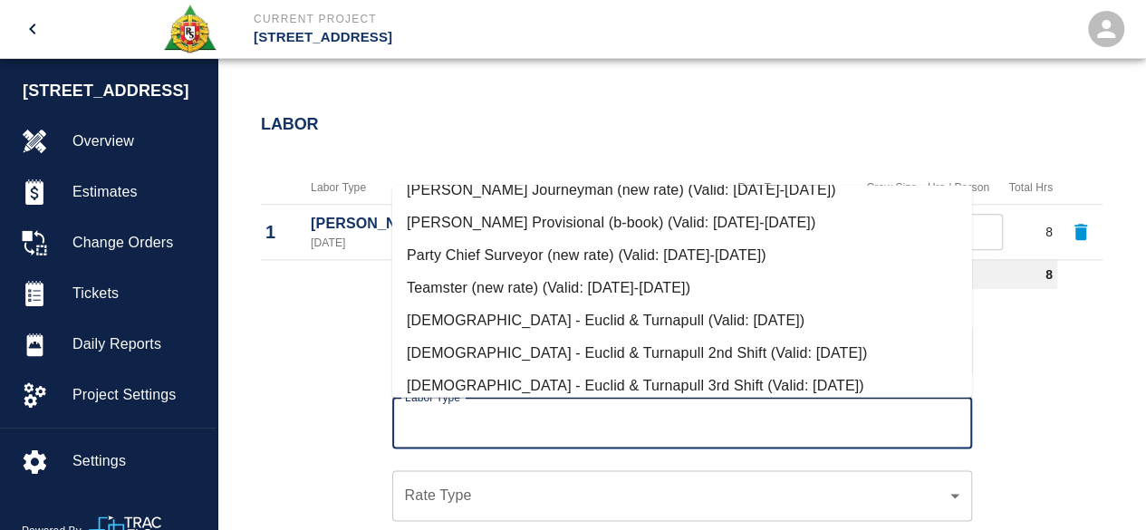
click at [559, 195] on li "[PERSON_NAME] Journeyman (new rate) (Valid: [DATE]-[DATE])" at bounding box center [682, 190] width 580 height 33
type input "[PERSON_NAME] Journeyman (new rate)"
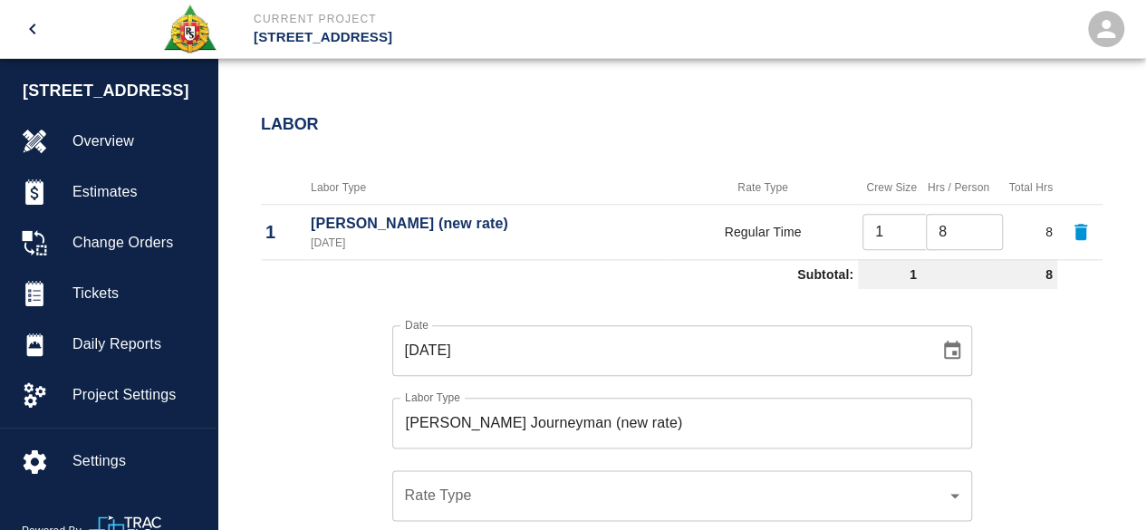
click at [444, 505] on div "​ Rate Type" at bounding box center [682, 495] width 580 height 51
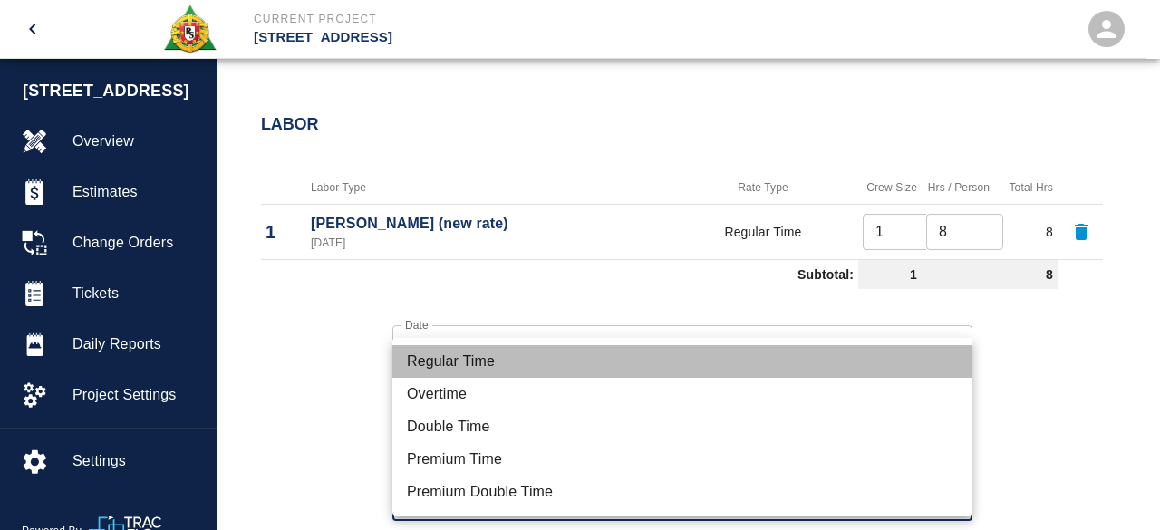
click at [479, 370] on li "Regular Time" at bounding box center [682, 361] width 580 height 33
type input "rate_rt"
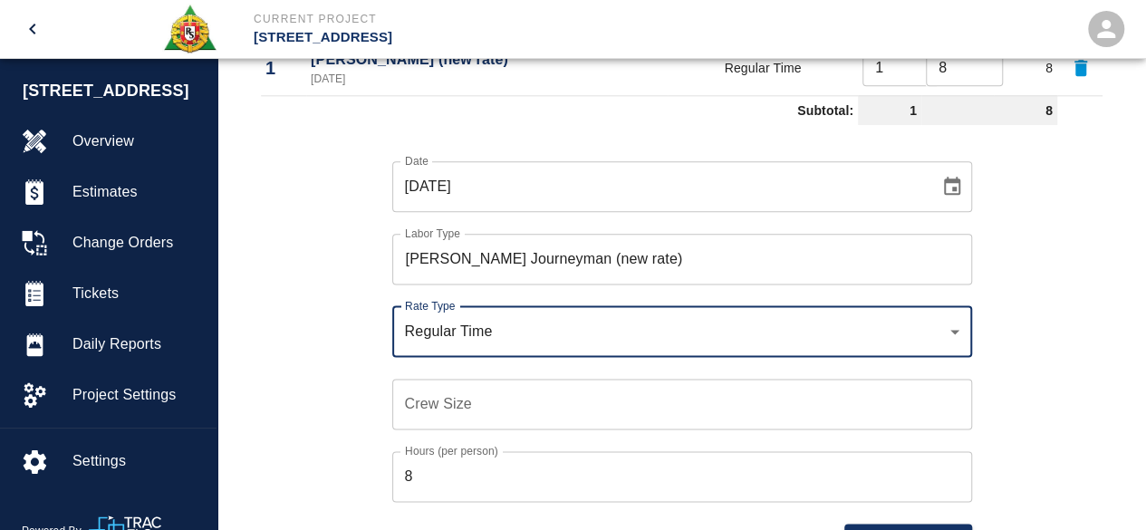
scroll to position [1031, 0]
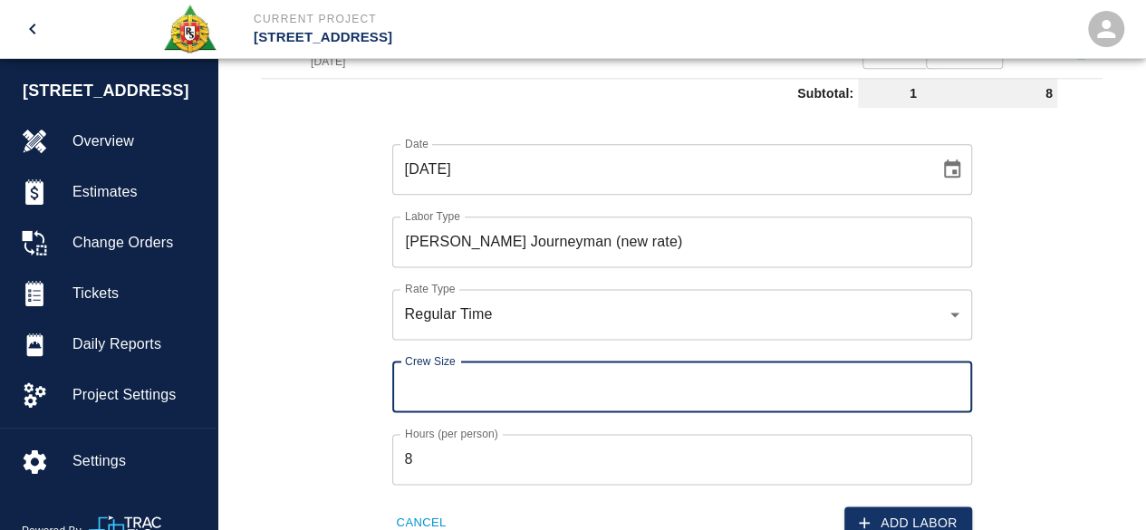
click at [427, 395] on input "Crew Size" at bounding box center [682, 387] width 580 height 51
type input "3"
click at [872, 508] on button "Add Labor" at bounding box center [909, 524] width 128 height 34
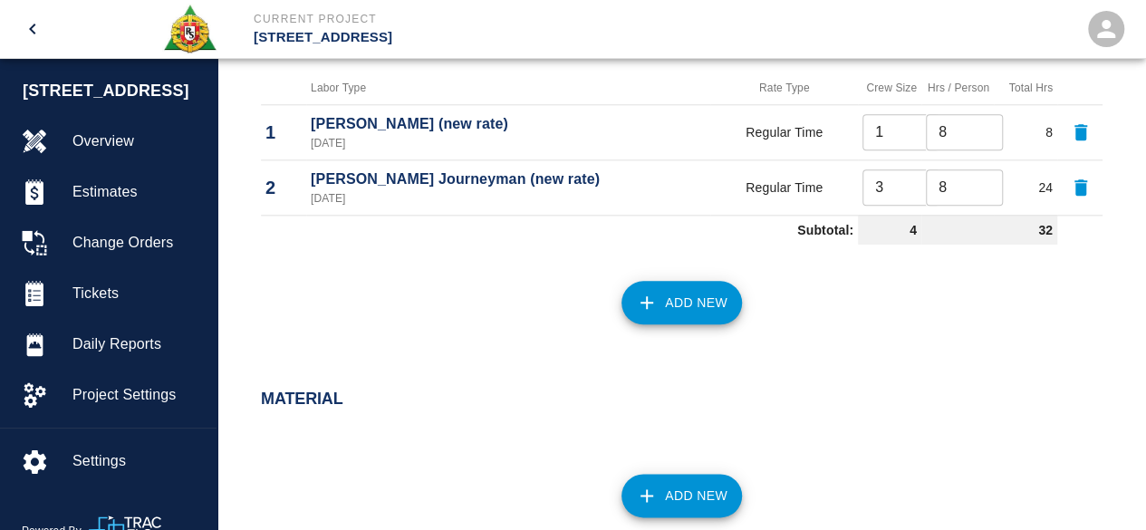
scroll to position [850, 0]
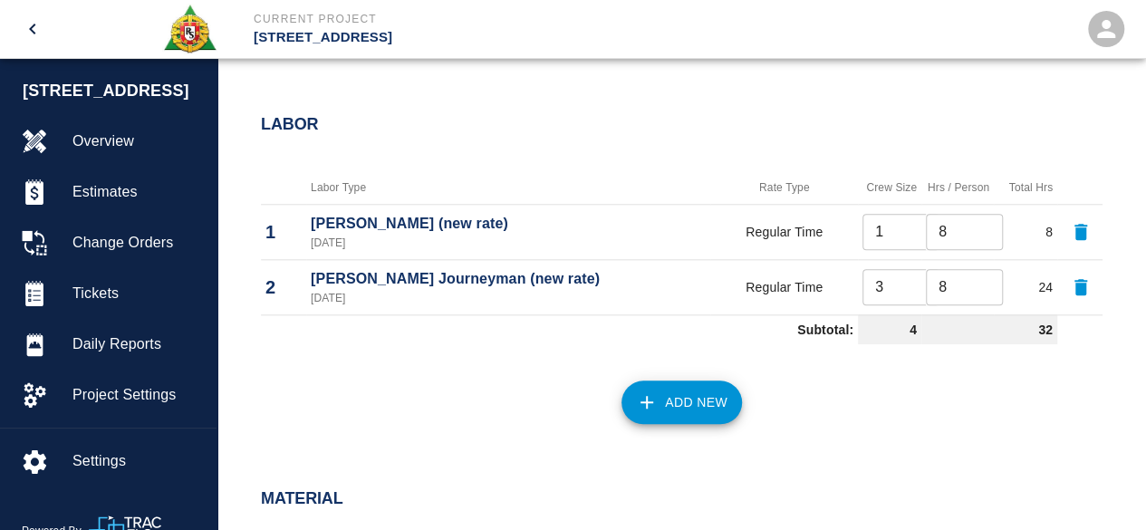
click at [677, 405] on button "Add New" at bounding box center [682, 403] width 121 height 44
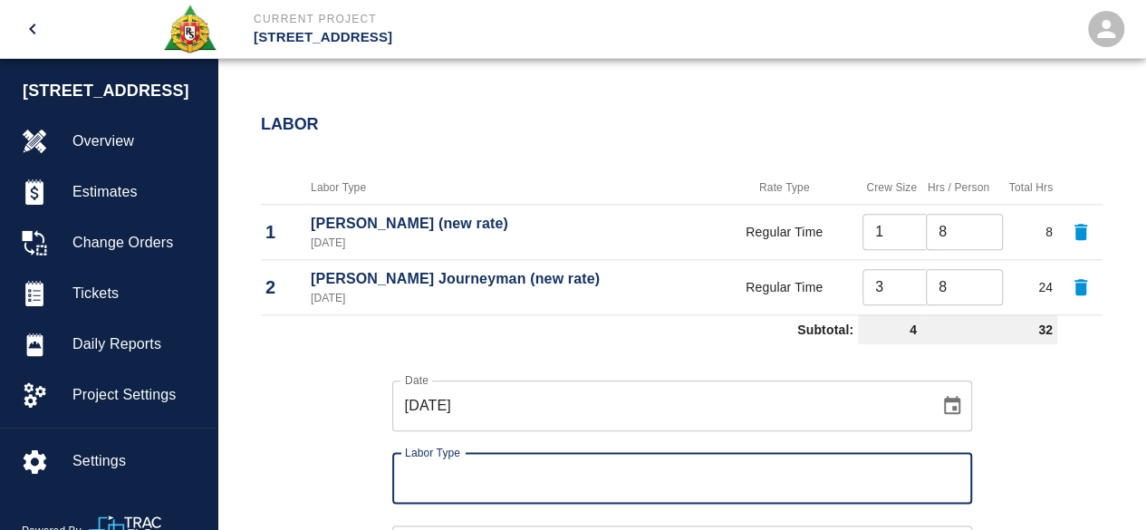
click at [494, 456] on div "Labor Type" at bounding box center [682, 478] width 580 height 51
click at [468, 472] on input "Labor Type" at bounding box center [683, 478] width 564 height 34
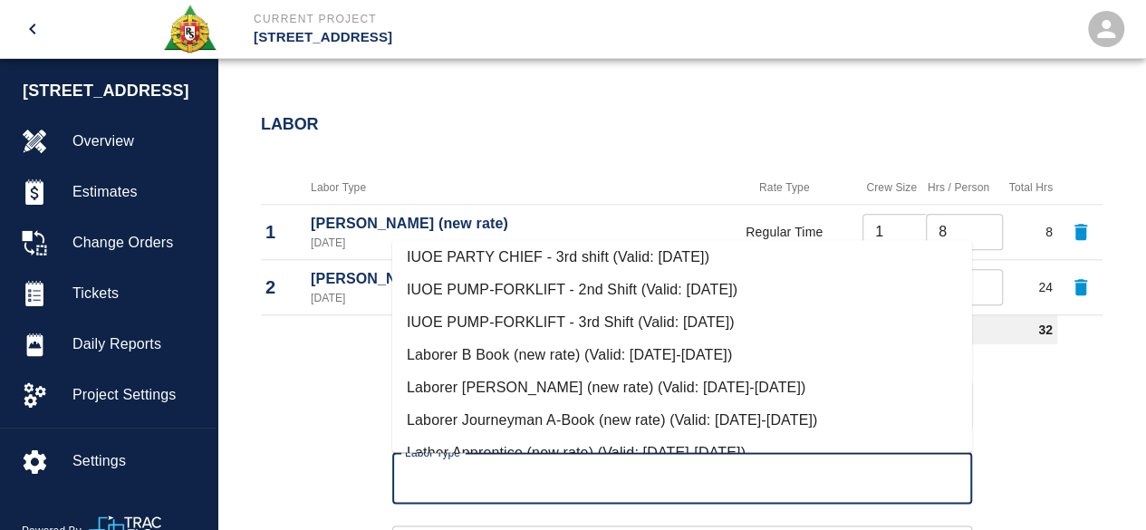
scroll to position [634, 0]
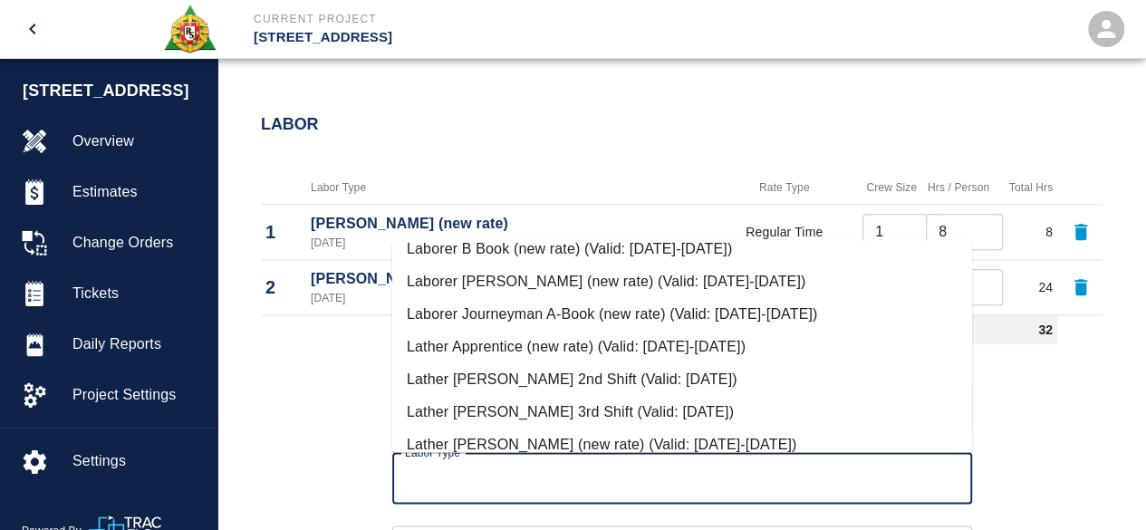
click at [514, 309] on li "Laborer Journeyman A-Book (new rate) (Valid: [DATE]-[DATE])" at bounding box center [682, 314] width 580 height 33
type input "Laborer Journeyman A-Book (new rate)"
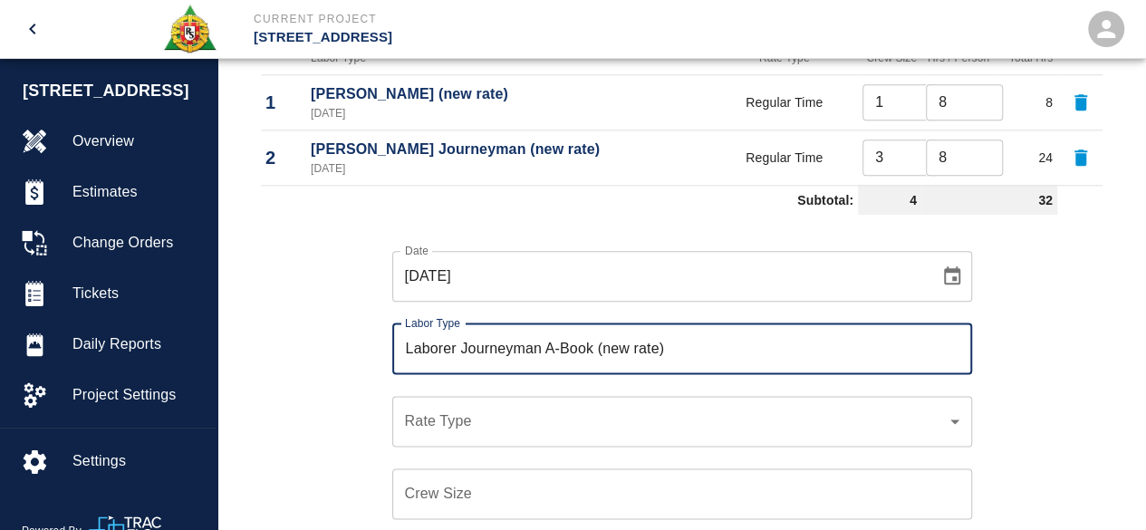
scroll to position [1031, 0]
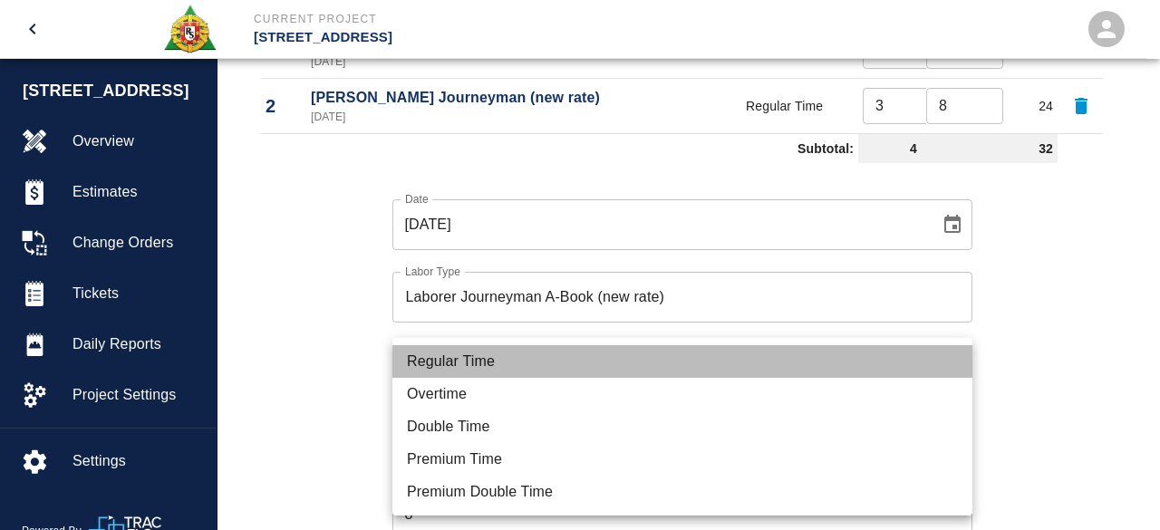
click at [478, 362] on li "Regular Time" at bounding box center [682, 361] width 580 height 33
type input "rate_rt"
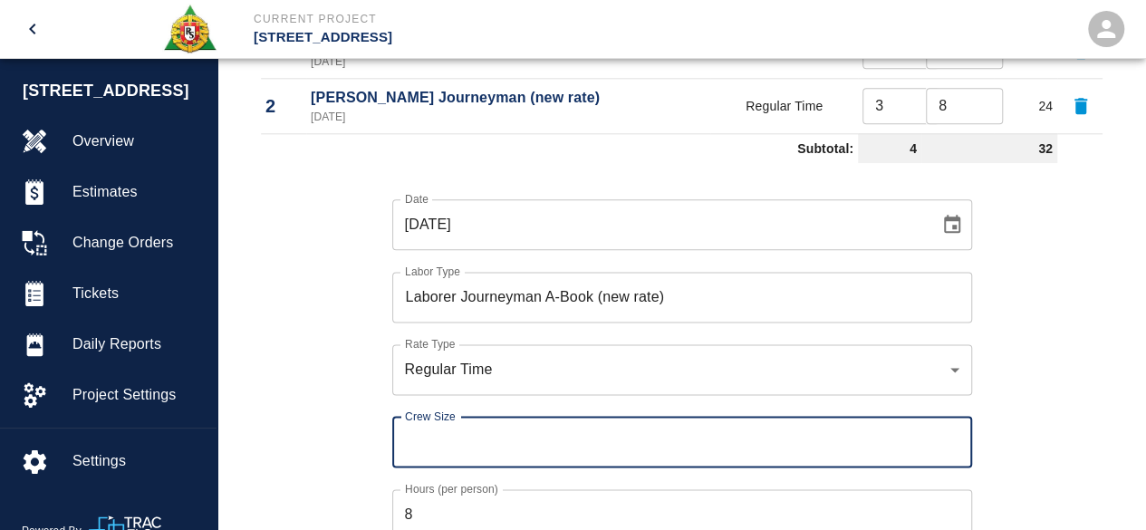
click at [426, 434] on input "Crew Size" at bounding box center [682, 442] width 580 height 51
type input "2"
click at [1018, 429] on div "Date [DATE] Date Labor Type Laborer Journeyman A-Book (new rate) Labor Type Rat…" at bounding box center [671, 382] width 864 height 425
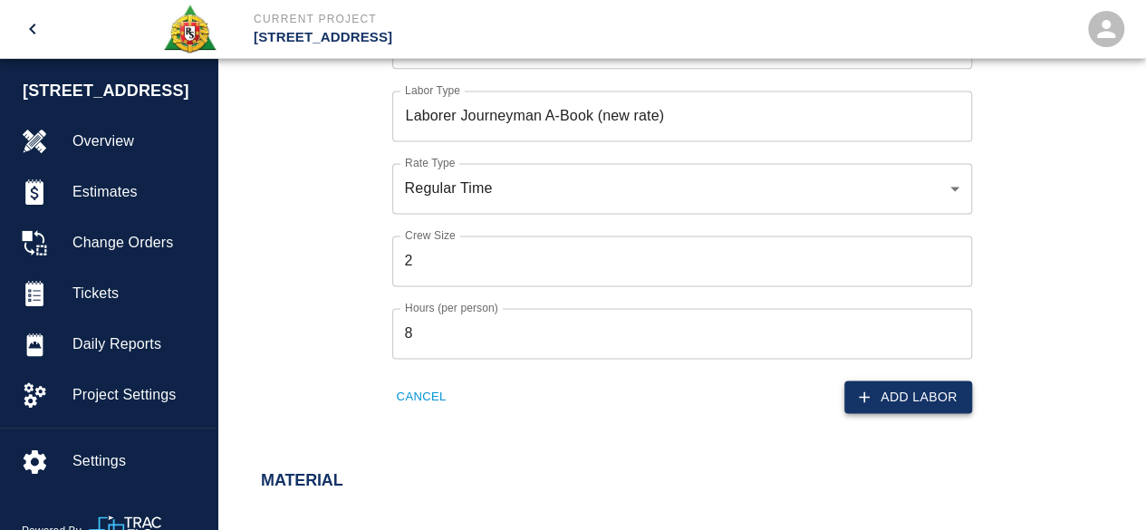
click at [906, 401] on button "Add Labor" at bounding box center [909, 398] width 128 height 34
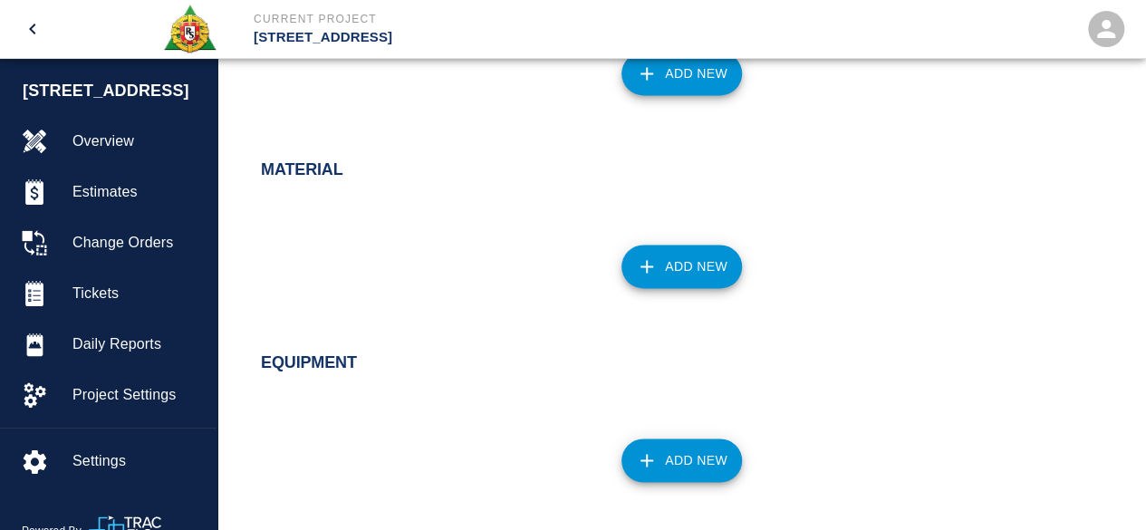
scroll to position [1267, 0]
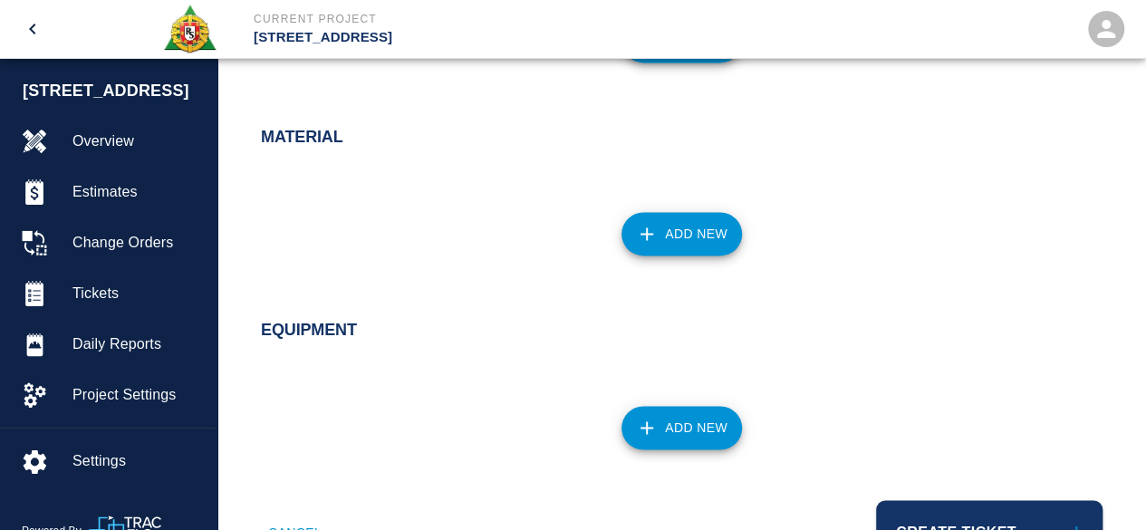
click at [699, 233] on button "Add New" at bounding box center [682, 234] width 121 height 44
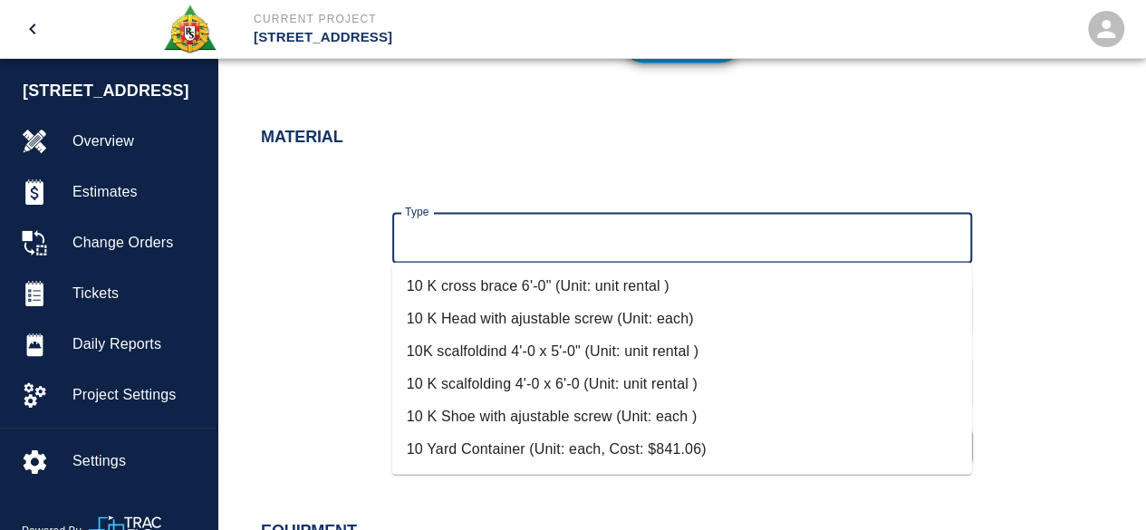
click at [484, 235] on input "Type" at bounding box center [683, 237] width 564 height 34
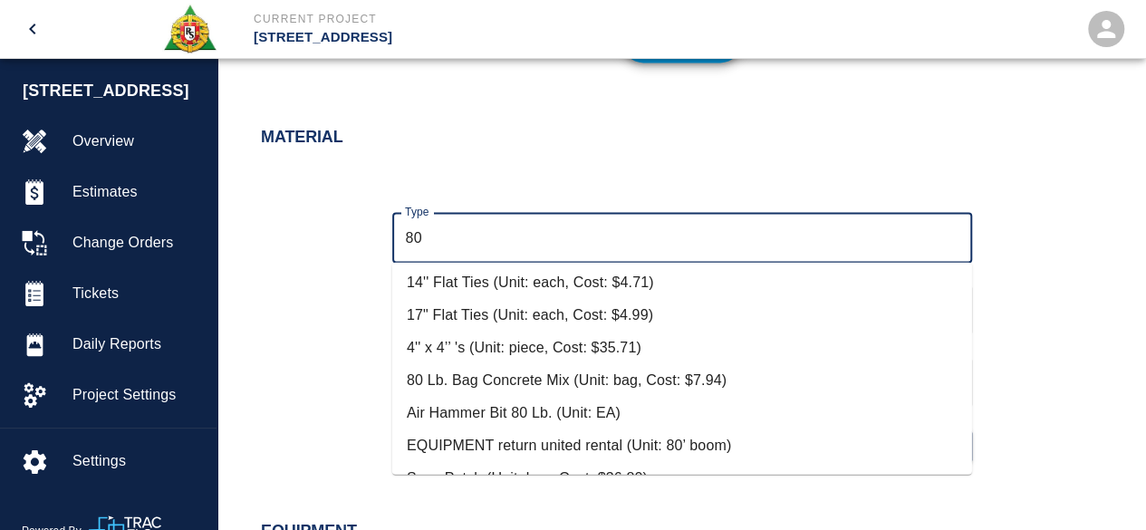
scroll to position [0, 0]
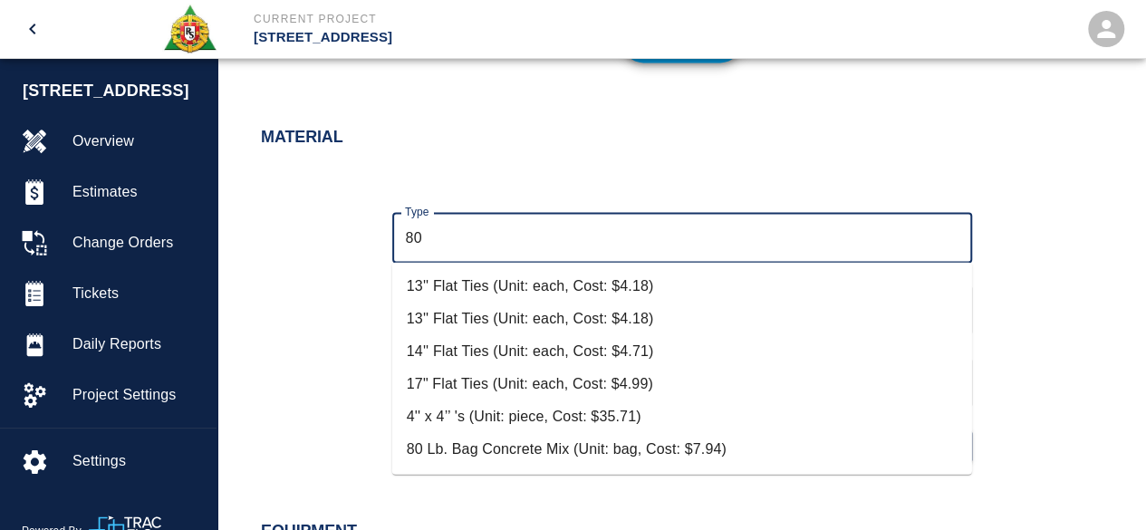
click at [548, 443] on li "80 Lb. Bag Concrete Mix (Unit: bag, Cost: $7.94)" at bounding box center [682, 448] width 580 height 33
type input "80 Lb. Bag Concrete Mix (Unit: bag, Cost: $7.94)"
type input "bag"
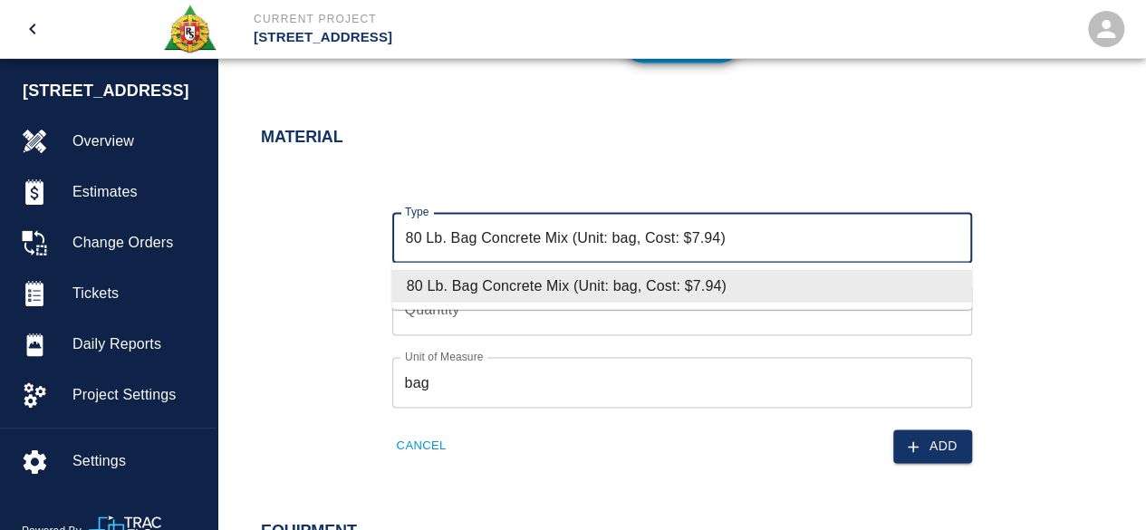
click at [460, 287] on li "80 Lb. Bag Concrete Mix (Unit: bag, Cost: $7.94)" at bounding box center [682, 285] width 580 height 33
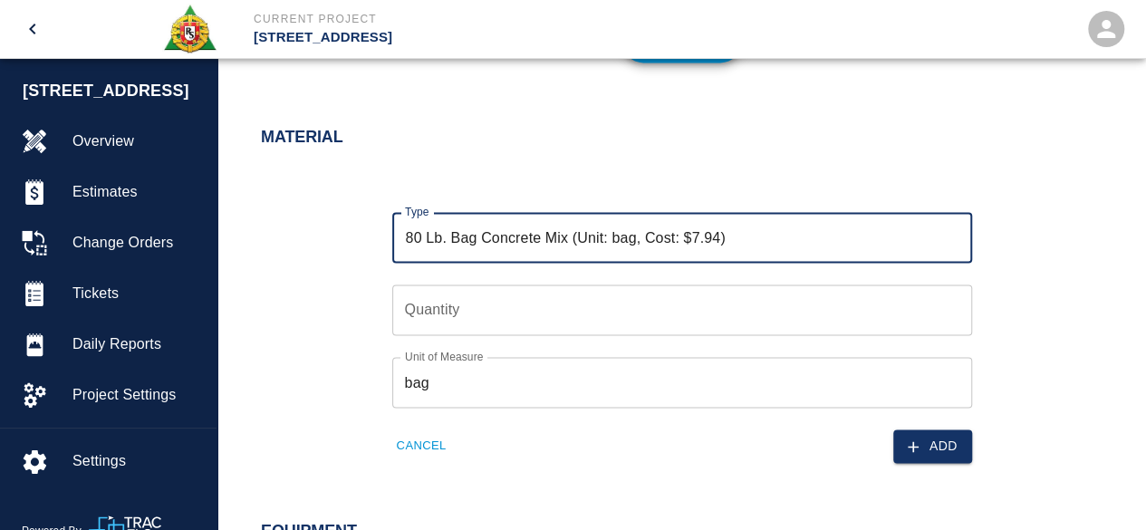
type input "80 Lb. Bag Concrete Mix (Unit: bag, Cost: $7.94)"
click at [439, 305] on input "Quantity" at bounding box center [682, 310] width 580 height 51
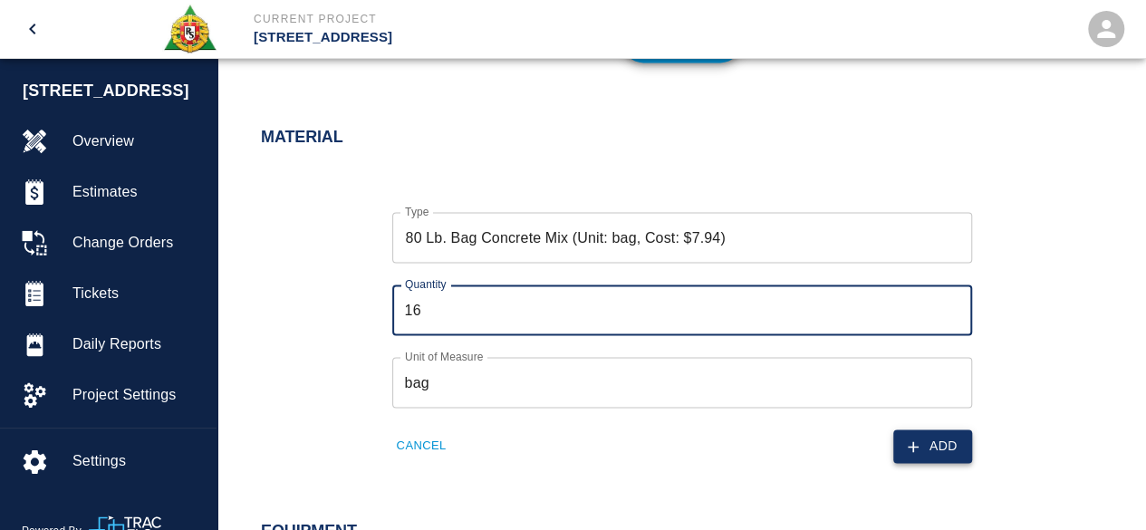
type input "16"
click at [921, 444] on icon "button" at bounding box center [913, 447] width 18 height 18
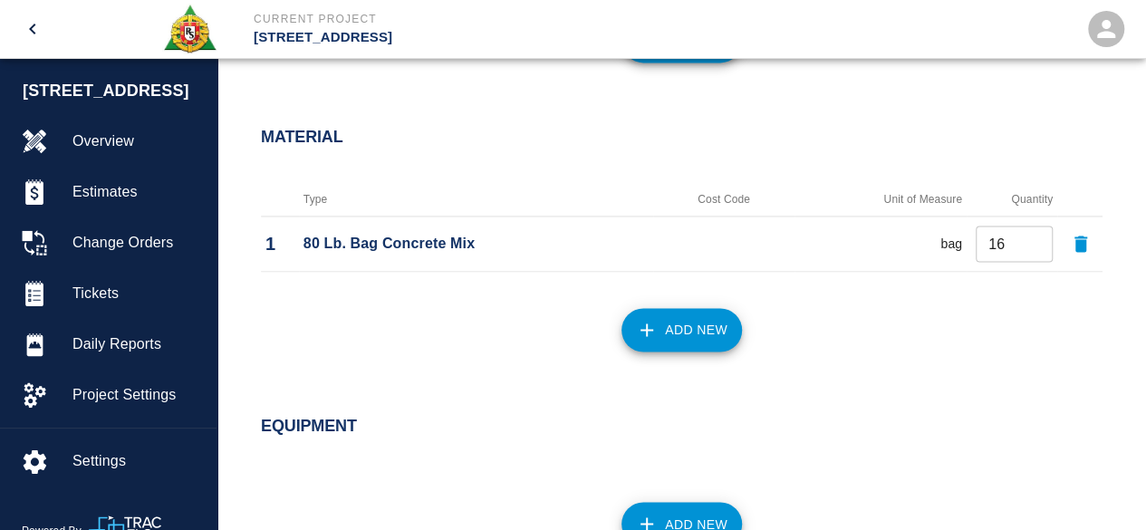
click at [703, 315] on button "Add New" at bounding box center [682, 330] width 121 height 44
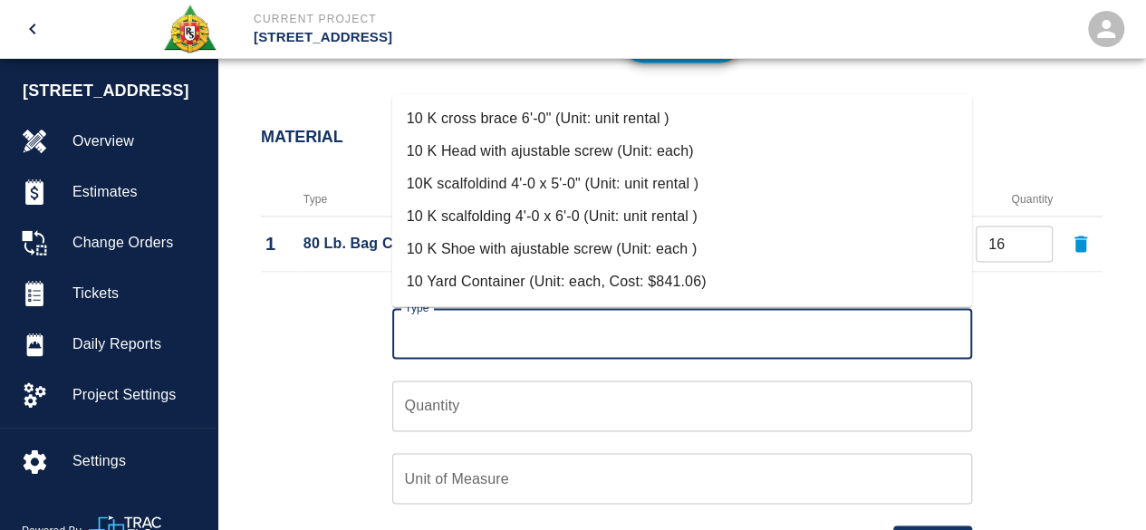
click at [466, 325] on input "Type" at bounding box center [683, 333] width 564 height 34
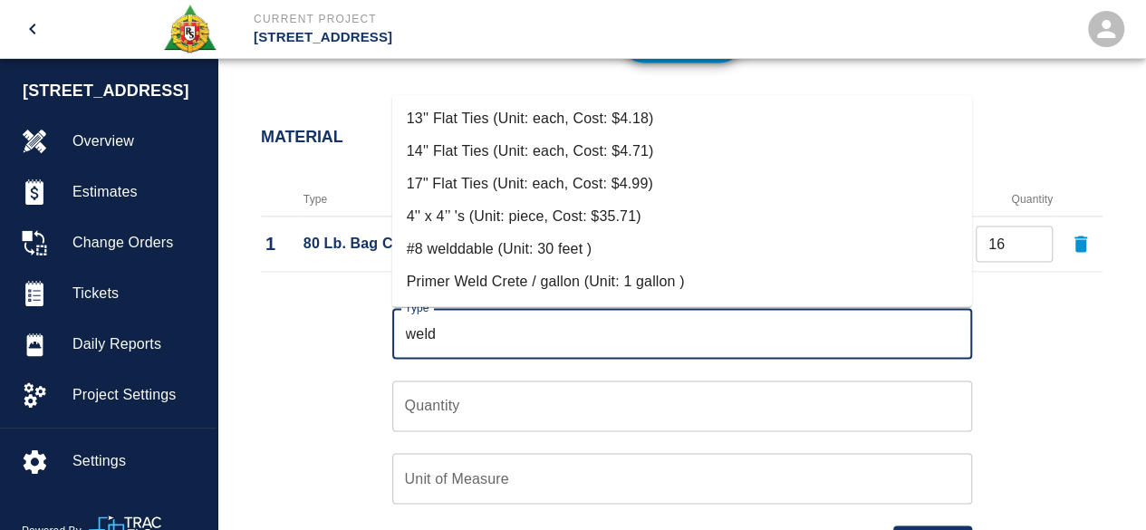
scroll to position [91, 0]
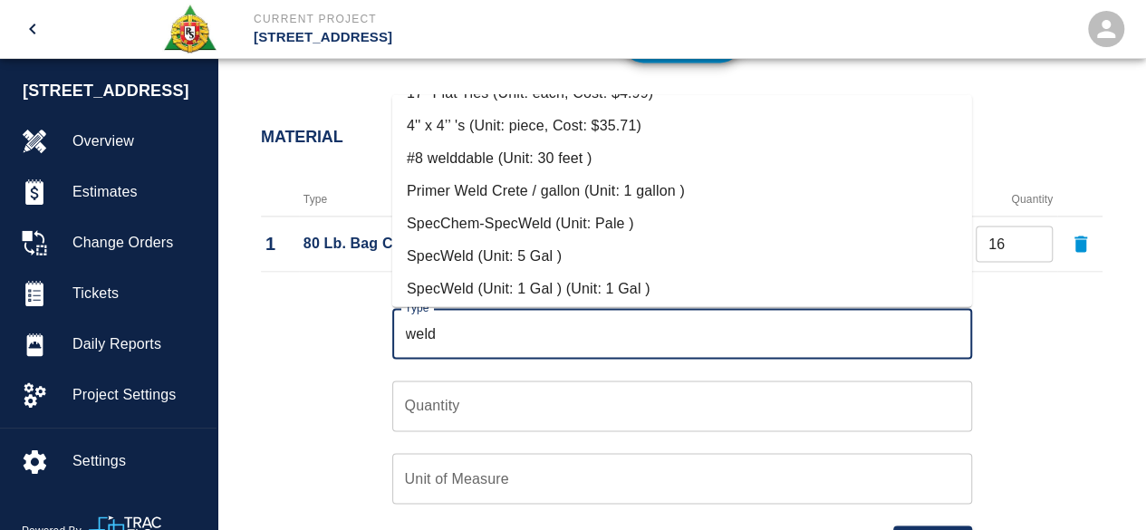
click at [491, 251] on li "SpecWeld (Unit: 5 Gal )" at bounding box center [682, 255] width 580 height 33
type input "SpecWeld (Unit: 5 Gal )"
type input "5 Gal"
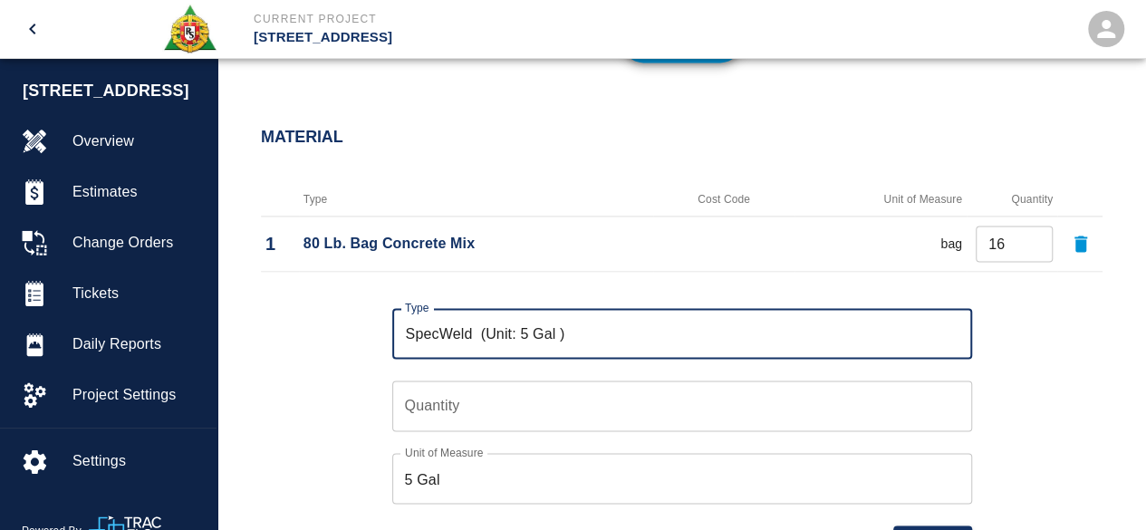
type input "SpecWeld (Unit: 5 Gal )"
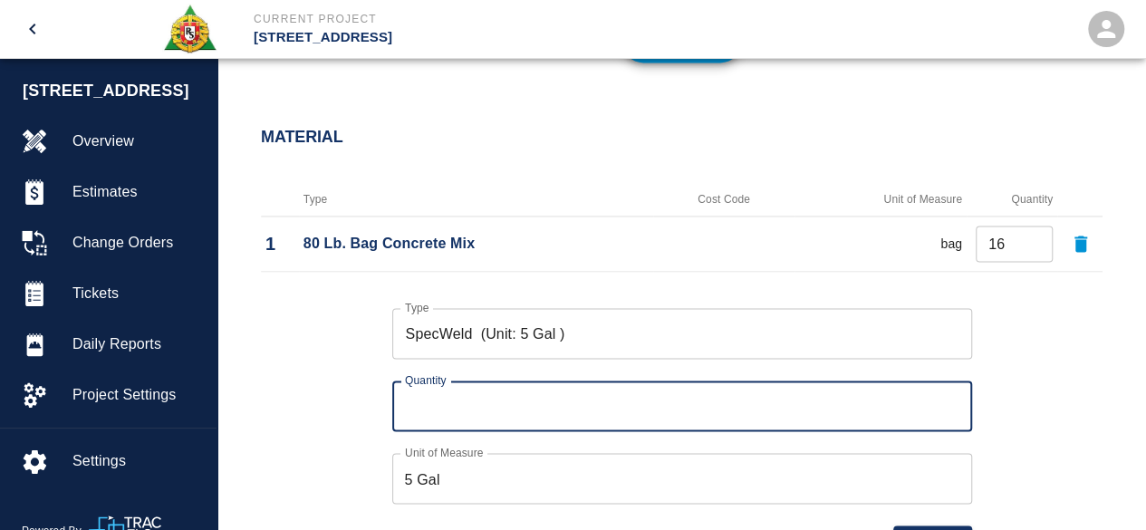
click at [430, 410] on input "Quantity" at bounding box center [682, 406] width 580 height 51
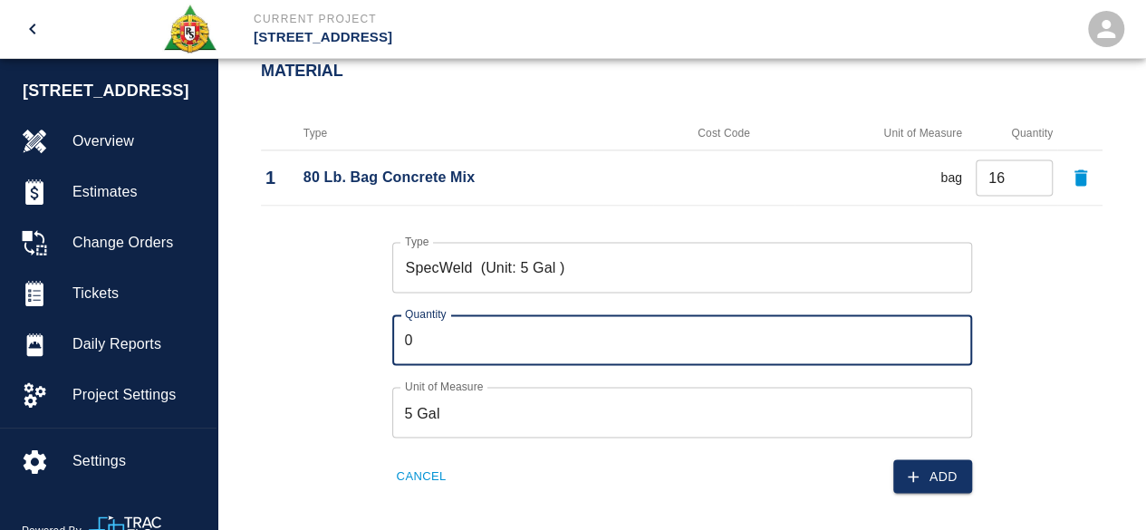
scroll to position [1358, 0]
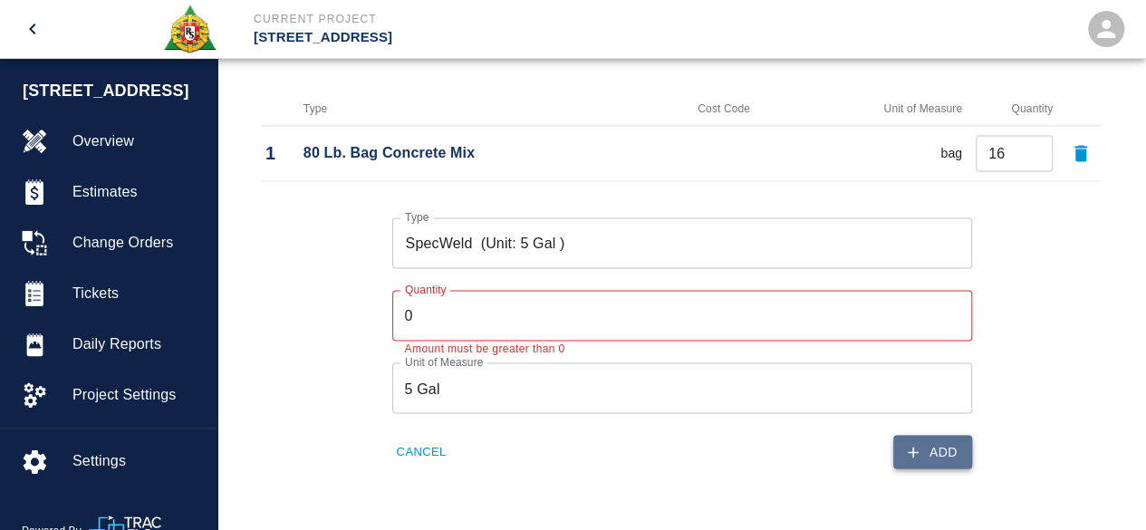
click at [943, 441] on button "Add" at bounding box center [933, 452] width 79 height 34
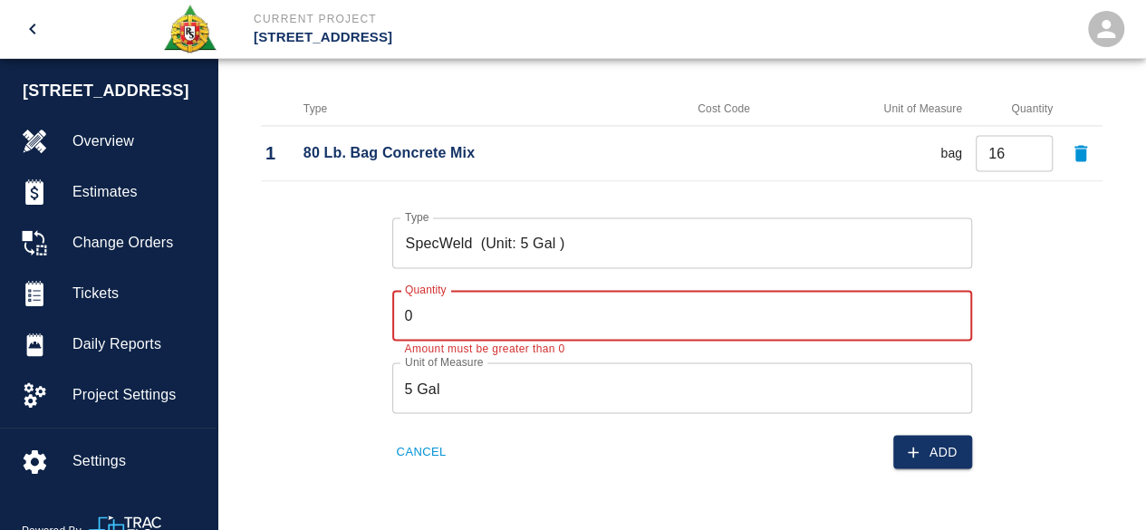
click at [439, 320] on input "0" at bounding box center [682, 315] width 580 height 51
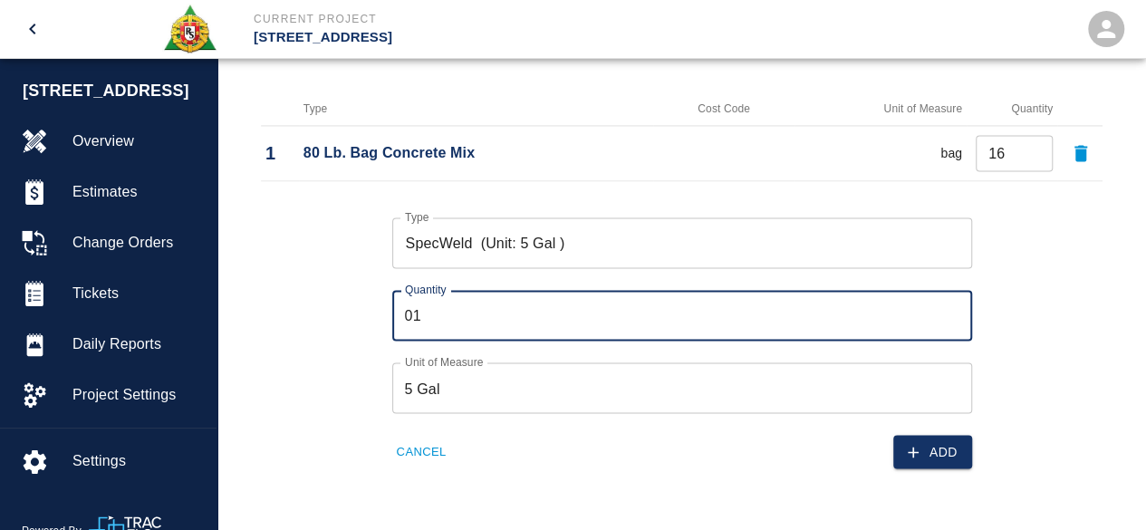
click at [1066, 353] on div "Type SpecWeld (Unit: 5 Gal ) Type Quantity 01 Quantity Unit of Measure 5 Gal Un…" at bounding box center [671, 329] width 864 height 280
click at [428, 319] on input "01" at bounding box center [682, 315] width 580 height 51
type input "0"
type input "1"
click at [964, 444] on button "Add" at bounding box center [933, 452] width 79 height 34
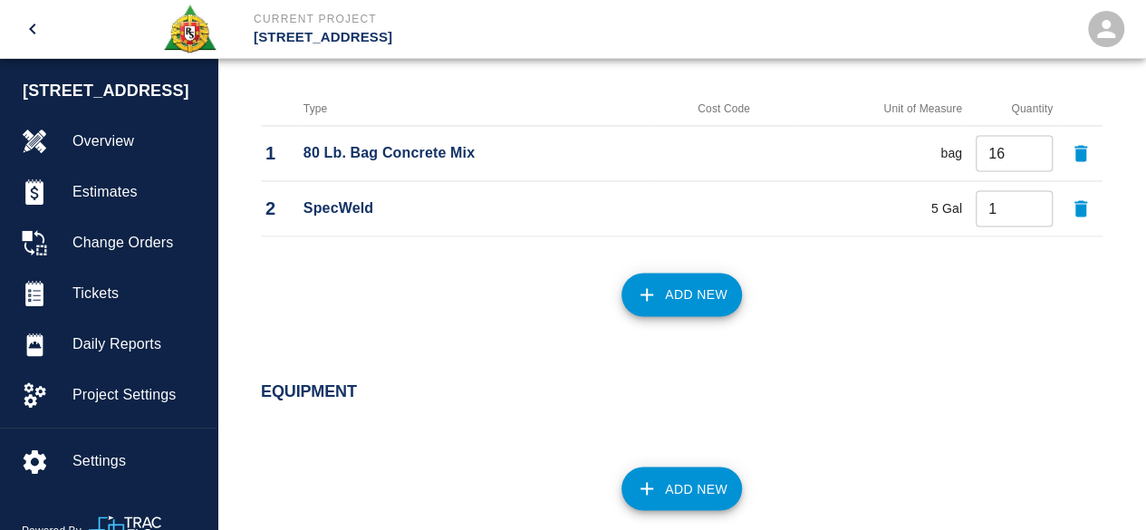
click at [684, 295] on button "Add New" at bounding box center [682, 295] width 121 height 44
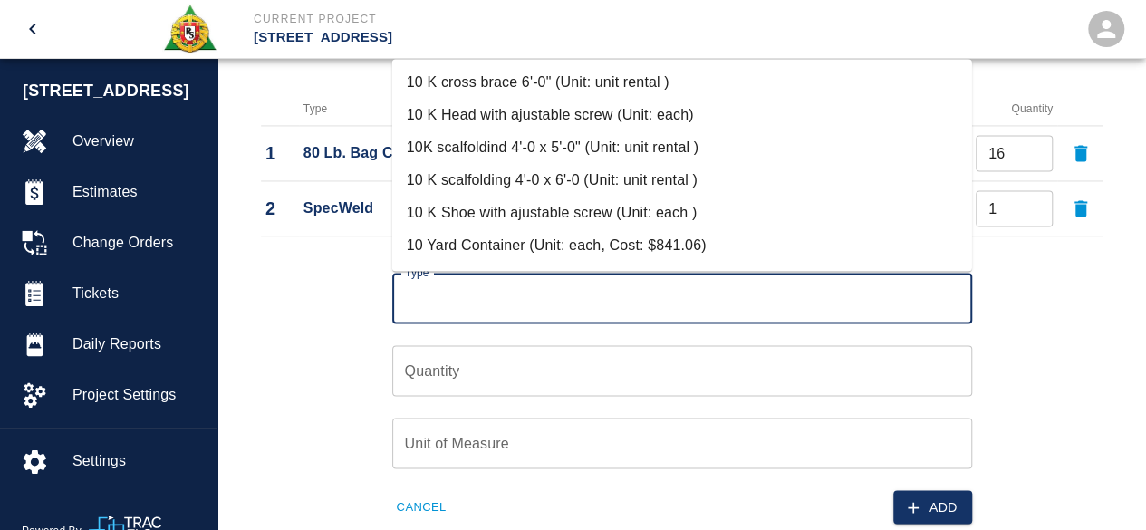
click at [469, 291] on input "Type" at bounding box center [683, 298] width 564 height 34
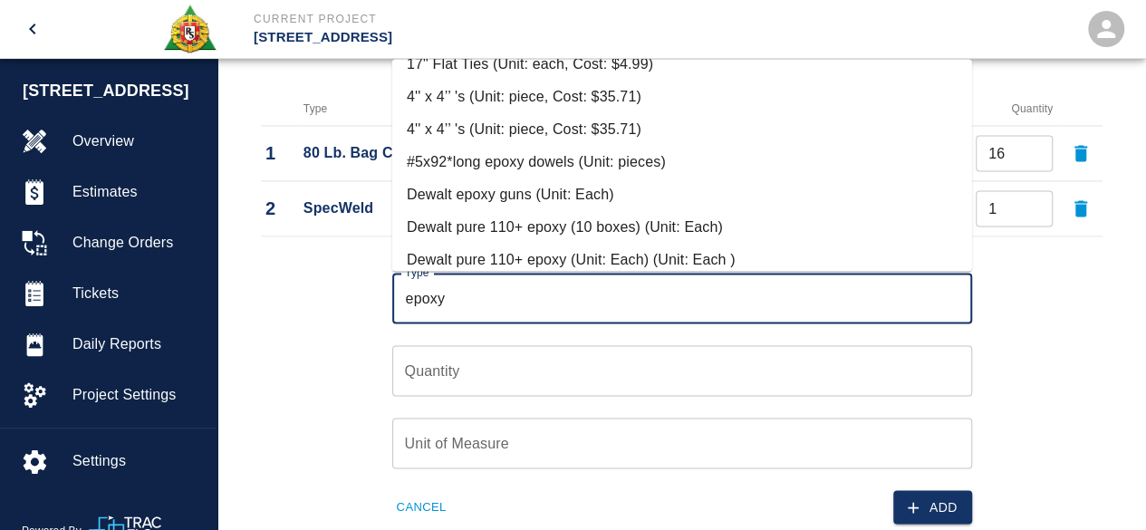
scroll to position [272, 0]
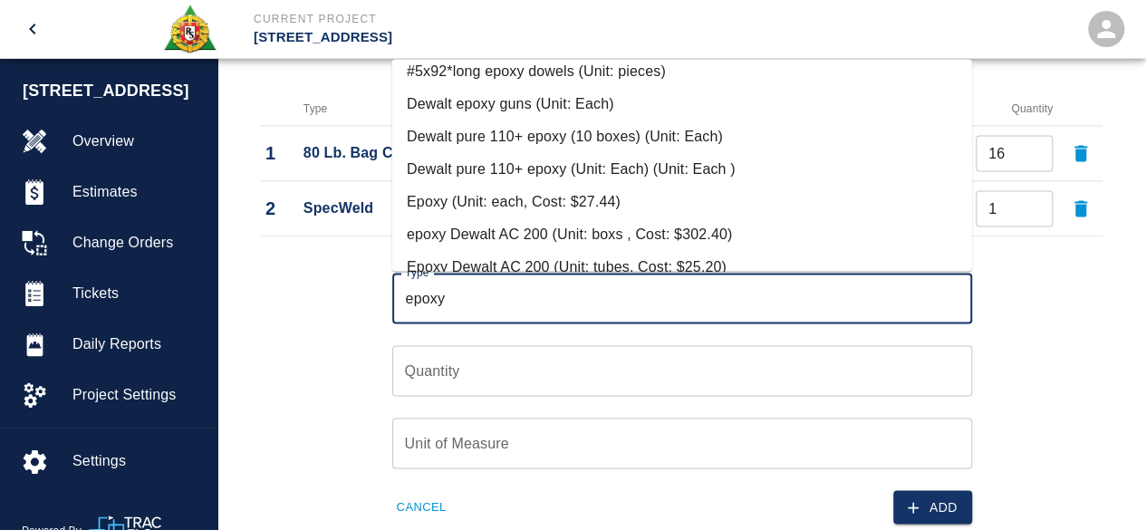
click at [503, 193] on li "Epoxy (Unit: each, Cost: $27.44)" at bounding box center [682, 202] width 580 height 33
type input "Epoxy (Unit: each, Cost: $27.44)"
type input "each"
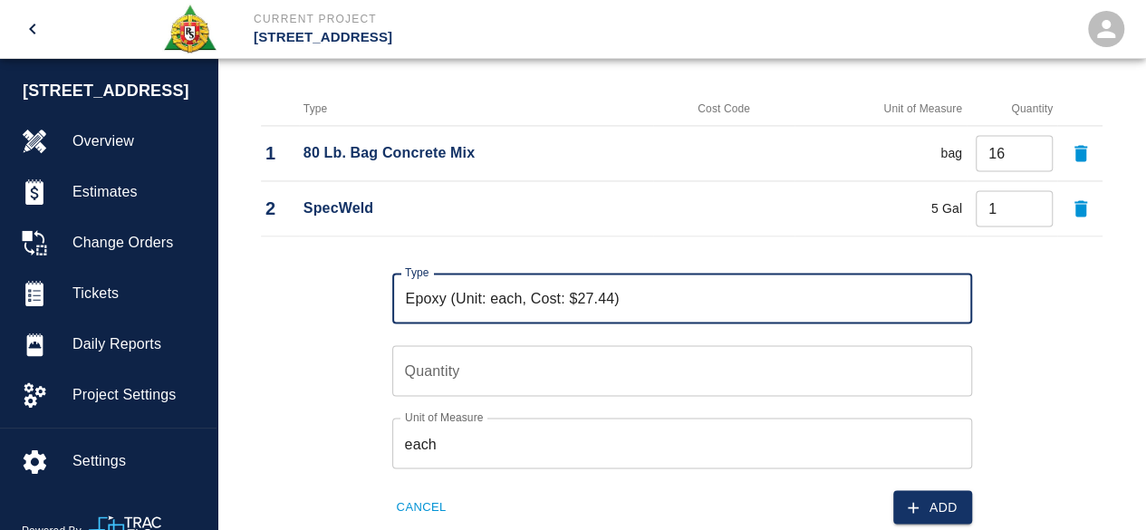
type input "Epoxy (Unit: each, Cost: $27.44)"
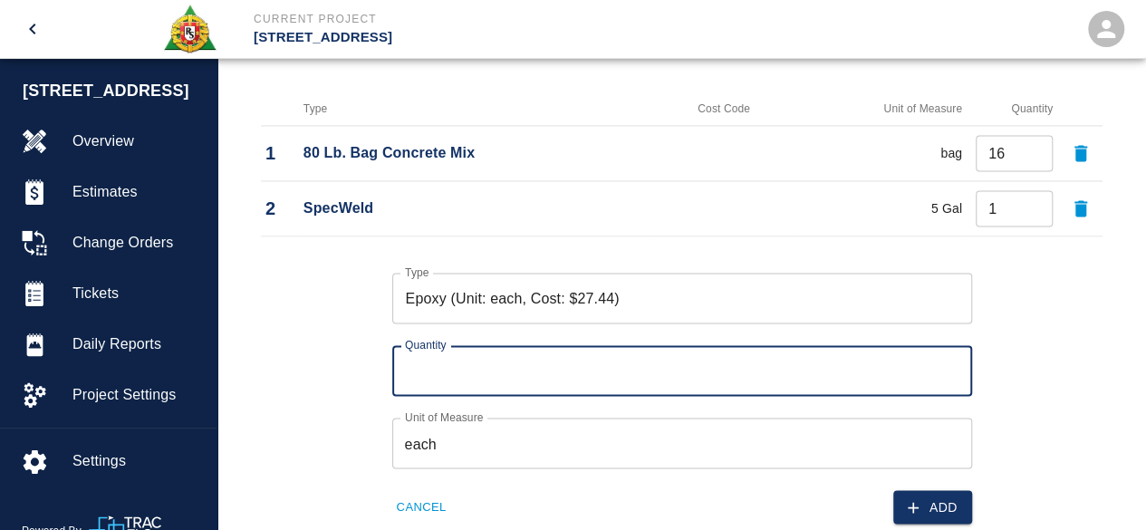
click at [422, 366] on input "Quantity" at bounding box center [682, 370] width 580 height 51
type input "4"
click at [933, 498] on button "Add" at bounding box center [933, 507] width 79 height 34
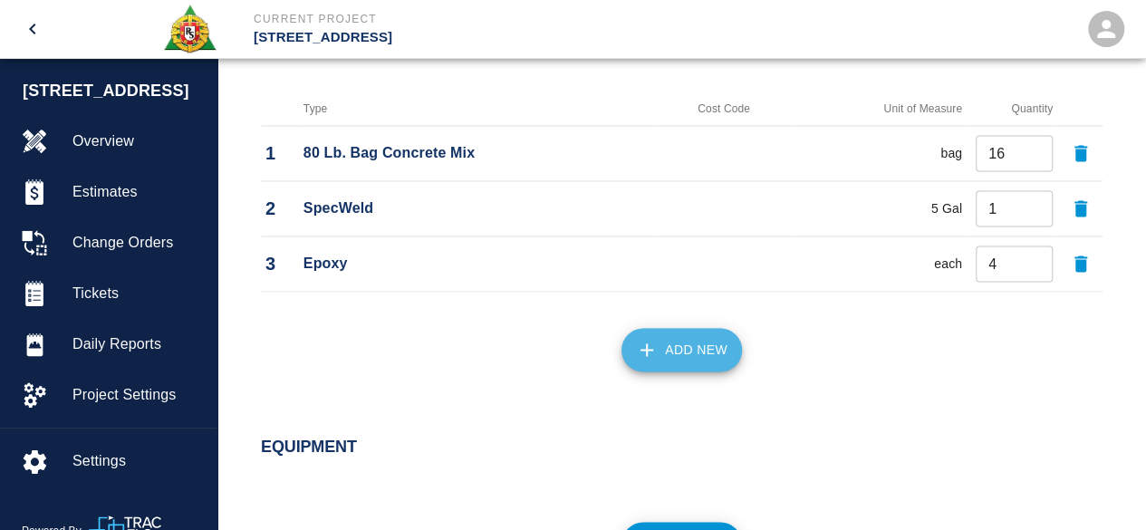
click at [712, 338] on button "Add New" at bounding box center [682, 350] width 121 height 44
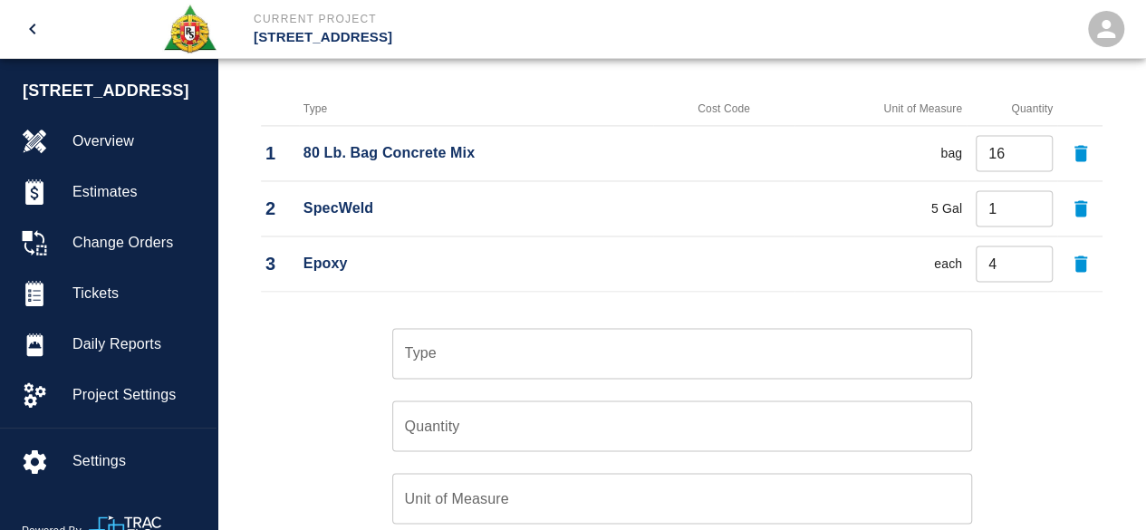
drag, startPoint x: 479, startPoint y: 340, endPoint x: 470, endPoint y: 347, distance: 10.9
click at [479, 342] on input "Type" at bounding box center [683, 353] width 564 height 34
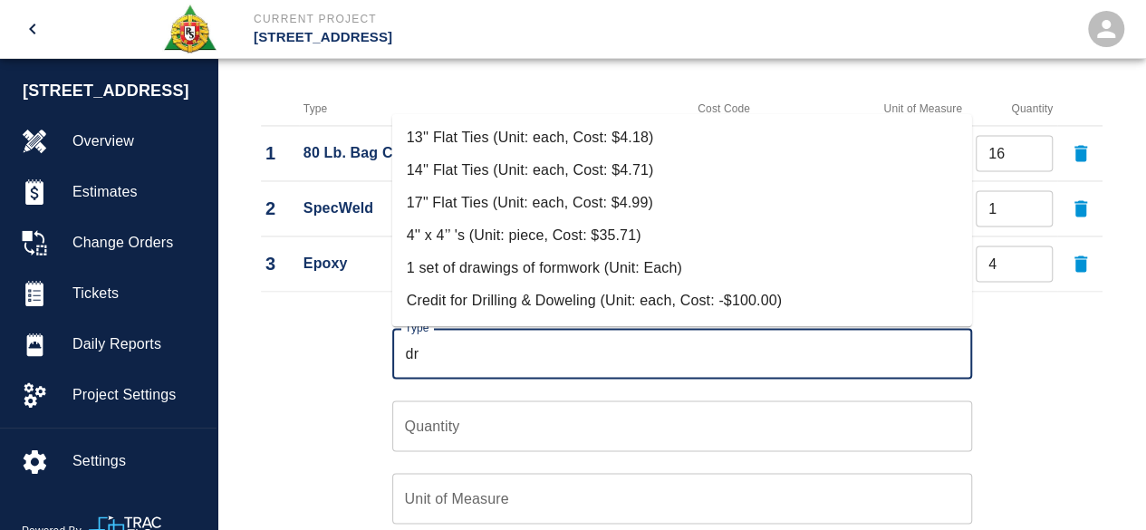
type input "d"
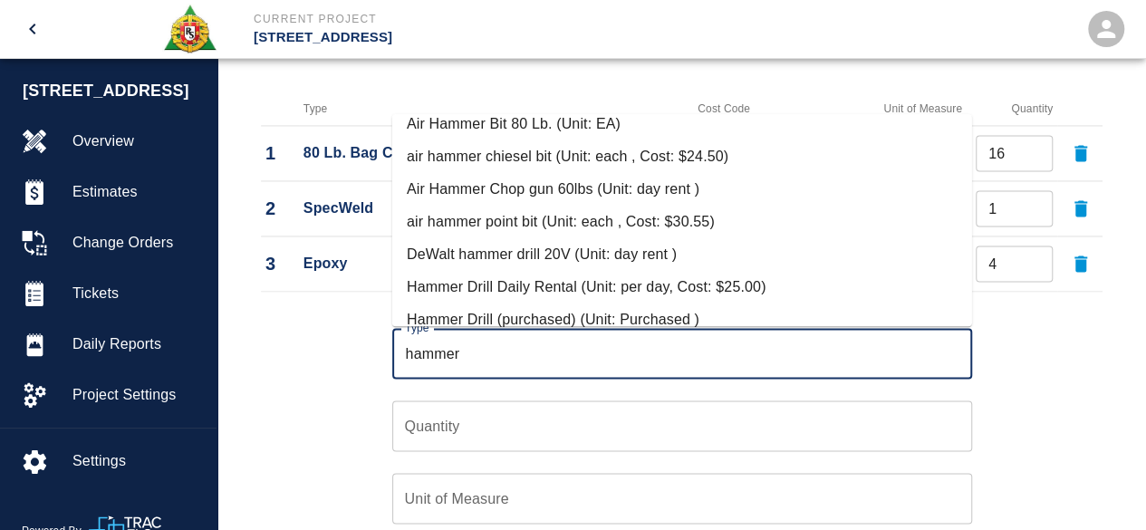
scroll to position [488, 0]
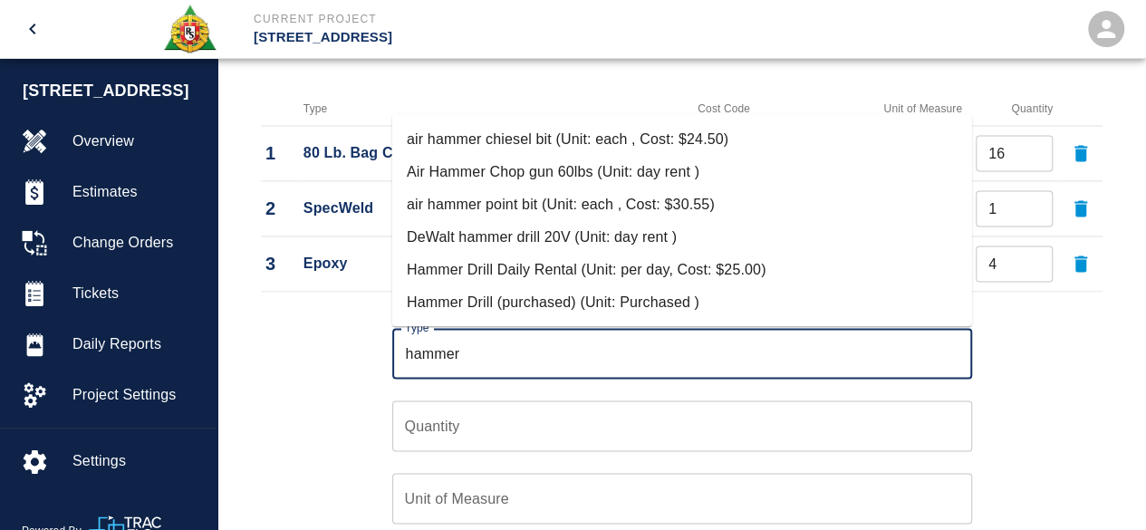
click at [595, 266] on li "Hammer Drill Daily Rental (Unit: per day, Cost: $25.00)" at bounding box center [682, 270] width 580 height 33
type input "Hammer Drill Daily Rental (Unit: per day, Cost: $25.00)"
type input "per day"
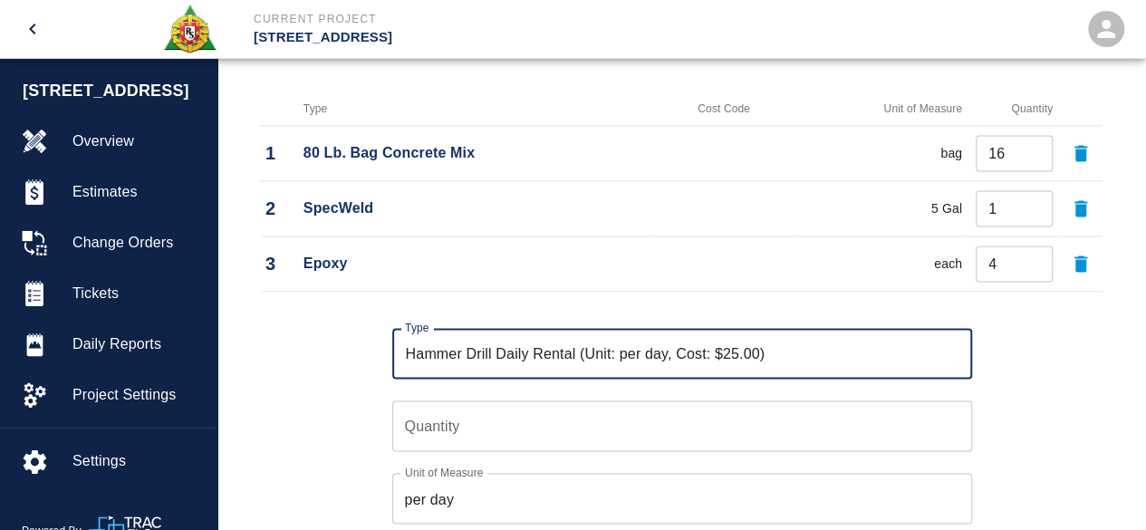
type input "Hammer Drill Daily Rental (Unit: per day, Cost: $25.00)"
type input "1"
click at [952, 420] on input "1" at bounding box center [682, 426] width 580 height 51
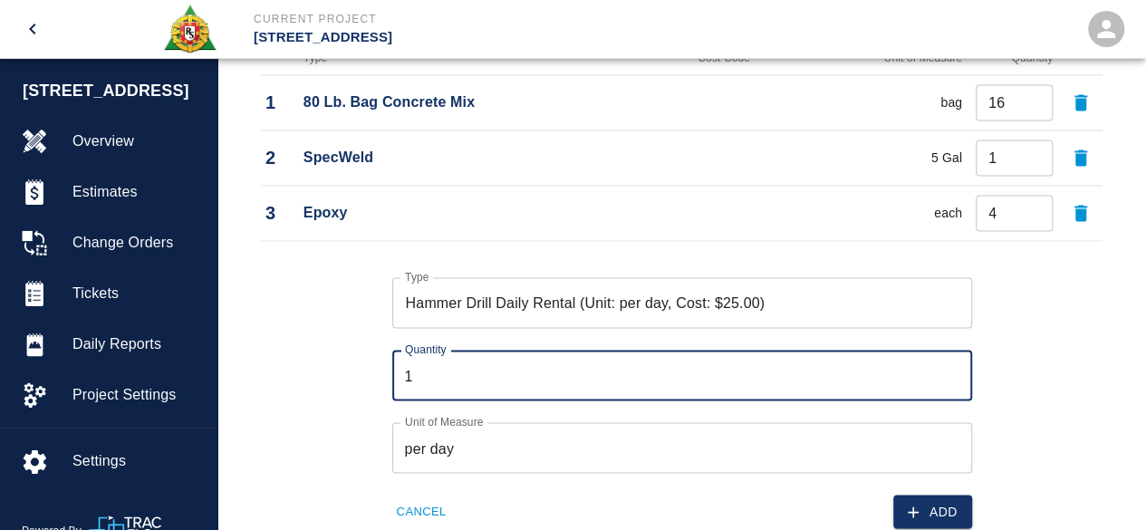
scroll to position [1448, 0]
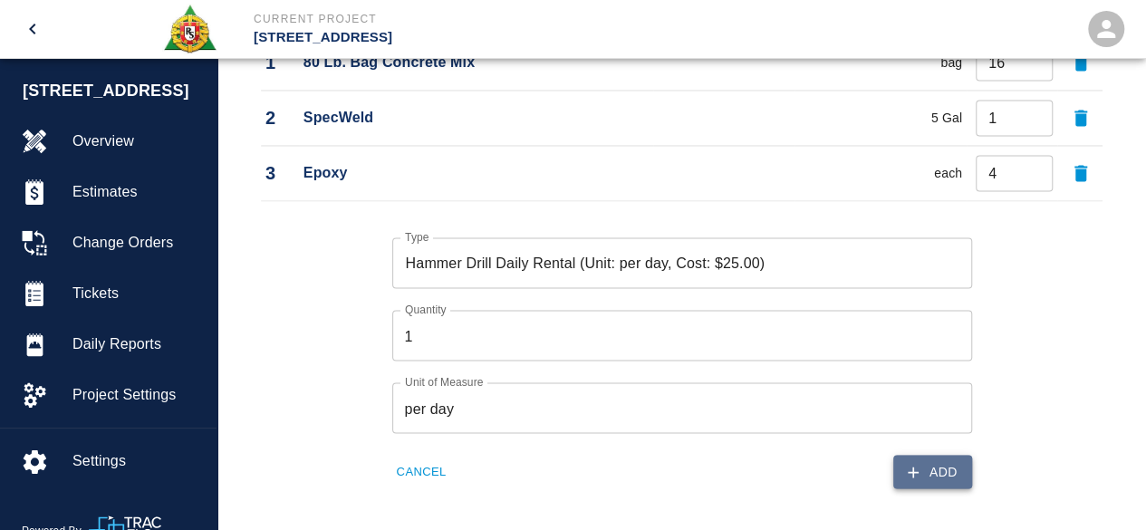
click at [926, 465] on button "Add" at bounding box center [933, 472] width 79 height 34
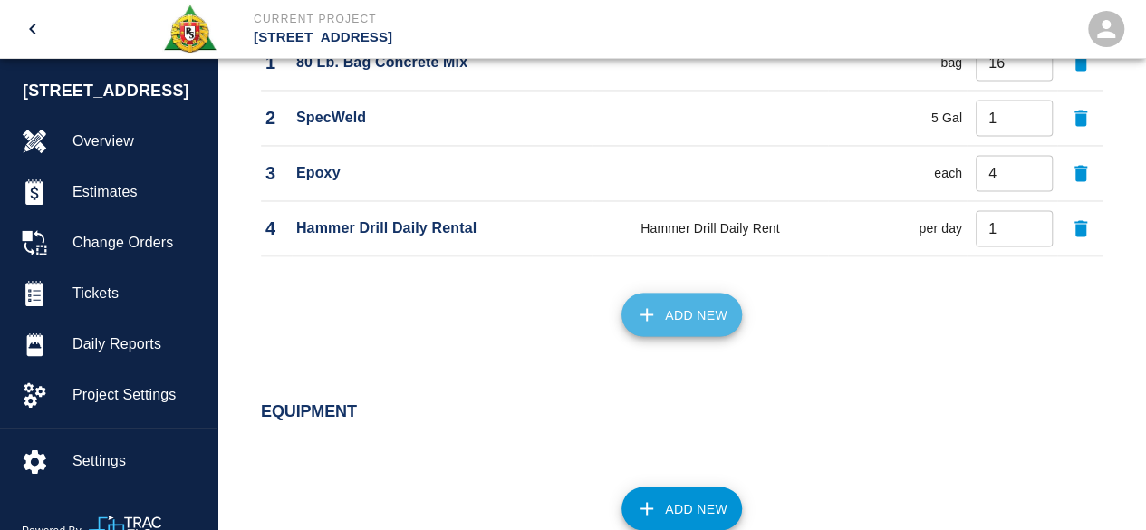
click at [667, 314] on button "Add New" at bounding box center [682, 315] width 121 height 44
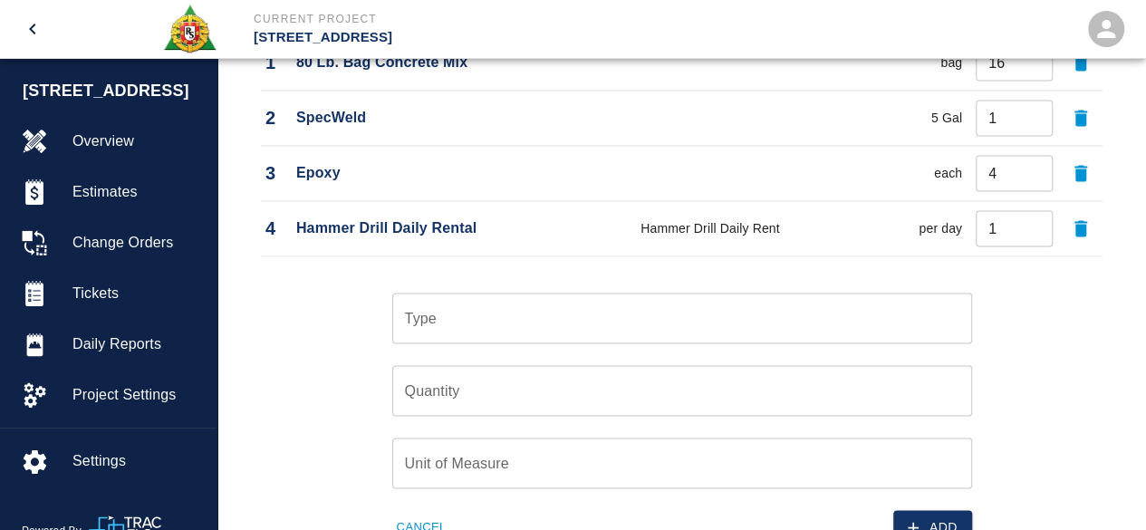
drag, startPoint x: 340, startPoint y: 302, endPoint x: 370, endPoint y: 320, distance: 35.0
click at [344, 305] on div "Type Type Quantity Quantity Unit of Measure Unit of Measure Cancel Add" at bounding box center [671, 404] width 864 height 280
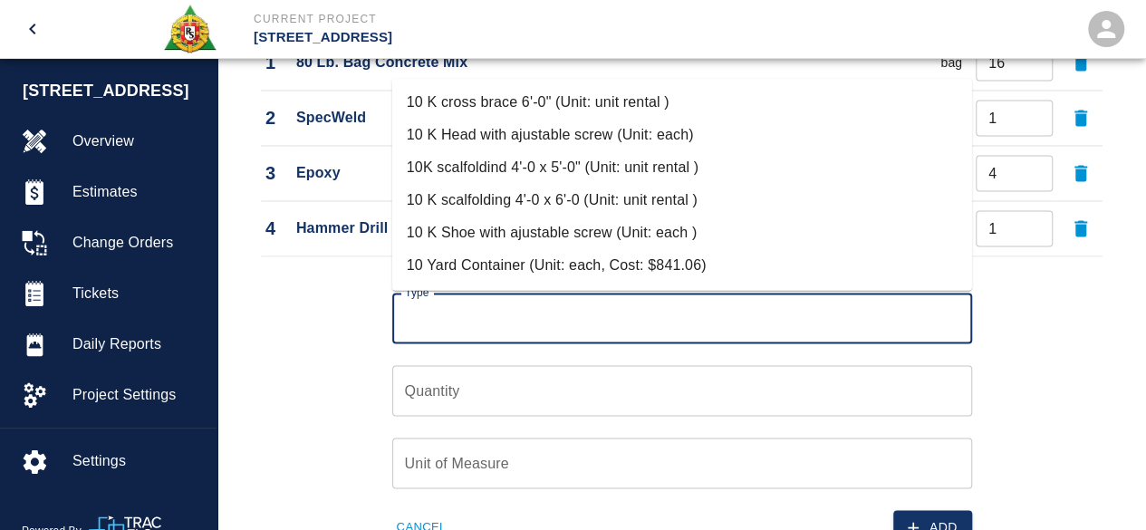
click at [458, 325] on input "Type" at bounding box center [683, 318] width 564 height 34
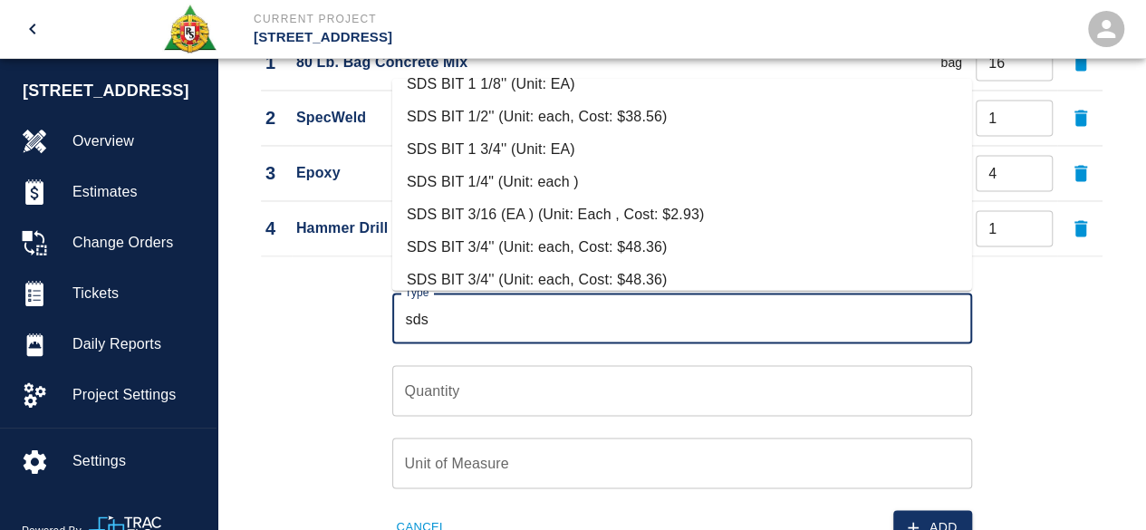
scroll to position [272, 0]
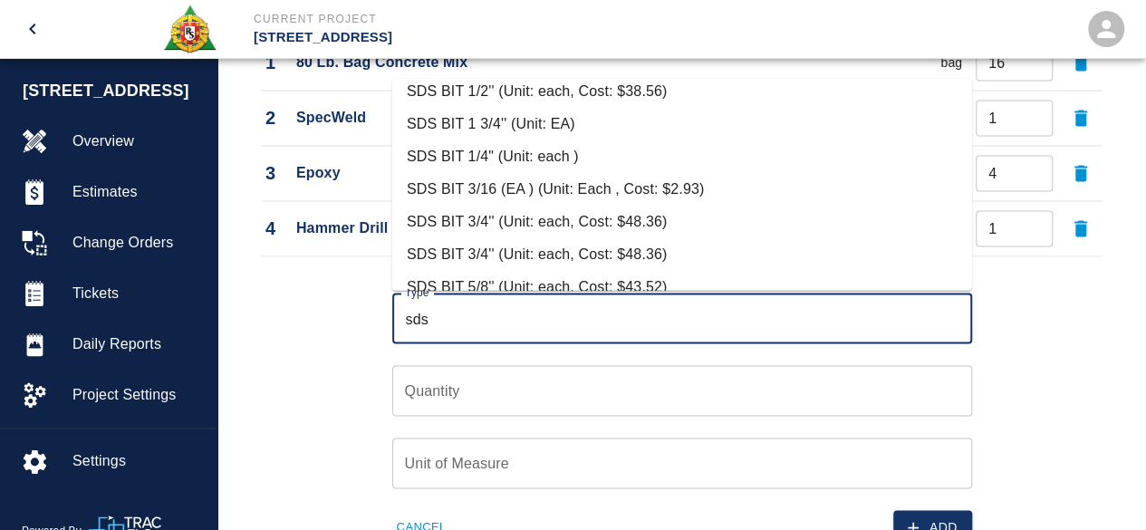
click at [526, 218] on li "SDS BIT 3/4'' (Unit: each, Cost: $48.36)" at bounding box center [682, 221] width 580 height 33
type input "SDS BIT 3/4'' (Unit: each, Cost: $48.36)"
type input "each"
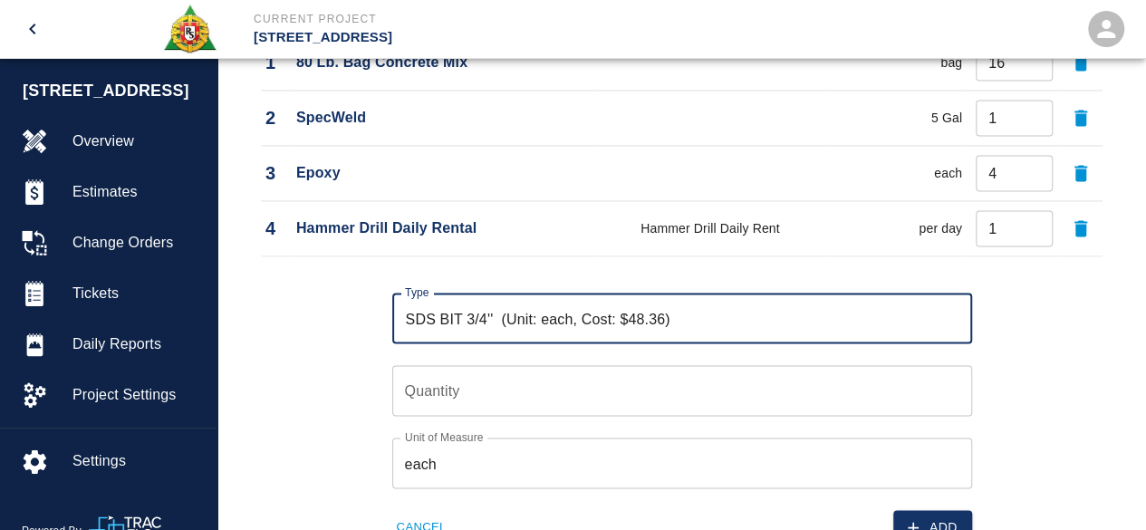
type input "SDS BIT 3/4'' (Unit: each, Cost: $48.36)"
click at [439, 380] on input "Quantity" at bounding box center [682, 390] width 580 height 51
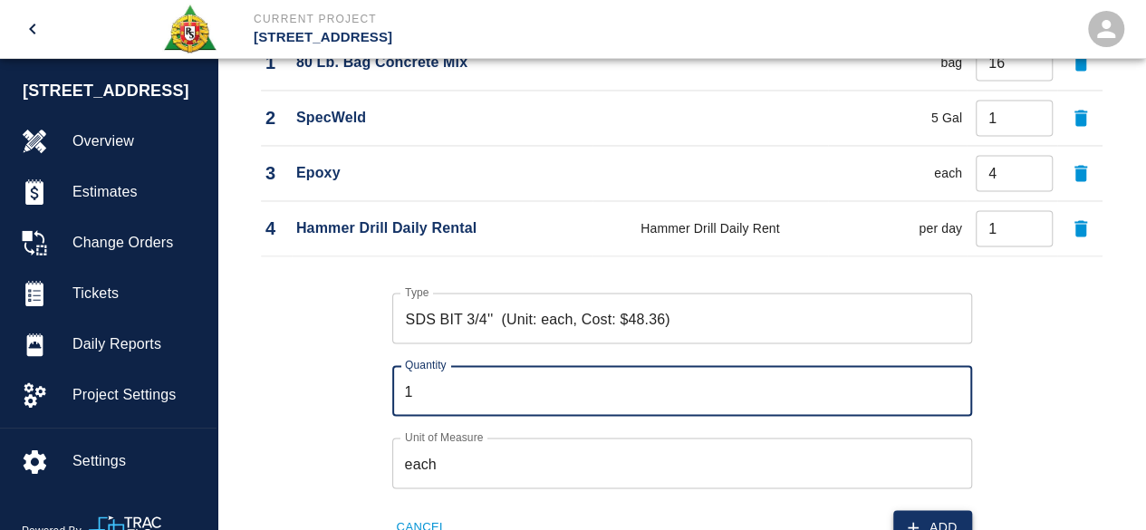
type input "1"
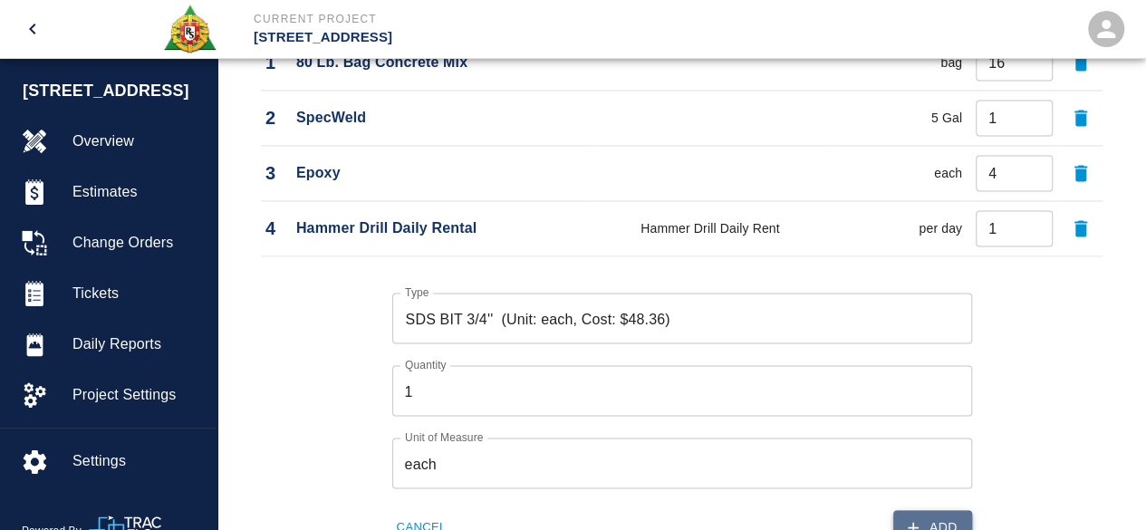
click at [924, 517] on button "Add" at bounding box center [933, 527] width 79 height 34
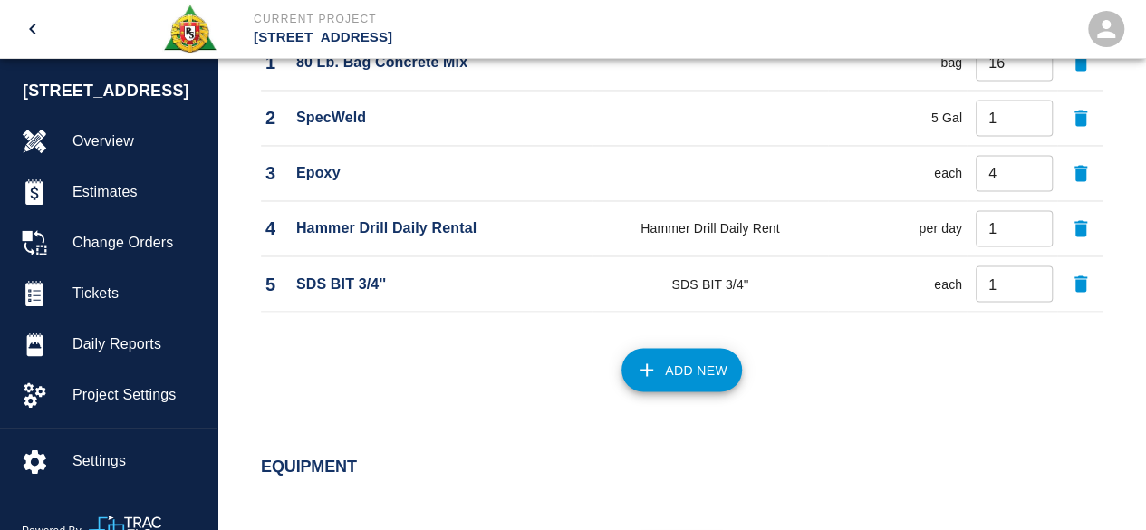
click at [663, 370] on button "Add New" at bounding box center [682, 370] width 121 height 44
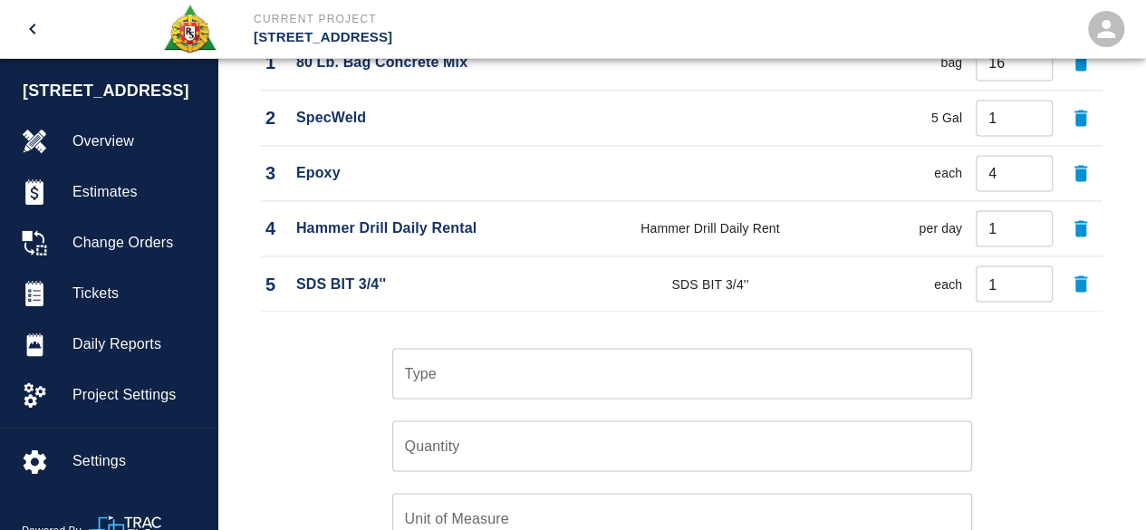
click at [413, 362] on input "Type" at bounding box center [683, 373] width 564 height 34
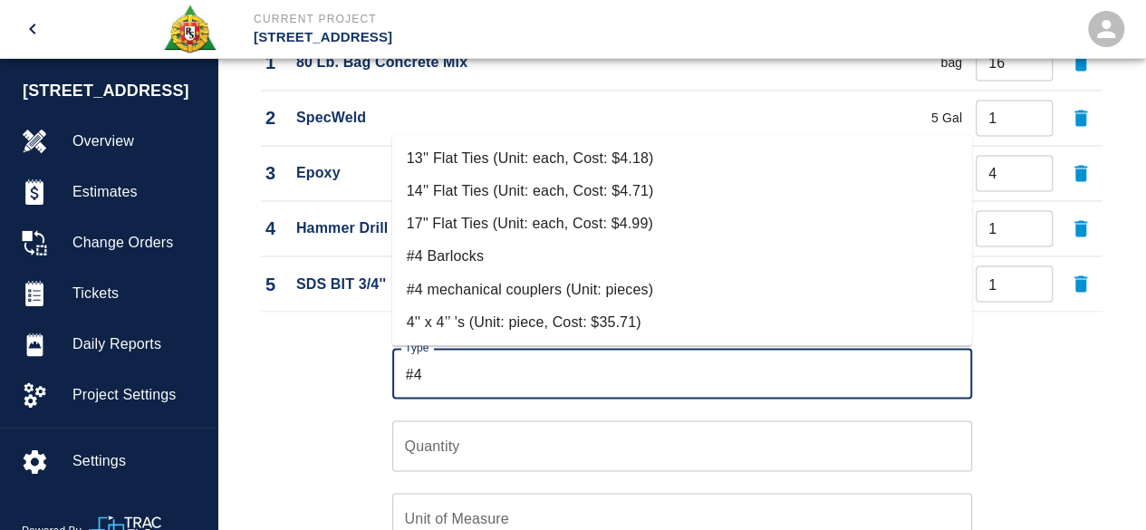
click at [415, 369] on input "#4" at bounding box center [683, 373] width 564 height 34
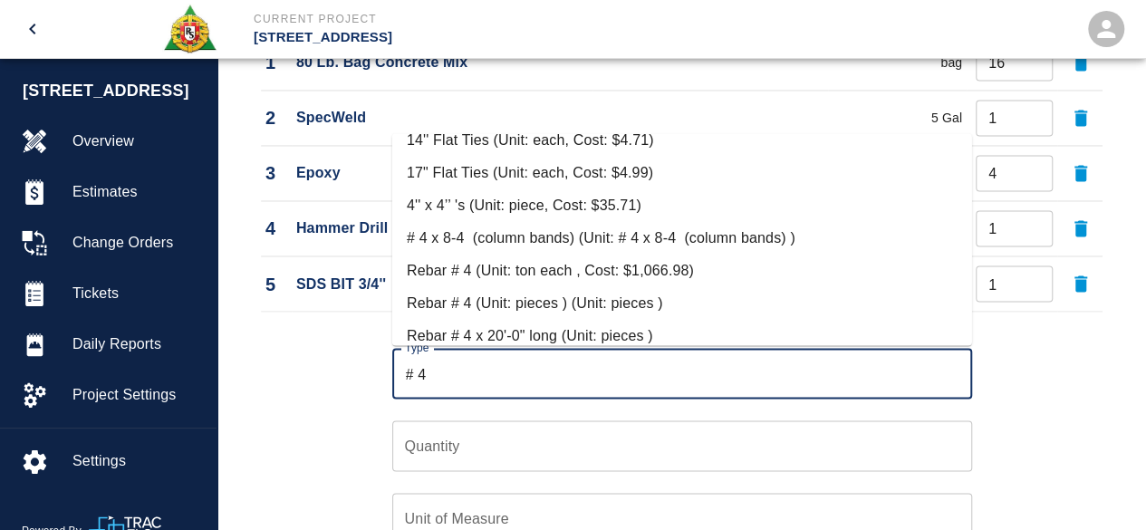
scroll to position [91, 0]
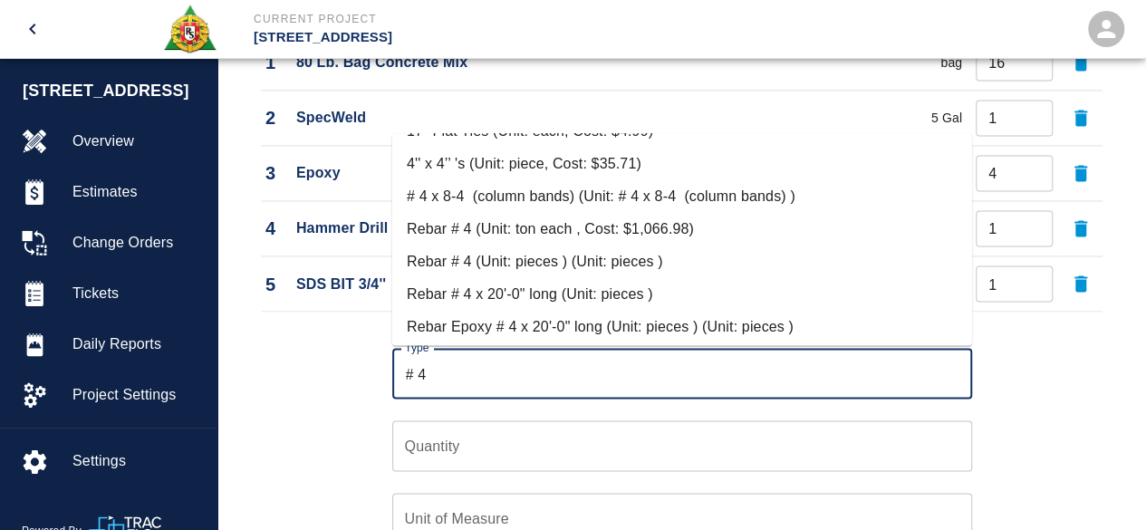
click at [503, 322] on li "Rebar Epoxy # 4 x 20'-0" long (Unit: pieces ) (Unit: pieces )" at bounding box center [682, 327] width 580 height 33
type input "Rebar Epoxy # 4 x 20'-0" long (Unit: pieces ) (Unit: pieces )"
type input "pieces"
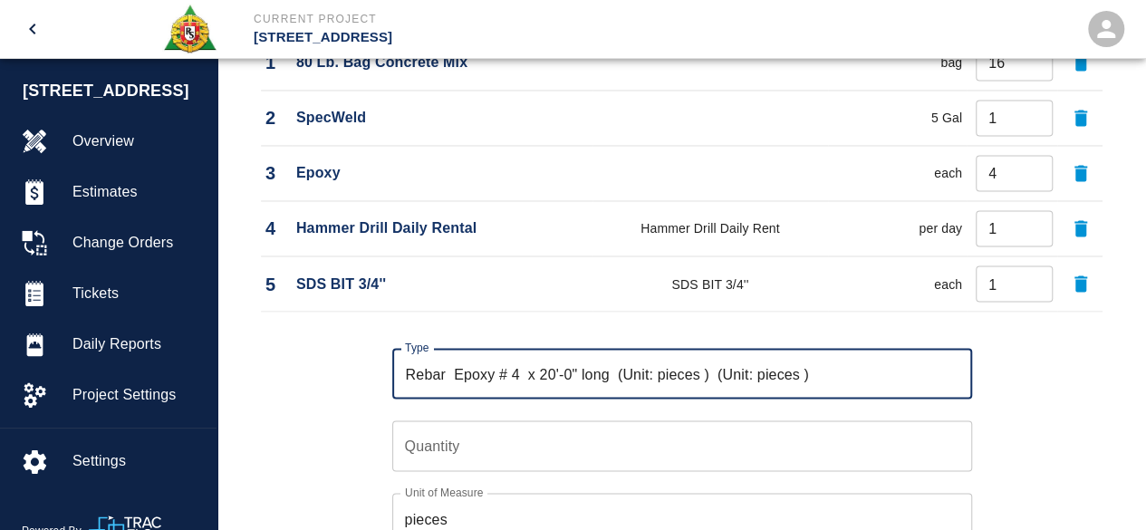
type input "Rebar Epoxy # 4 x 20'-0" long (Unit: pieces ) (Unit: pieces )"
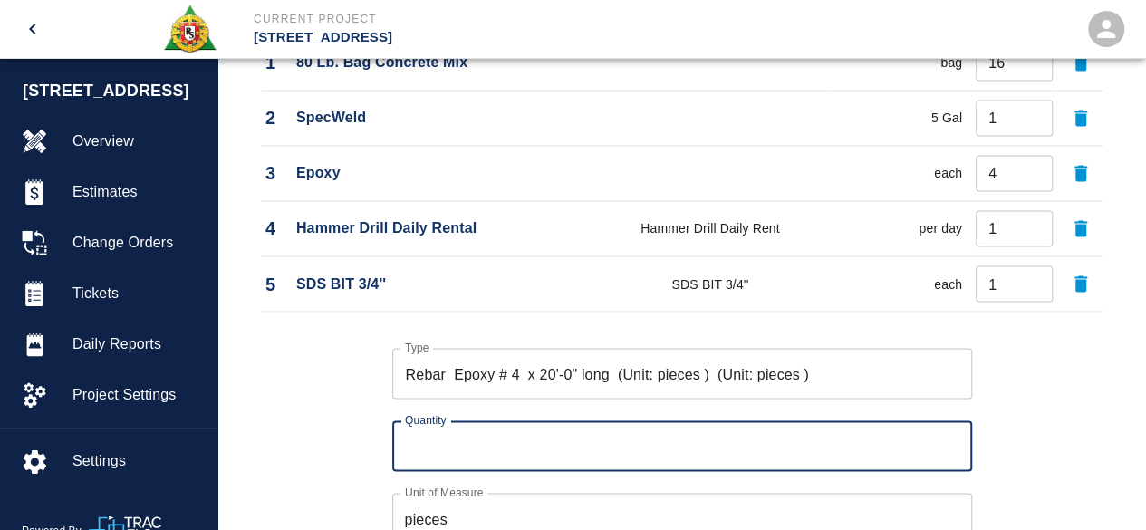
click at [410, 442] on input "Quantity" at bounding box center [682, 446] width 580 height 51
type input "6"
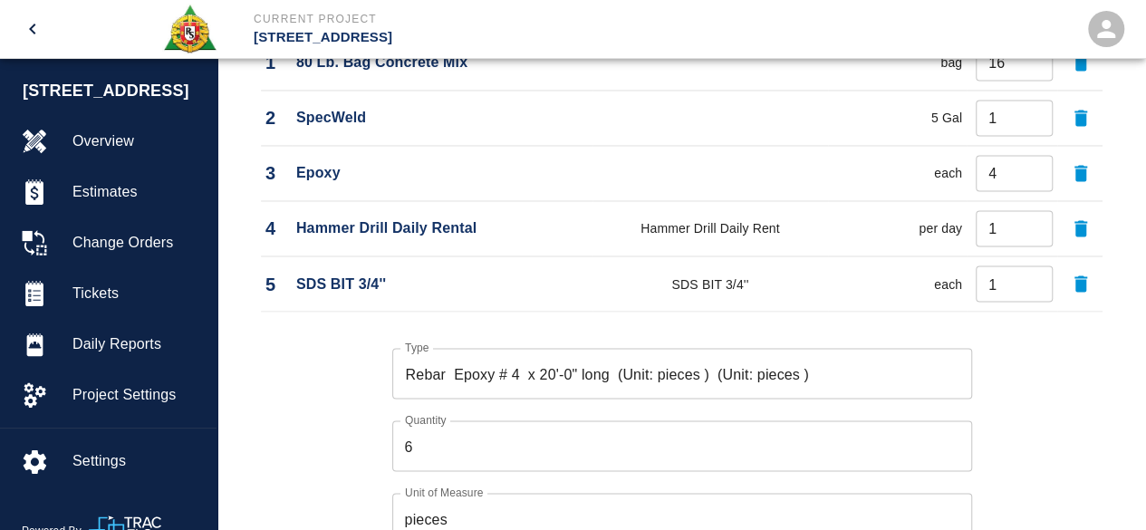
click at [1030, 431] on div "Type Rebar Epoxy # 4 x 20'-0" long (Unit: pieces ) (Unit: pieces ) Type Quantit…" at bounding box center [671, 459] width 864 height 280
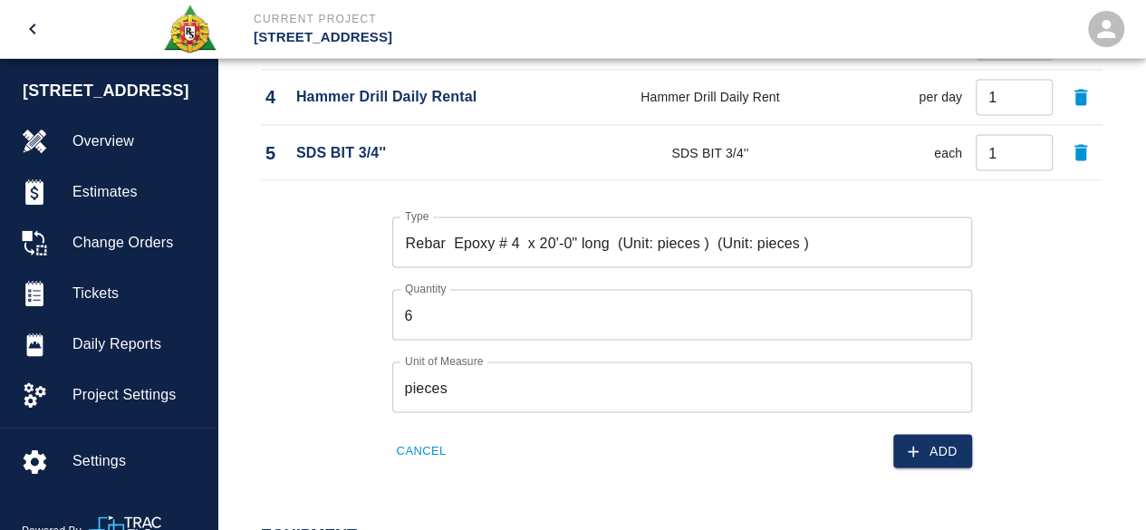
scroll to position [1630, 0]
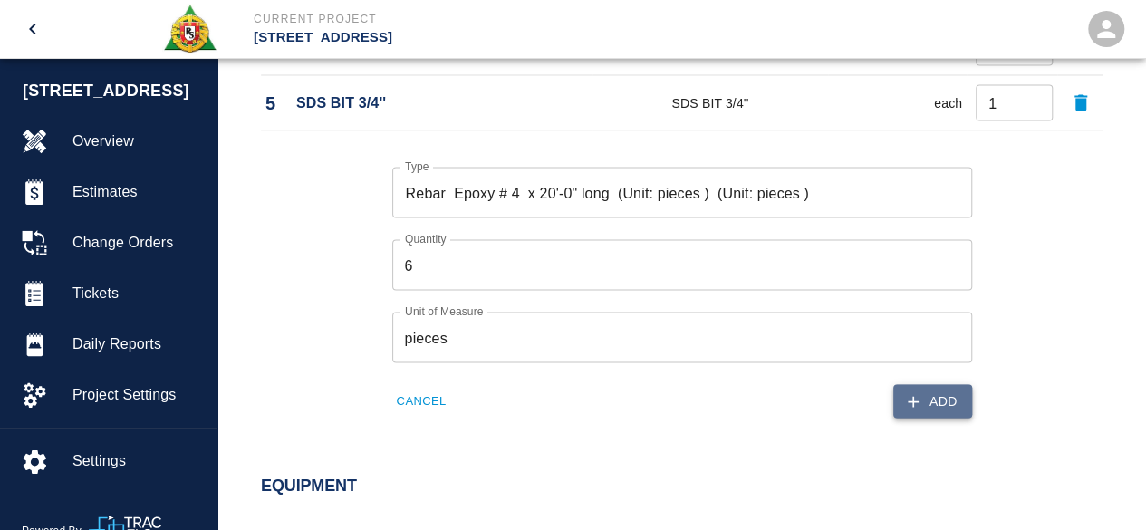
click at [944, 387] on button "Add" at bounding box center [933, 401] width 79 height 34
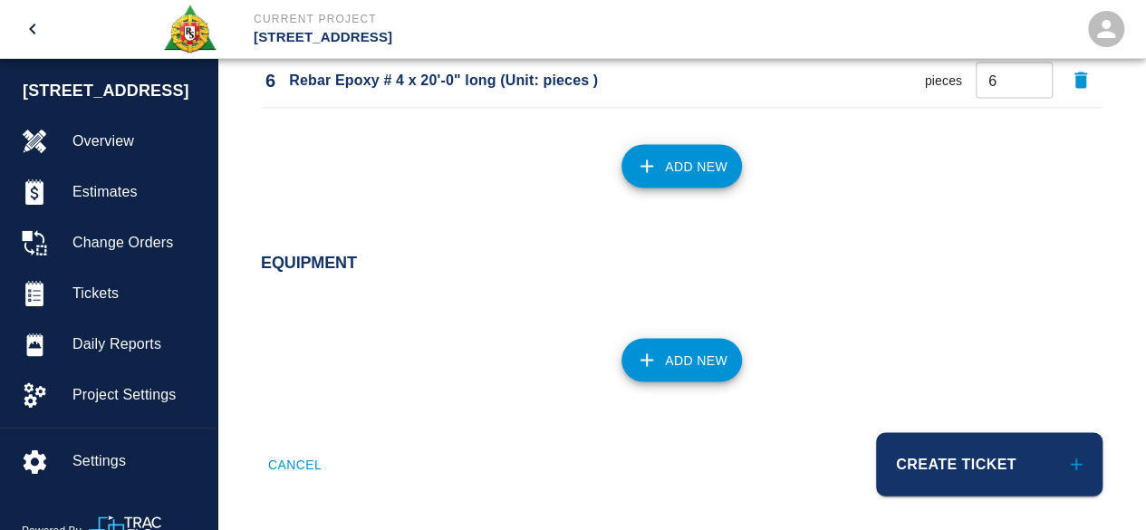
scroll to position [1713, 0]
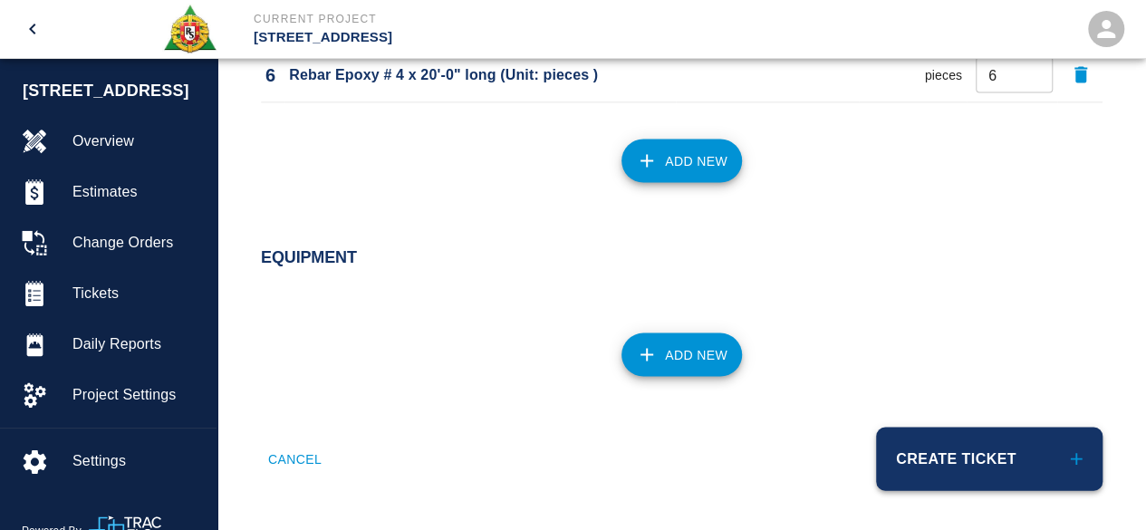
click at [939, 445] on button "Create Ticket" at bounding box center [989, 458] width 227 height 63
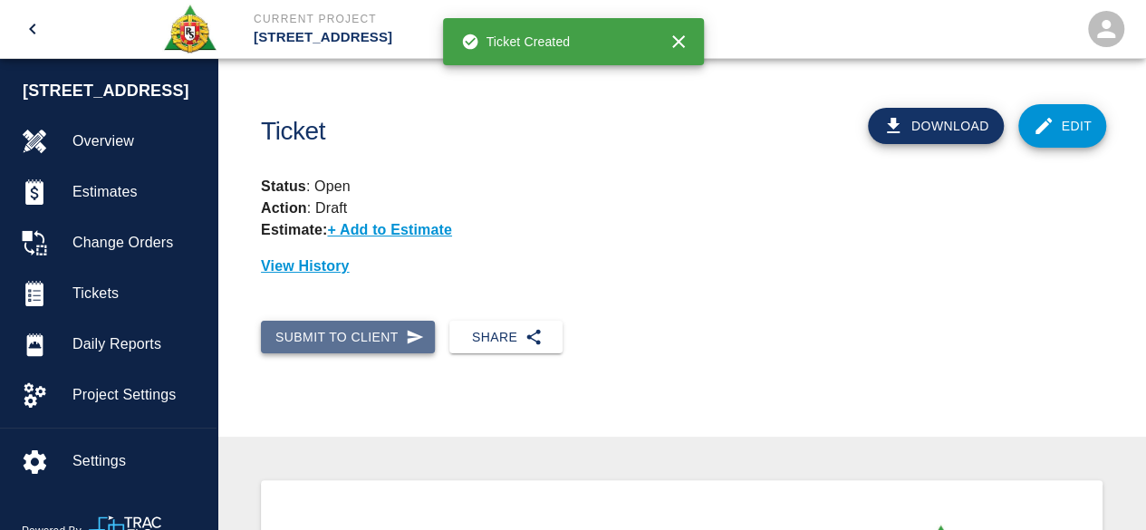
click at [353, 327] on button "Submit to Client" at bounding box center [348, 338] width 174 height 34
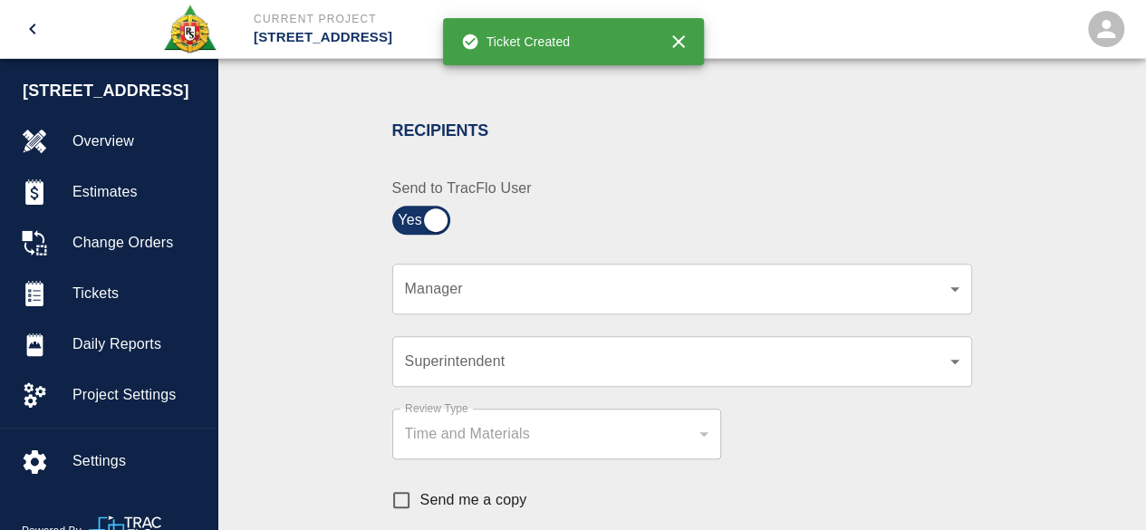
scroll to position [363, 0]
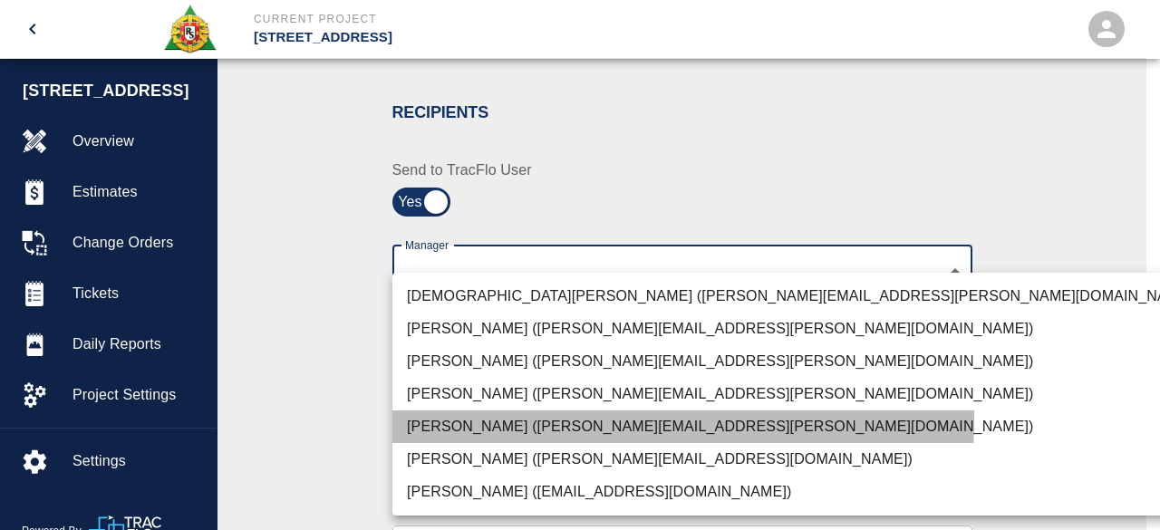
click at [500, 420] on li "[PERSON_NAME] ([PERSON_NAME][EMAIL_ADDRESS][PERSON_NAME][DOMAIN_NAME])" at bounding box center [802, 427] width 820 height 33
type input "847697a4-1653-40b8-8826-f1bc12995eb7"
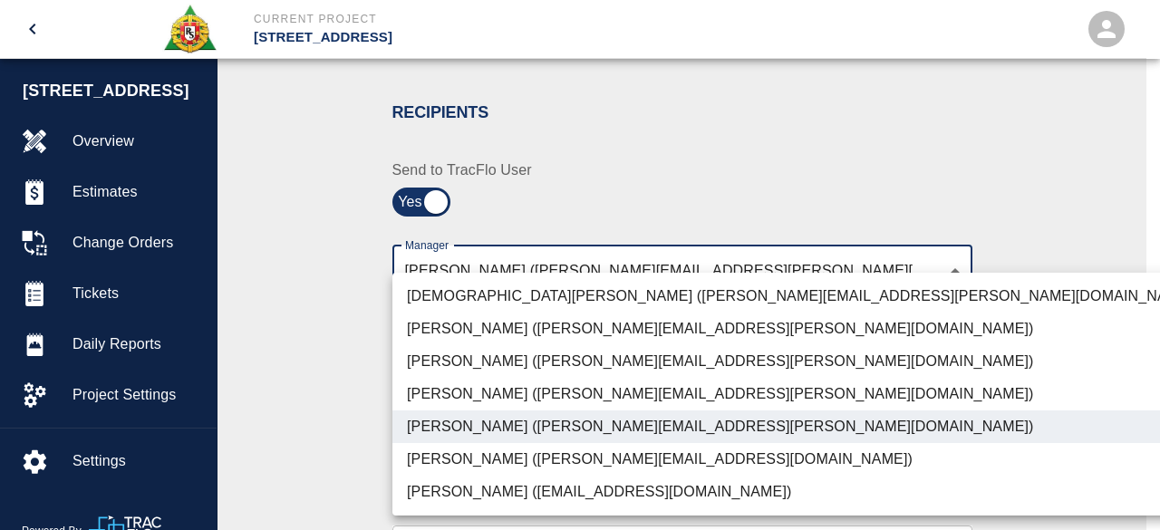
click at [1092, 309] on div at bounding box center [580, 265] width 1160 height 530
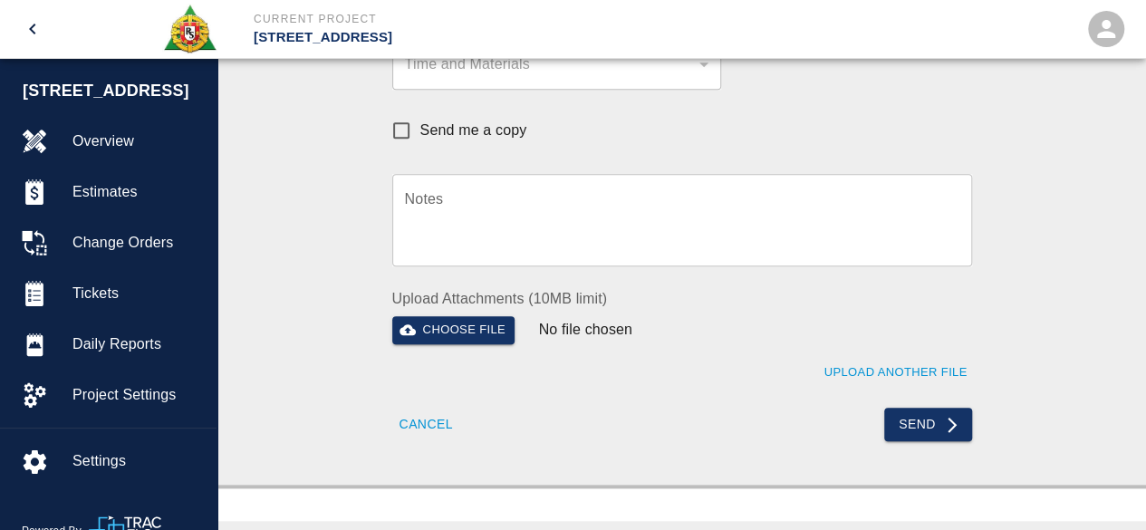
scroll to position [725, 0]
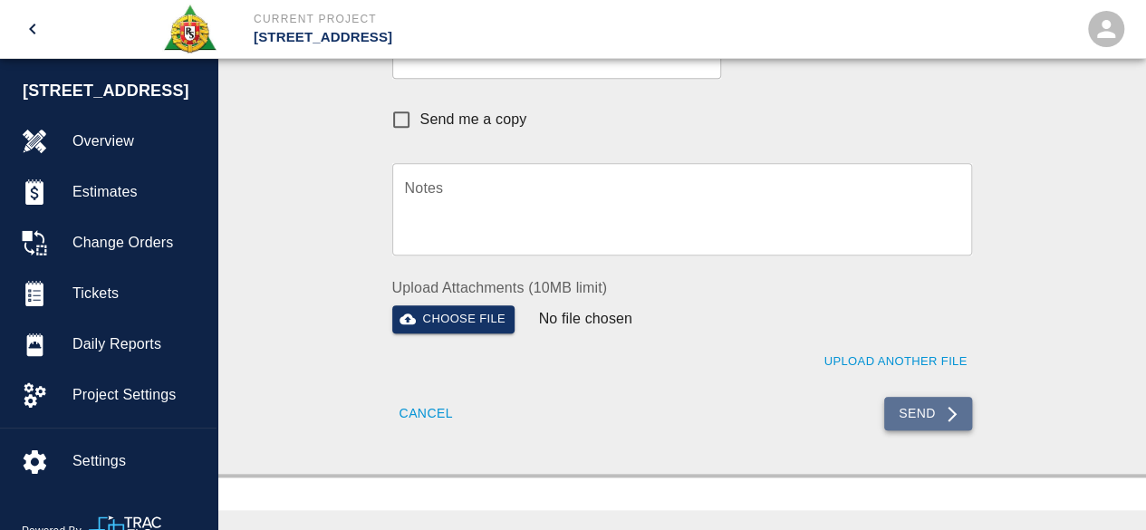
click at [929, 411] on button "Send" at bounding box center [929, 414] width 88 height 34
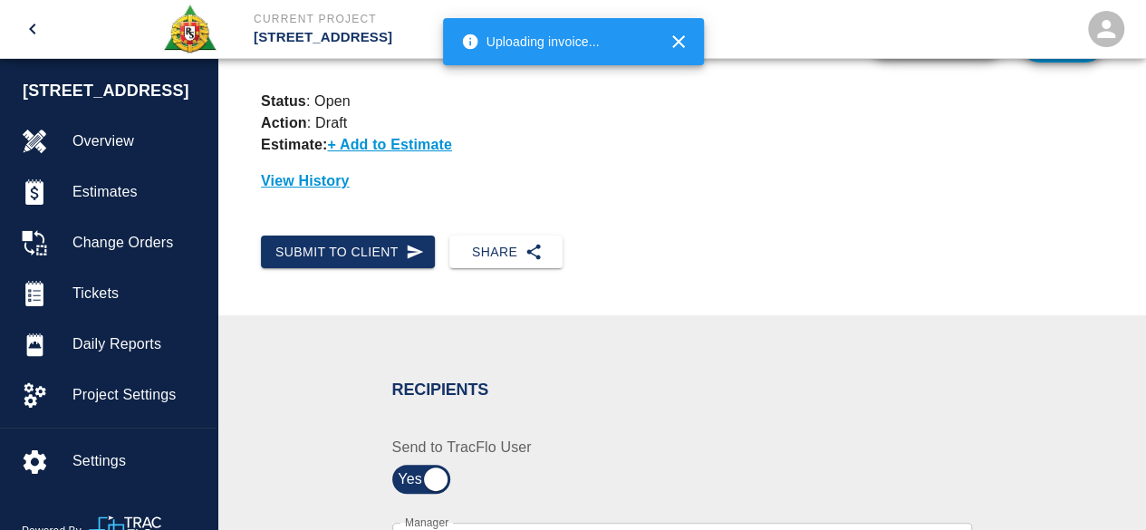
scroll to position [0, 0]
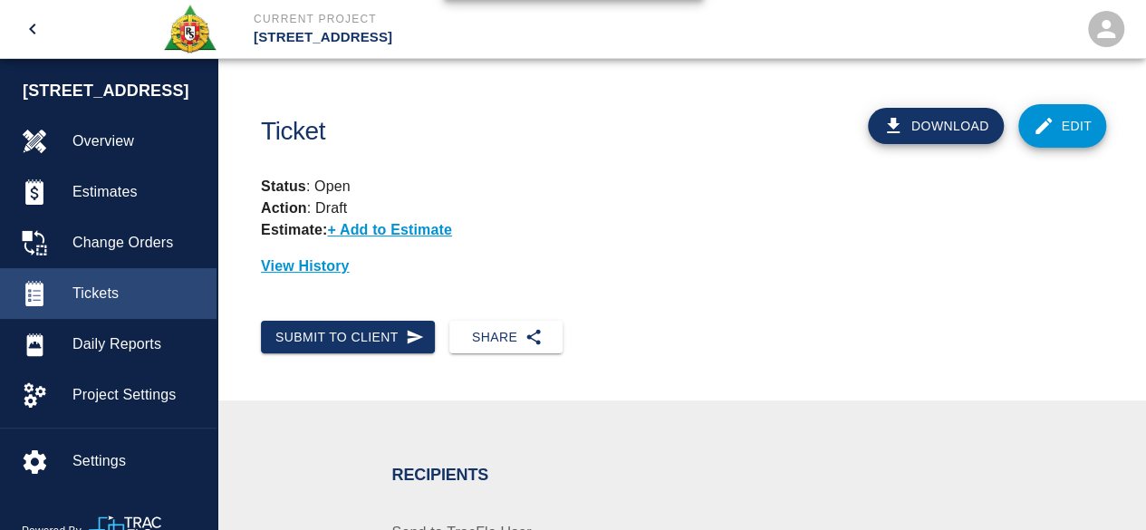
click at [82, 291] on span "Tickets" at bounding box center [138, 294] width 130 height 22
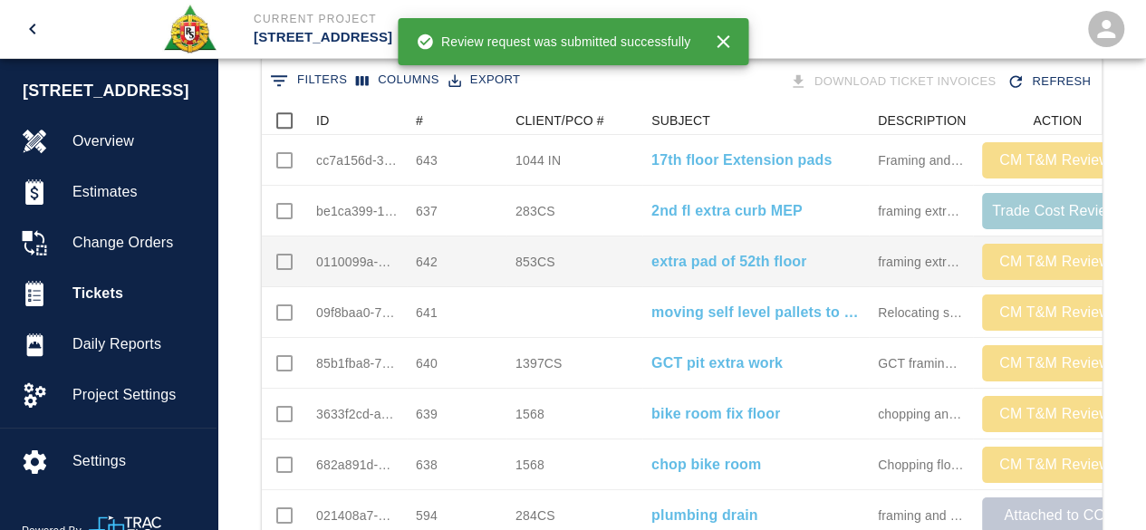
scroll to position [363, 0]
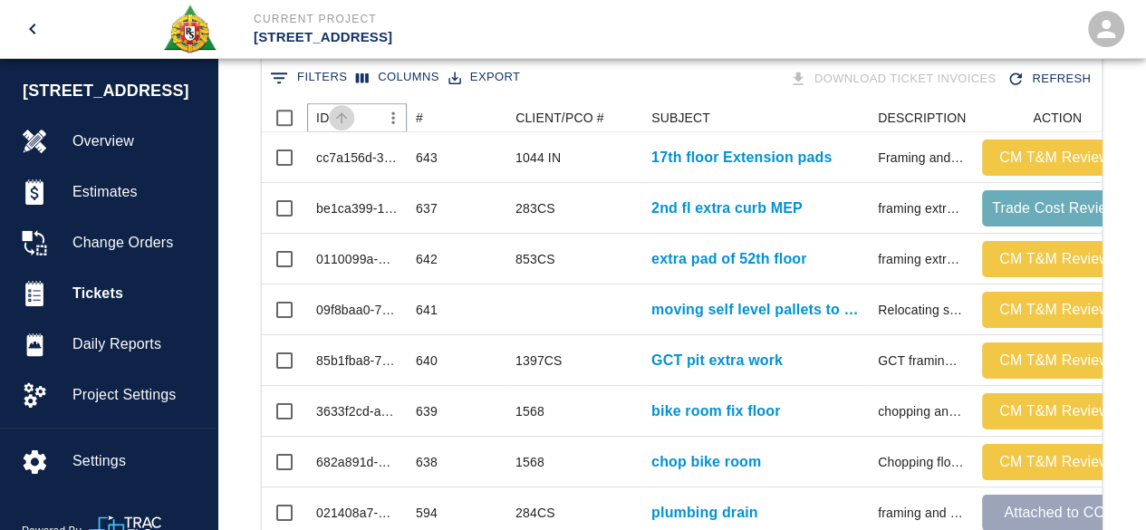
click at [343, 116] on icon "Sort" at bounding box center [342, 118] width 16 height 16
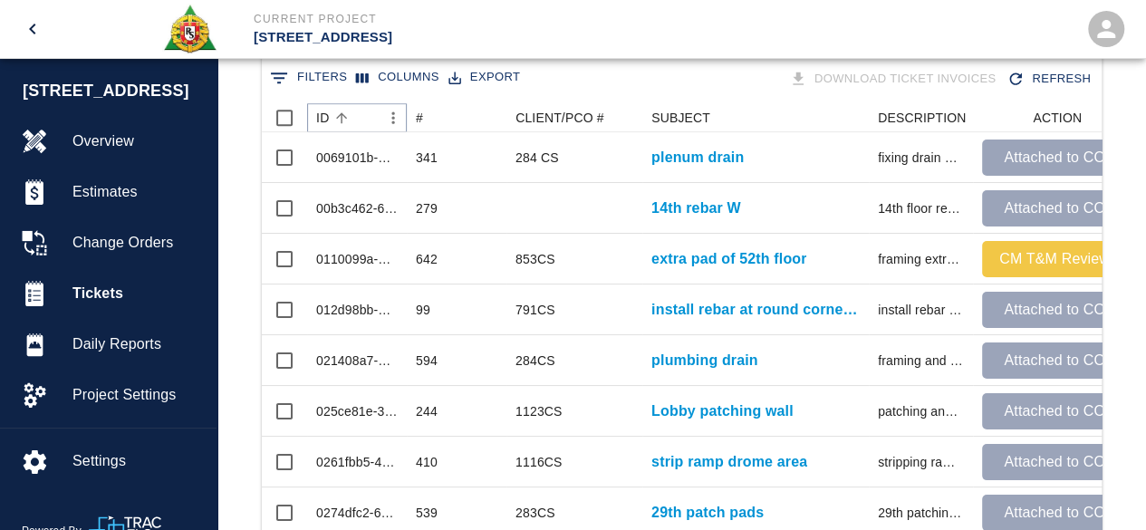
click at [343, 116] on icon "Sort" at bounding box center [342, 118] width 16 height 16
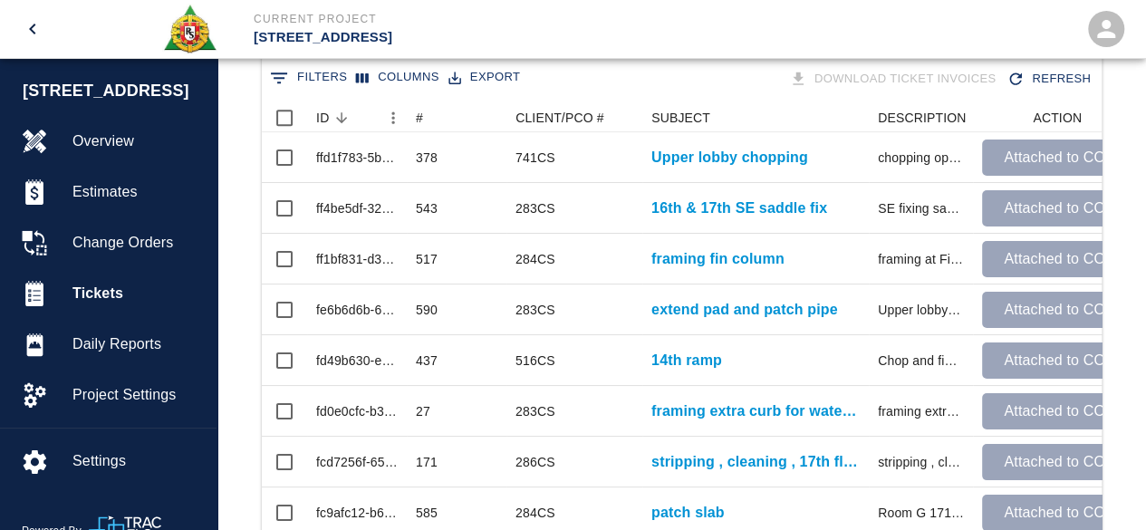
click at [276, 75] on icon "Show filters" at bounding box center [279, 78] width 22 height 22
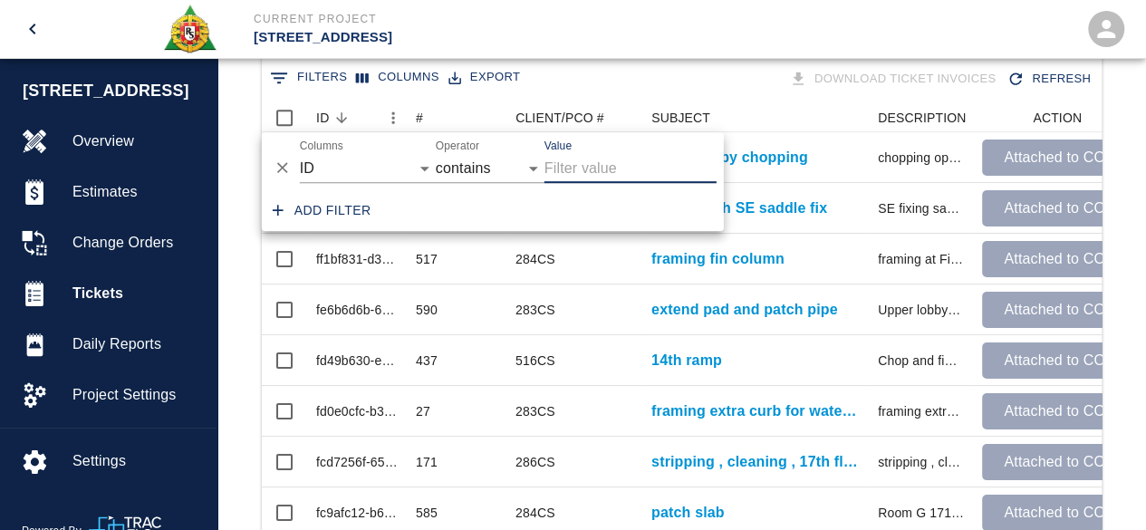
click at [379, 98] on div "0 Filters Columns Export Download Ticket Invoices Refresh" at bounding box center [682, 79] width 840 height 50
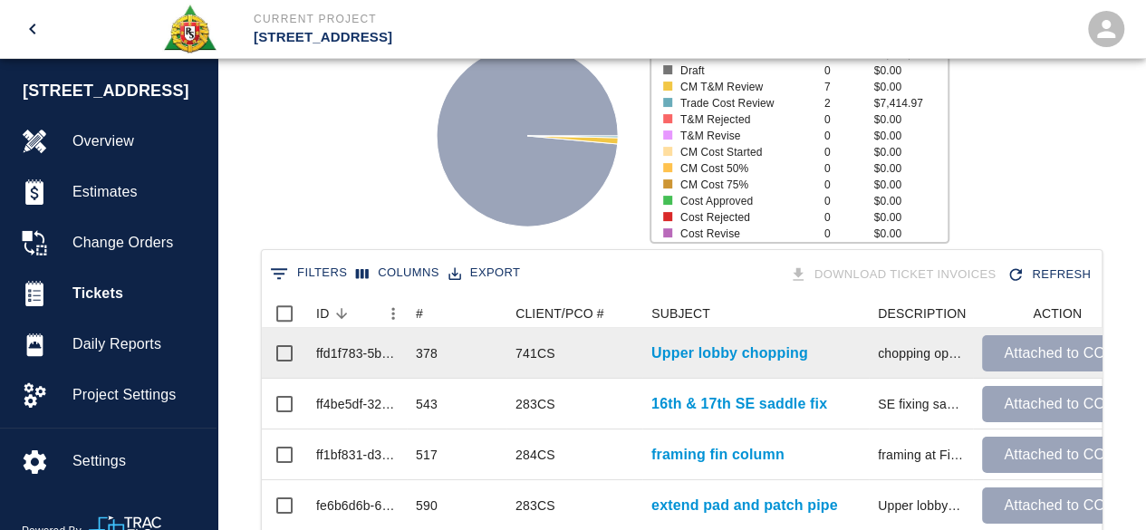
scroll to position [272, 0]
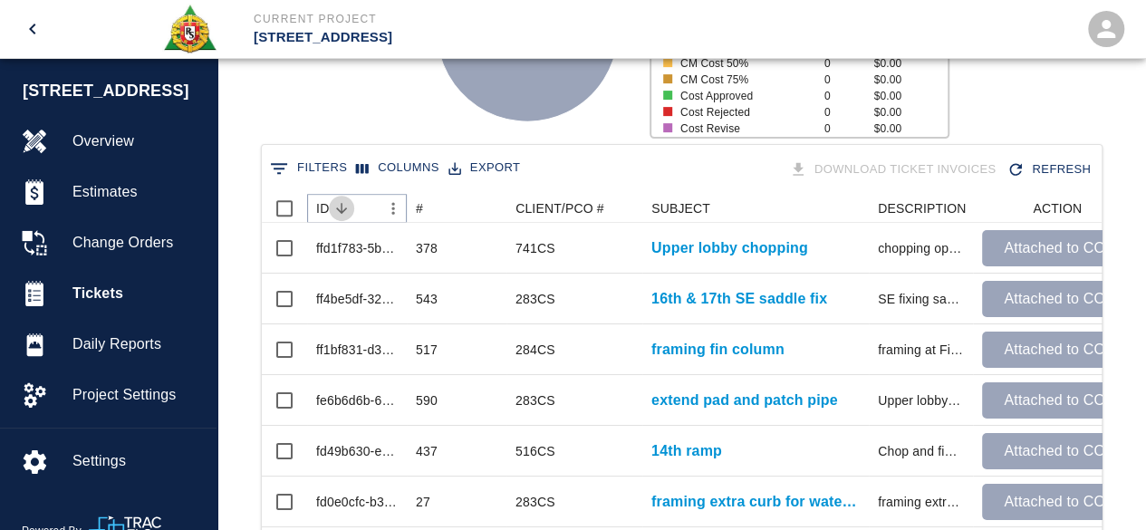
click at [341, 213] on icon "Sort" at bounding box center [341, 208] width 11 height 11
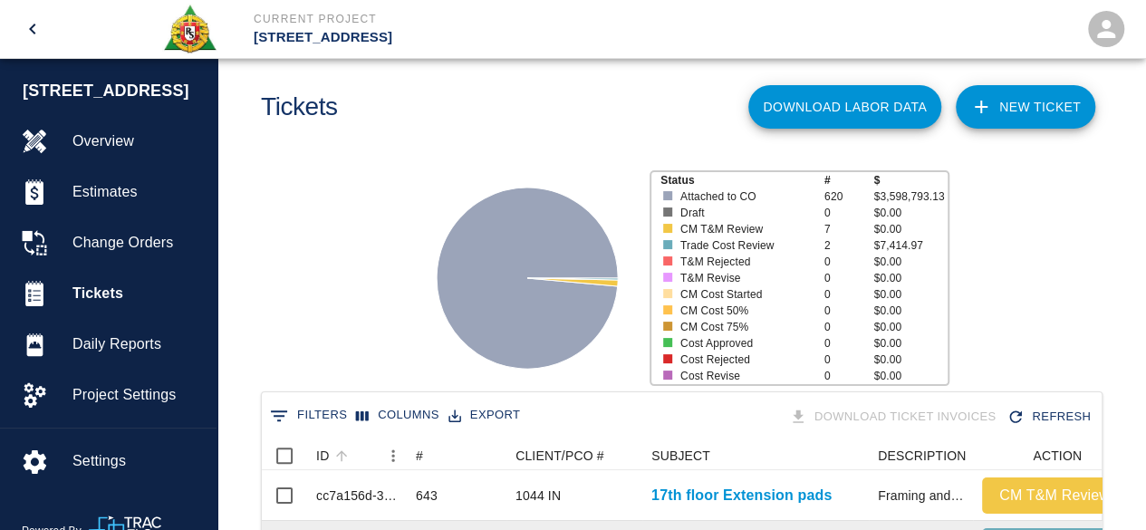
scroll to position [0, 0]
